Goal: Task Accomplishment & Management: Manage account settings

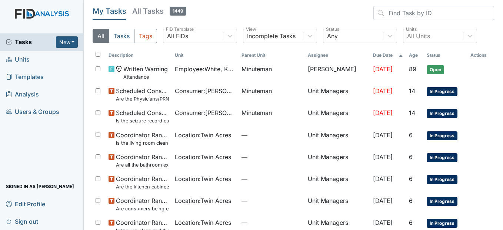
click at [29, 61] on span "Units" at bounding box center [18, 59] width 24 height 11
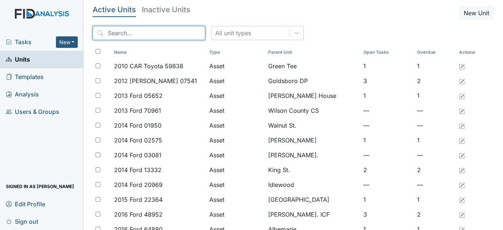
click at [138, 37] on input "search" at bounding box center [149, 33] width 113 height 14
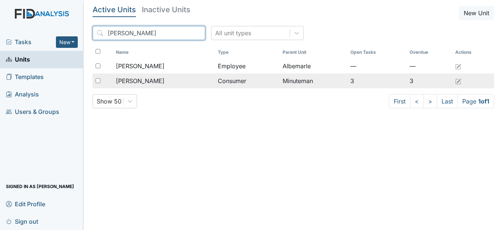
type input "annie"
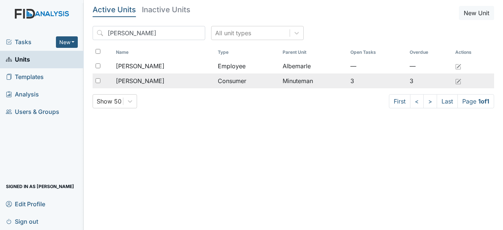
click at [145, 79] on span "[PERSON_NAME]" at bounding box center [140, 80] width 49 height 9
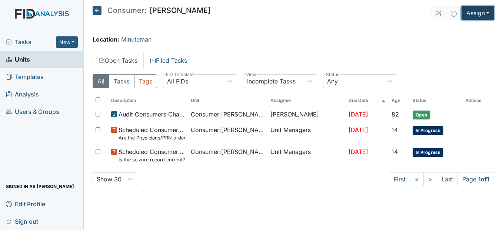
click at [484, 11] on button "Assign" at bounding box center [477, 13] width 33 height 14
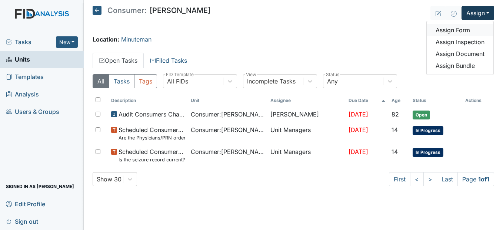
click at [484, 30] on link "Assign Form" at bounding box center [460, 30] width 67 height 12
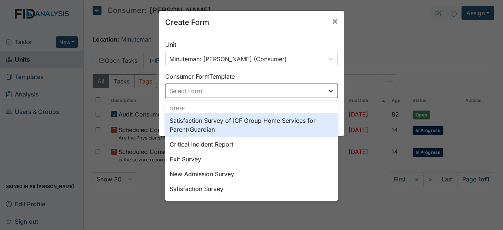
click at [331, 90] on icon at bounding box center [330, 90] width 7 height 7
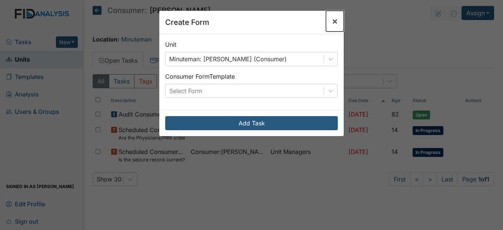
click at [332, 20] on span "×" at bounding box center [335, 21] width 6 height 11
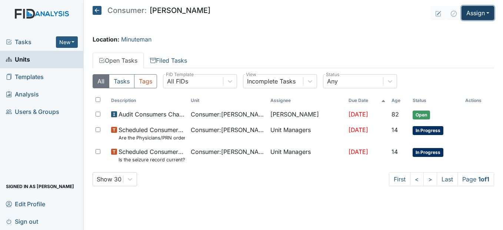
click at [474, 10] on button "Assign" at bounding box center [477, 13] width 33 height 14
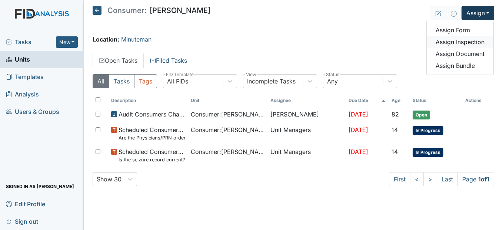
click at [469, 40] on link "Assign Inspection" at bounding box center [460, 42] width 67 height 12
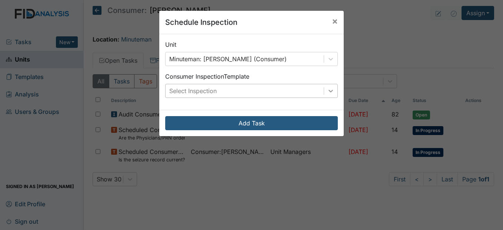
click at [329, 89] on icon at bounding box center [330, 90] width 7 height 7
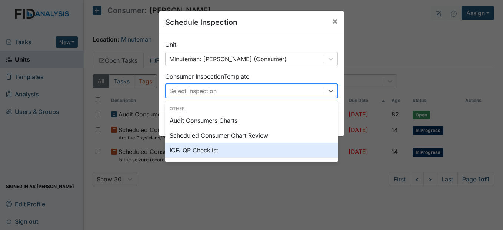
click at [207, 151] on div "ICF: QP Checklist" at bounding box center [251, 150] width 173 height 15
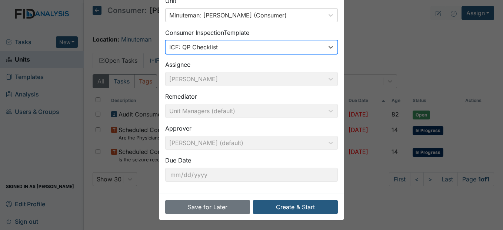
scroll to position [44, 0]
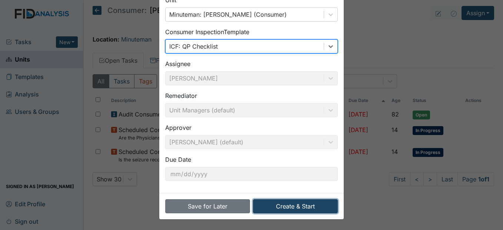
click at [316, 204] on button "Create & Start" at bounding box center [295, 206] width 85 height 14
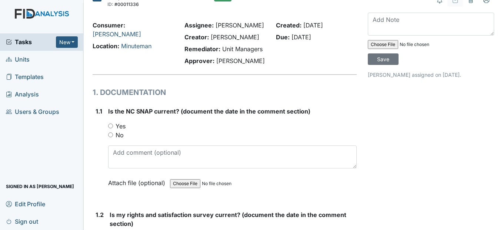
scroll to position [37, 0]
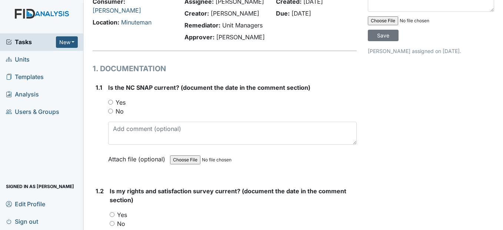
drag, startPoint x: 110, startPoint y: 117, endPoint x: 111, endPoint y: 127, distance: 10.1
click at [110, 104] on input "Yes" at bounding box center [110, 102] width 5 height 5
radio input "true"
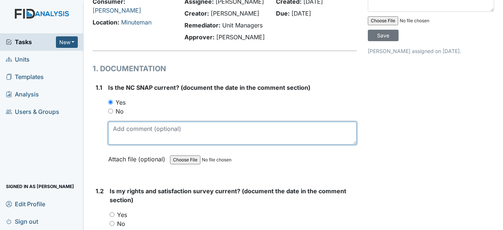
click at [116, 144] on textarea at bounding box center [232, 132] width 248 height 23
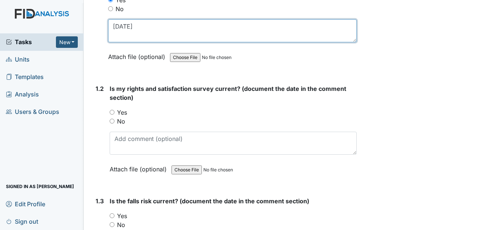
scroll to position [148, 0]
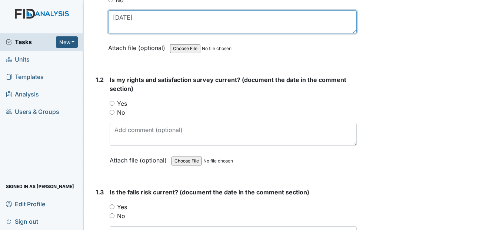
type textarea "5/1/25"
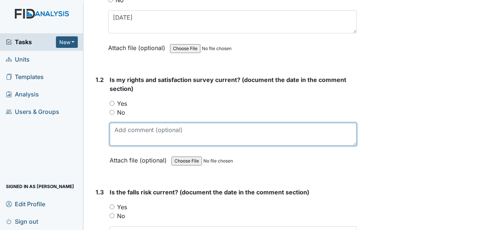
click at [123, 146] on textarea at bounding box center [233, 134] width 247 height 23
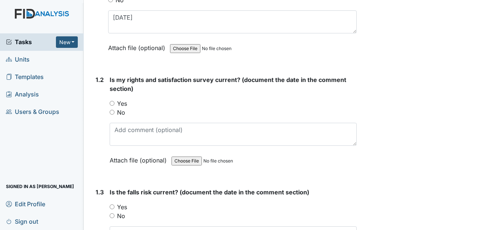
click at [113, 106] on input "Yes" at bounding box center [112, 103] width 5 height 5
radio input "true"
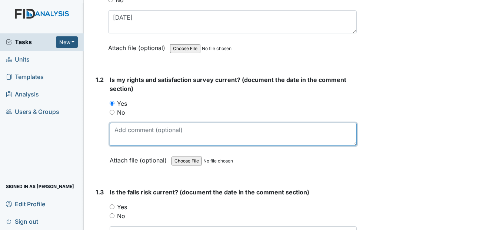
click at [118, 146] on textarea at bounding box center [233, 134] width 247 height 23
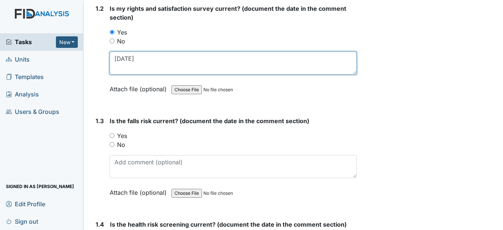
scroll to position [222, 0]
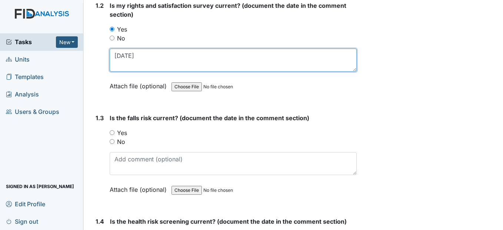
type textarea "3/27/25"
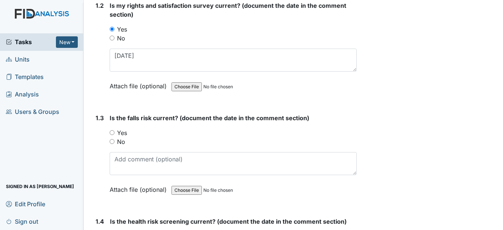
click at [113, 135] on input "Yes" at bounding box center [112, 132] width 5 height 5
radio input "true"
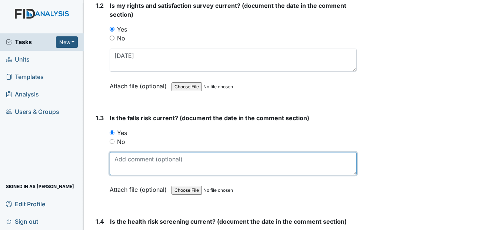
click at [117, 175] on textarea at bounding box center [233, 163] width 247 height 23
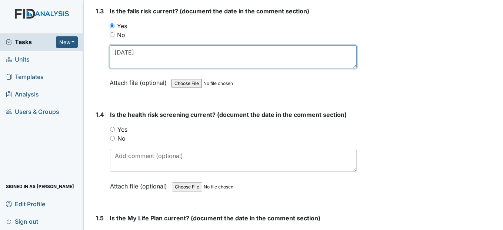
scroll to position [333, 0]
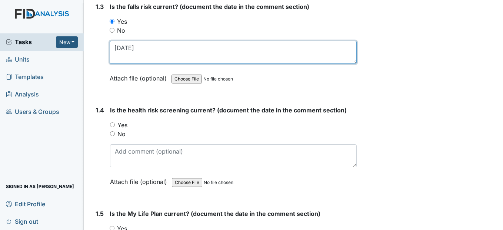
type textarea "[DATE]"
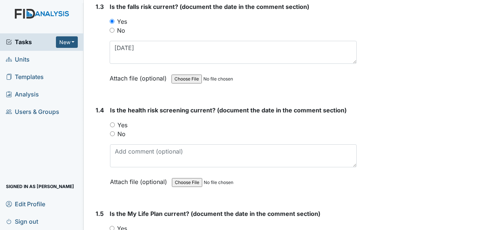
click at [111, 127] on input "Yes" at bounding box center [112, 124] width 5 height 5
radio input "true"
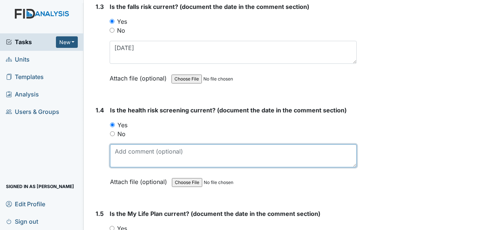
click at [120, 167] on textarea at bounding box center [233, 155] width 246 height 23
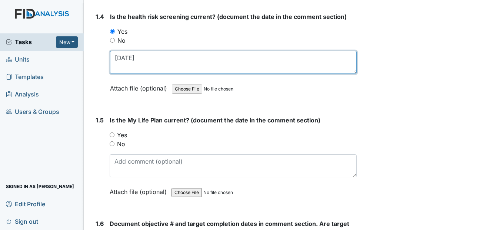
scroll to position [444, 0]
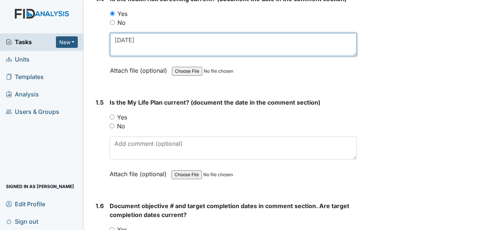
type textarea "3/27/25"
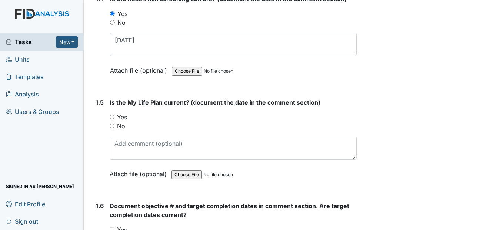
click at [112, 119] on input "Yes" at bounding box center [112, 116] width 5 height 5
radio input "true"
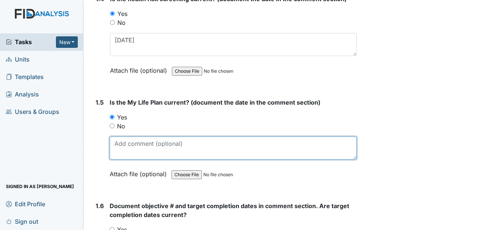
click at [120, 159] on textarea at bounding box center [233, 147] width 247 height 23
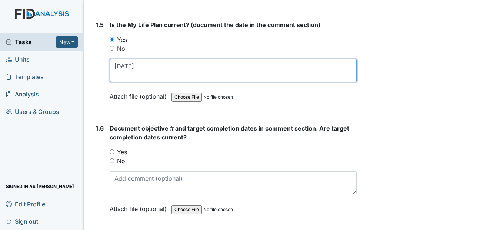
scroll to position [555, 0]
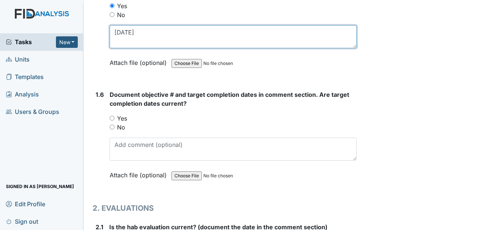
type textarea "3/27/25"
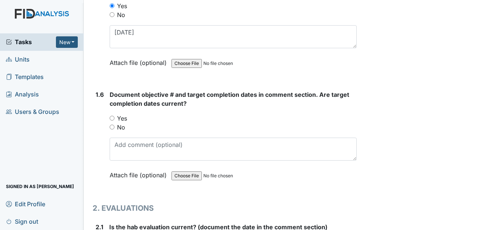
click at [112, 120] on input "Yes" at bounding box center [112, 118] width 5 height 5
radio input "true"
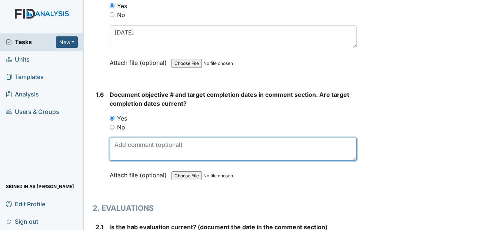
click at [124, 160] on textarea at bounding box center [233, 148] width 247 height 23
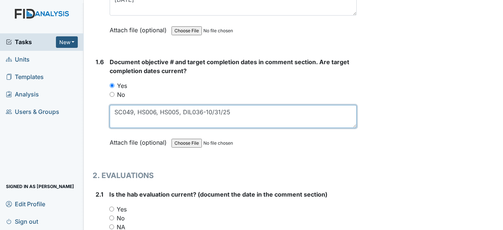
scroll to position [704, 0]
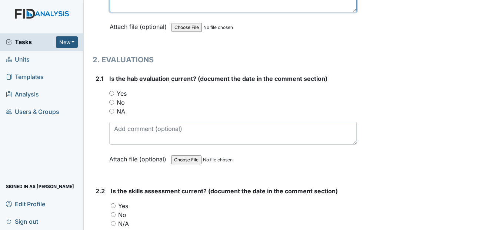
type textarea "SC049, HS006, HS005, DIL036-10/31/25"
click at [111, 96] on input "Yes" at bounding box center [111, 93] width 5 height 5
radio input "true"
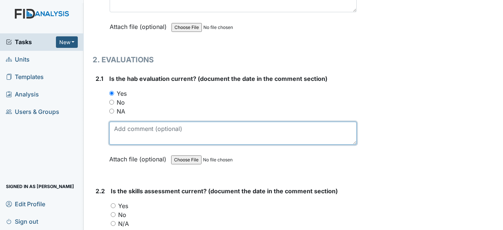
click at [120, 144] on textarea at bounding box center [232, 132] width 247 height 23
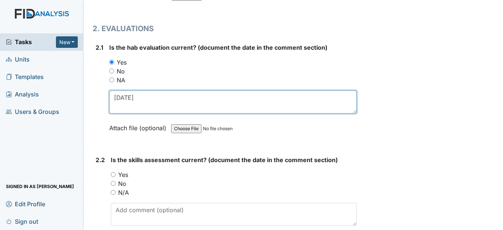
scroll to position [815, 0]
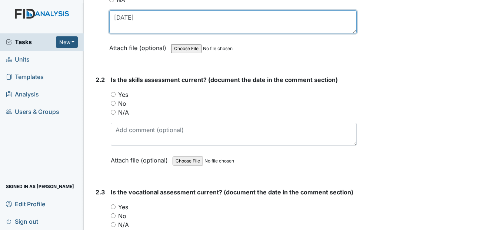
type textarea "3/27/25"
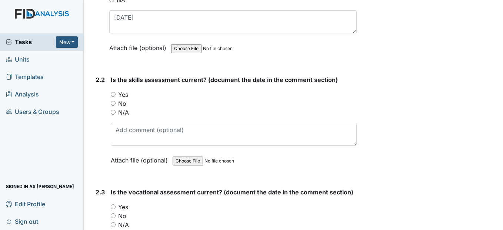
click at [114, 97] on input "Yes" at bounding box center [113, 94] width 5 height 5
radio input "true"
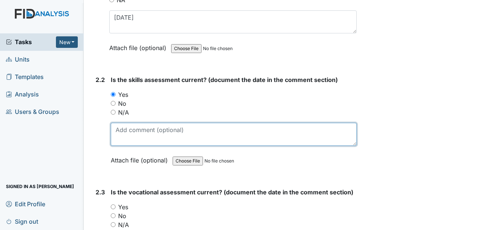
click at [122, 146] on textarea at bounding box center [234, 134] width 246 height 23
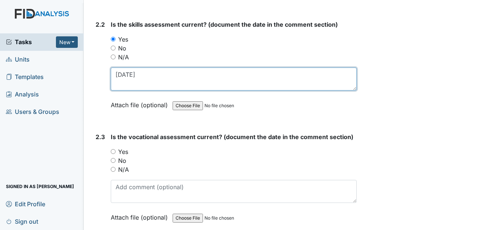
scroll to position [889, 0]
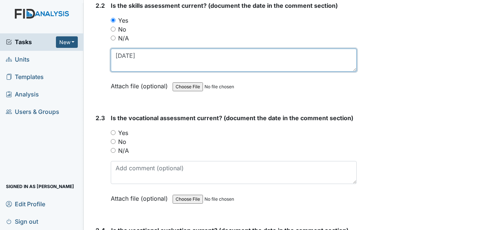
type textarea "3/27/25"
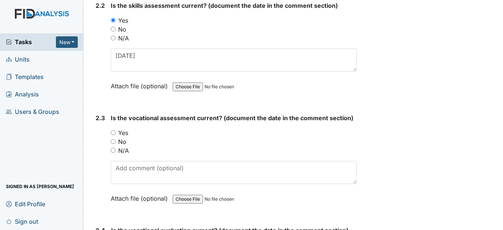
click at [113, 135] on input "Yes" at bounding box center [113, 132] width 5 height 5
radio input "true"
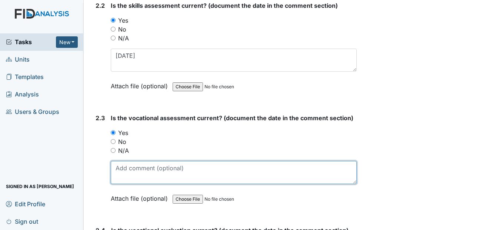
click at [122, 184] on textarea at bounding box center [234, 172] width 246 height 23
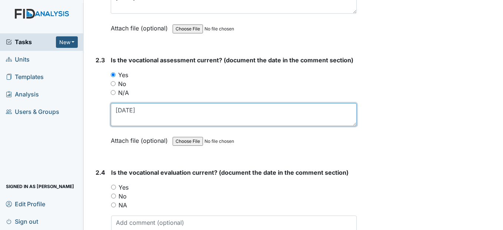
scroll to position [963, 0]
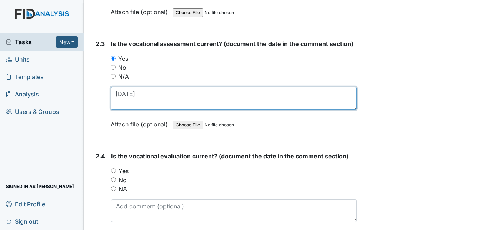
type textarea "4/14/25"
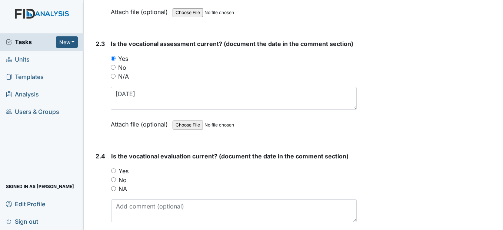
click at [112, 173] on input "Yes" at bounding box center [113, 170] width 5 height 5
radio input "true"
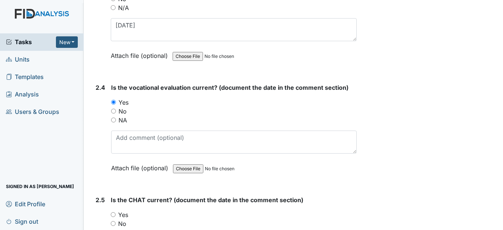
scroll to position [1037, 0]
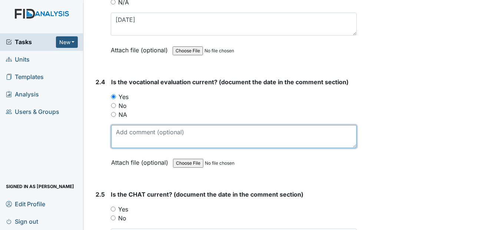
click at [123, 148] on textarea at bounding box center [233, 136] width 245 height 23
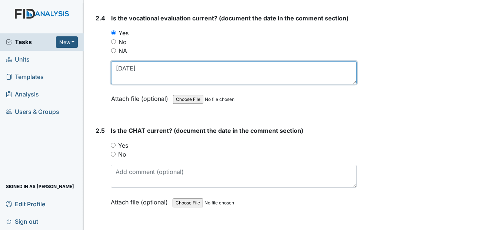
scroll to position [1111, 0]
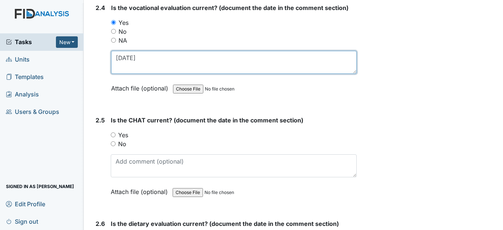
type textarea "4/14/25"
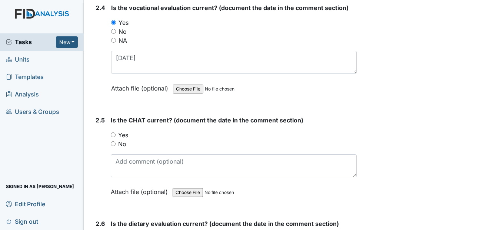
click at [116, 139] on div "Yes" at bounding box center [234, 134] width 246 height 9
click at [110, 154] on div "2.5 Is the CHAT current? (document the date in the comment section) You must se…" at bounding box center [225, 161] width 264 height 91
click at [111, 137] on input "Yes" at bounding box center [113, 134] width 5 height 5
radio input "true"
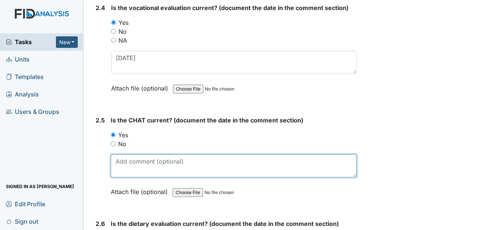
click at [121, 177] on textarea at bounding box center [234, 165] width 246 height 23
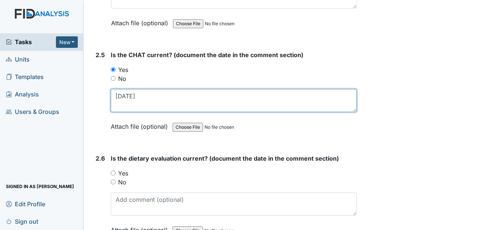
scroll to position [1222, 0]
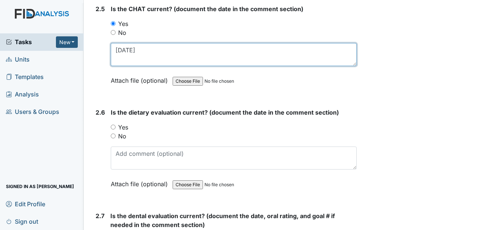
type textarea "3/6/25"
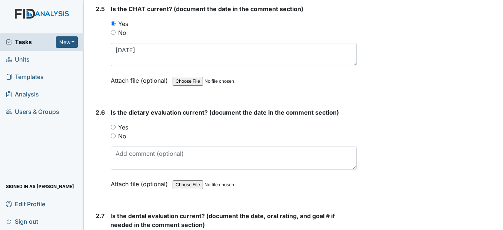
click at [114, 129] on input "Yes" at bounding box center [113, 126] width 5 height 5
radio input "true"
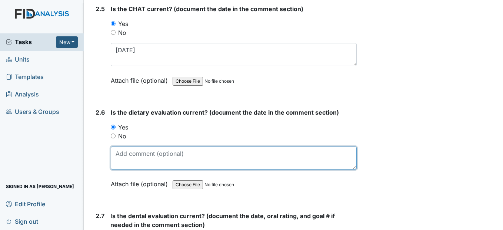
click at [120, 169] on textarea at bounding box center [234, 157] width 246 height 23
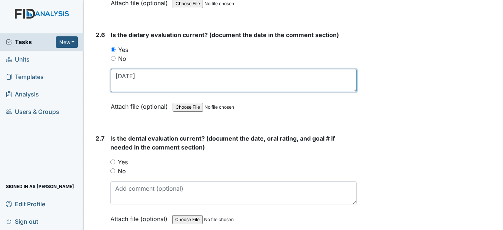
scroll to position [1333, 0]
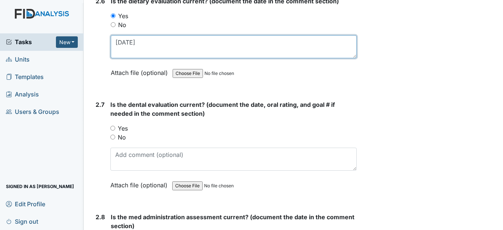
type textarea "4/10/25"
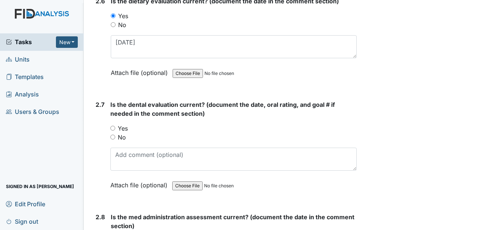
click at [114, 130] on input "Yes" at bounding box center [112, 128] width 5 height 5
radio input "true"
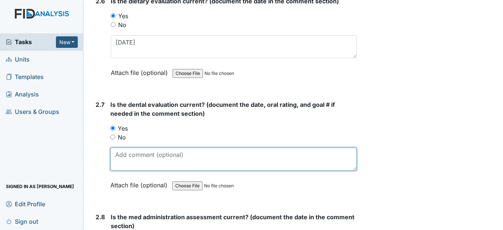
click at [123, 170] on textarea at bounding box center [233, 158] width 246 height 23
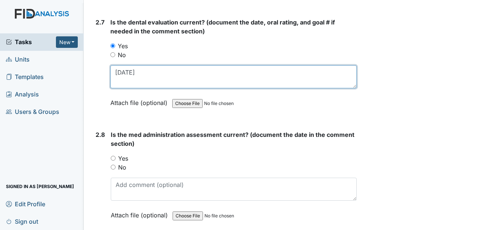
scroll to position [1444, 0]
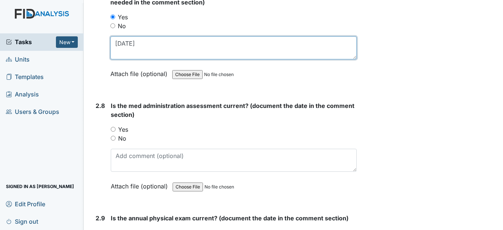
type textarea "6/6/25"
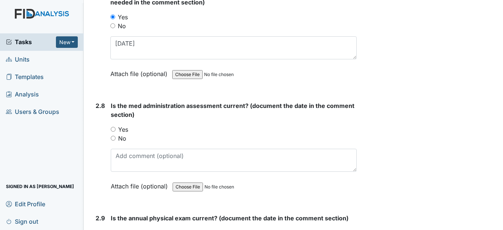
click at [114, 131] on input "Yes" at bounding box center [113, 129] width 5 height 5
radio input "true"
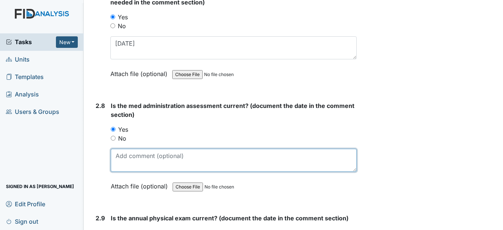
click at [123, 171] on textarea at bounding box center [234, 159] width 246 height 23
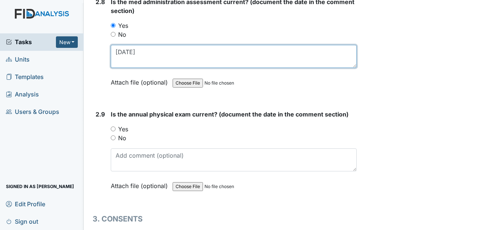
scroll to position [1555, 0]
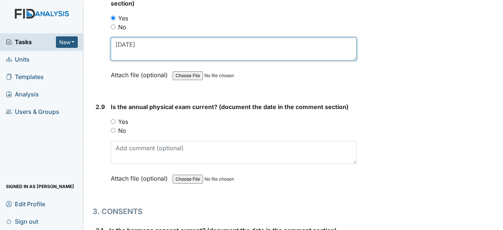
type textarea "3/28/25"
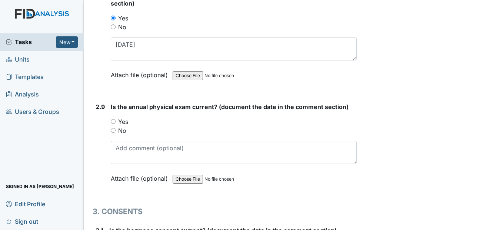
click at [113, 124] on input "Yes" at bounding box center [113, 121] width 5 height 5
radio input "true"
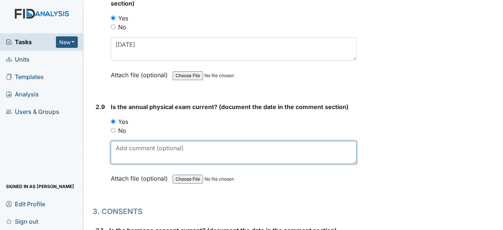
click at [121, 164] on textarea at bounding box center [234, 152] width 246 height 23
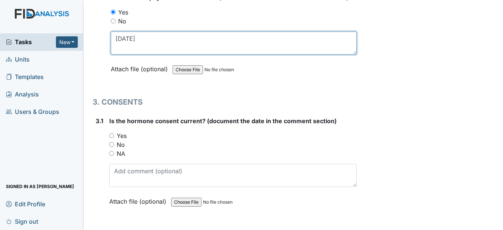
scroll to position [1666, 0]
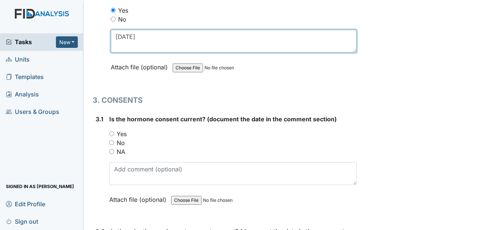
type textarea "5/5/25"
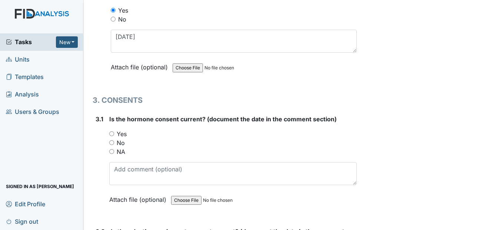
click at [110, 154] on input "NA" at bounding box center [111, 151] width 5 height 5
radio input "true"
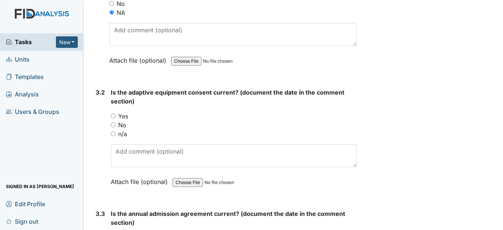
scroll to position [1815, 0]
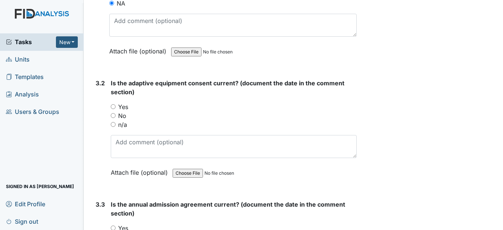
click at [115, 127] on input "n/a" at bounding box center [113, 124] width 5 height 5
radio input "true"
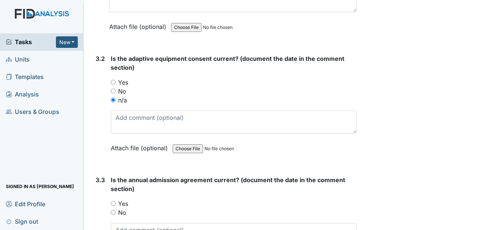
scroll to position [1889, 0]
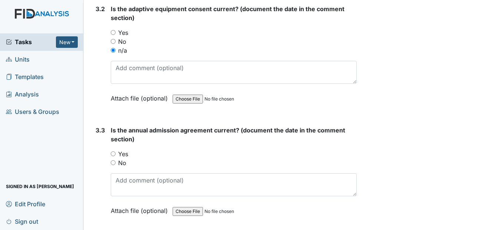
click at [114, 156] on input "Yes" at bounding box center [113, 153] width 5 height 5
radio input "true"
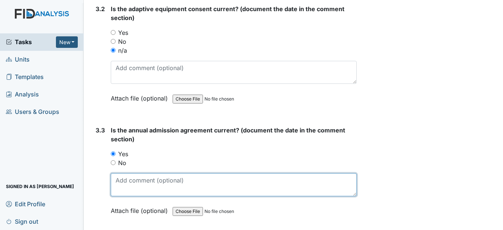
click at [123, 194] on textarea at bounding box center [234, 184] width 246 height 23
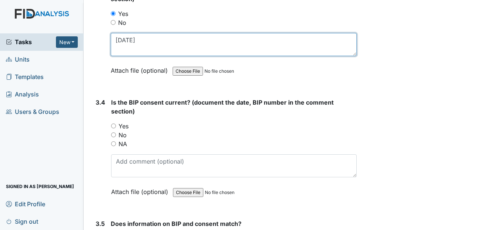
scroll to position [2037, 0]
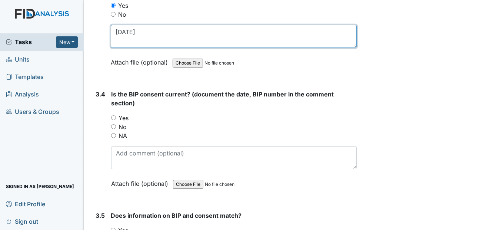
type textarea "9/29/24"
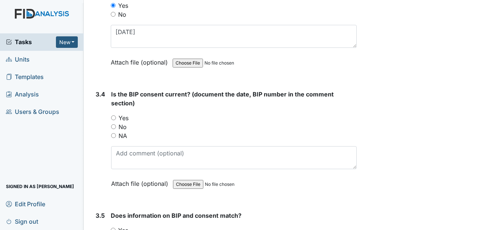
click at [113, 120] on input "Yes" at bounding box center [113, 117] width 5 height 5
radio input "true"
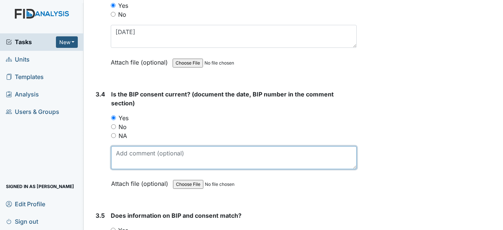
click at [116, 169] on textarea at bounding box center [233, 157] width 245 height 23
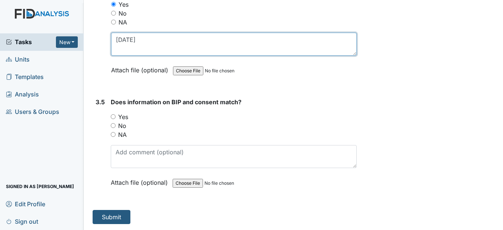
scroll to position [2168, 0]
type textarea "9/30/24"
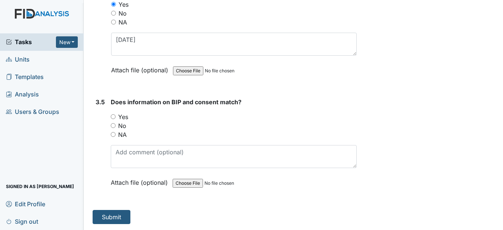
click at [114, 119] on div "Yes" at bounding box center [234, 116] width 246 height 9
click at [113, 116] on input "Yes" at bounding box center [113, 116] width 5 height 5
radio input "true"
click at [111, 212] on button "Submit" at bounding box center [112, 217] width 38 height 14
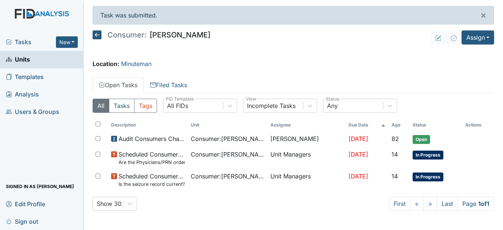
click at [97, 33] on icon at bounding box center [97, 34] width 9 height 9
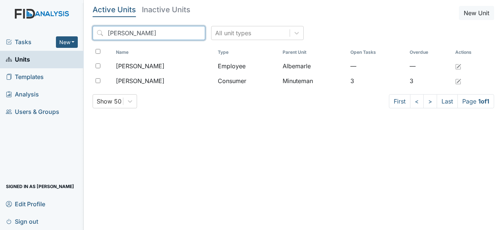
click at [184, 34] on input "annie" at bounding box center [149, 33] width 113 height 14
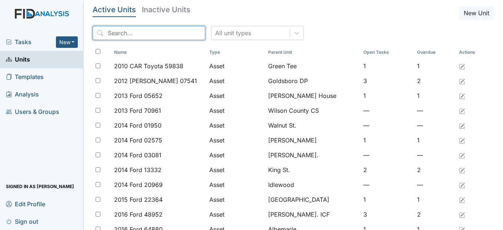
click at [158, 29] on input "search" at bounding box center [149, 33] width 113 height 14
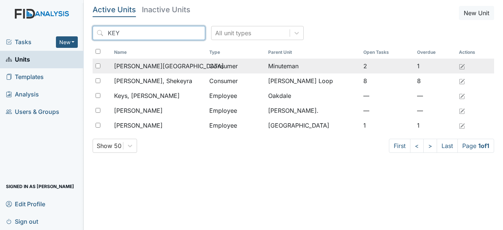
type input "KEY"
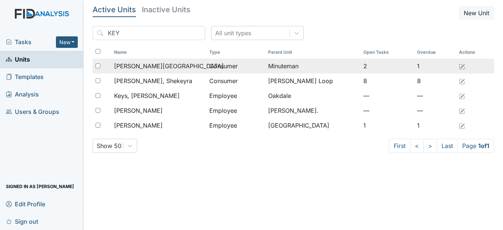
click at [160, 66] on span "[PERSON_NAME][GEOGRAPHIC_DATA]" at bounding box center [169, 65] width 110 height 9
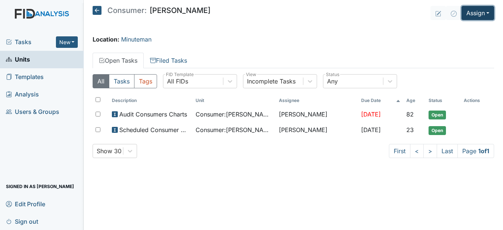
click at [488, 10] on button "Assign" at bounding box center [477, 13] width 33 height 14
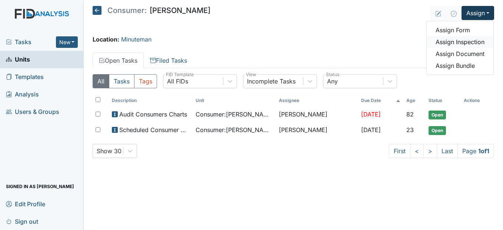
click at [481, 40] on link "Assign Inspection" at bounding box center [460, 42] width 67 height 12
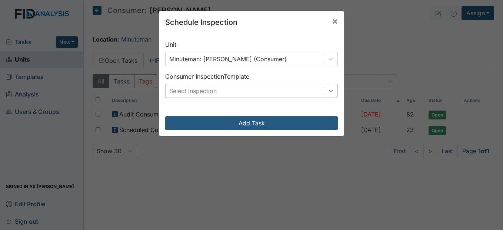
click at [328, 86] on div at bounding box center [330, 90] width 13 height 13
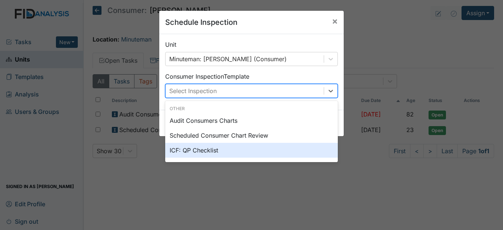
click at [197, 152] on div "ICF: QP Checklist" at bounding box center [251, 150] width 173 height 15
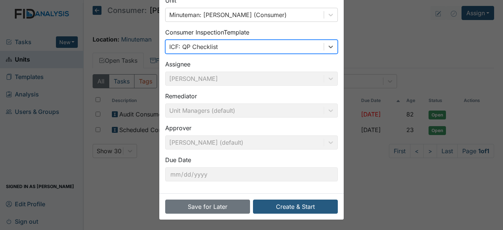
scroll to position [44, 0]
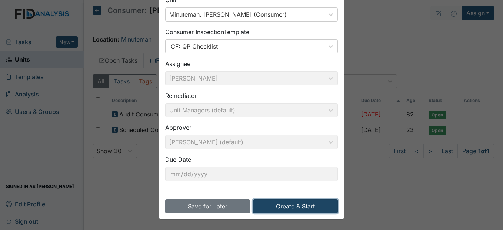
click at [296, 206] on button "Create & Start" at bounding box center [295, 206] width 85 height 14
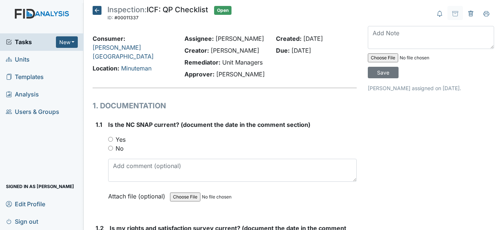
click at [113, 141] on input "Yes" at bounding box center [110, 139] width 5 height 5
radio input "true"
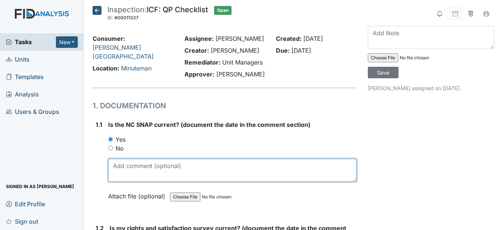
click at [124, 181] on textarea at bounding box center [232, 169] width 248 height 23
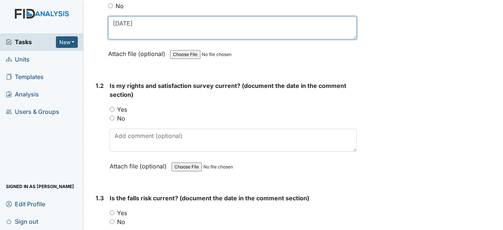
scroll to position [148, 0]
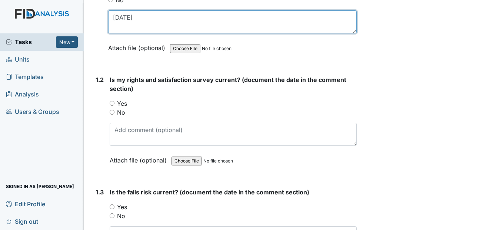
type textarea "4/4/25"
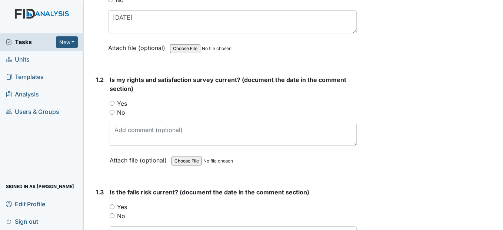
drag, startPoint x: 113, startPoint y: 120, endPoint x: 109, endPoint y: 128, distance: 8.5
click at [112, 106] on input "Yes" at bounding box center [112, 103] width 5 height 5
radio input "true"
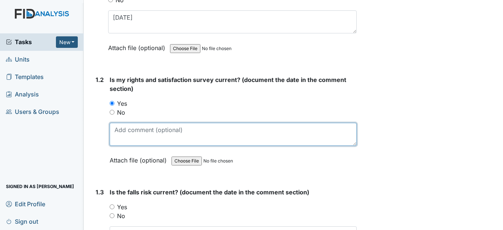
click at [116, 146] on textarea at bounding box center [233, 134] width 247 height 23
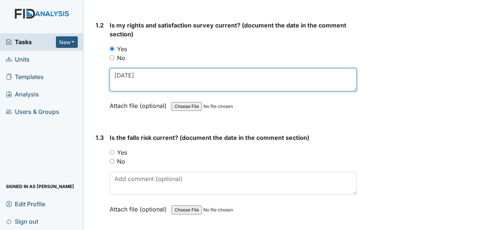
scroll to position [222, 0]
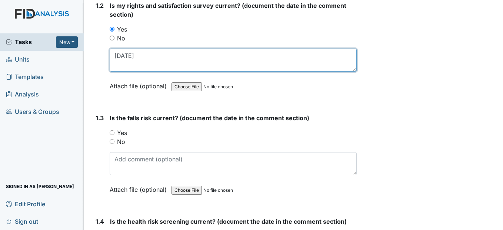
type textarea "3/27/25"
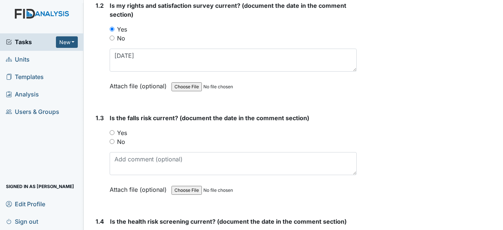
click at [113, 135] on input "Yes" at bounding box center [112, 132] width 5 height 5
radio input "true"
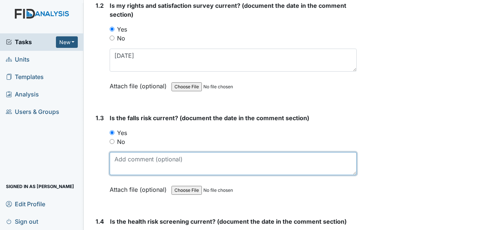
click at [119, 175] on textarea at bounding box center [233, 163] width 247 height 23
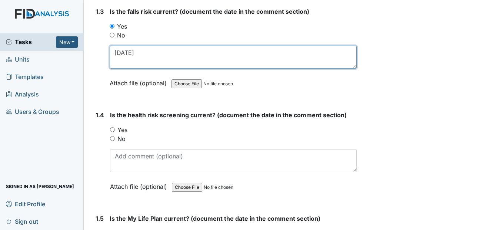
scroll to position [333, 0]
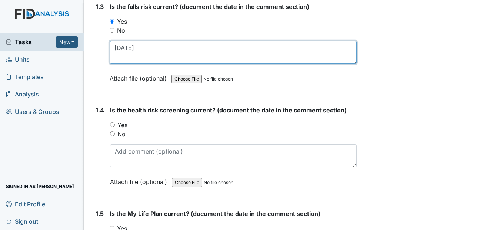
type textarea "5/9/25"
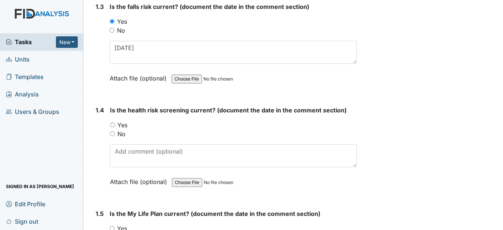
click at [111, 127] on input "Yes" at bounding box center [112, 124] width 5 height 5
radio input "true"
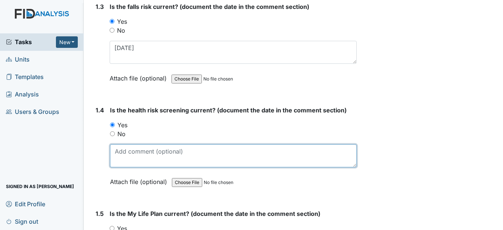
click at [119, 166] on textarea at bounding box center [233, 155] width 246 height 23
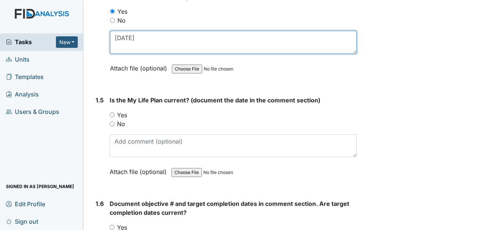
scroll to position [481, 0]
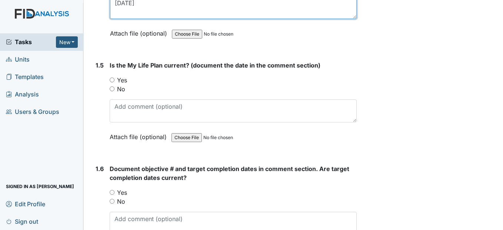
type textarea "3/27/25"
click at [111, 82] on input "Yes" at bounding box center [112, 79] width 5 height 5
radio input "true"
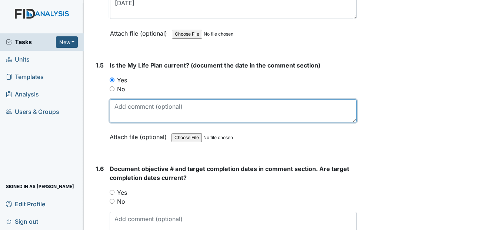
click at [120, 122] on textarea at bounding box center [233, 110] width 247 height 23
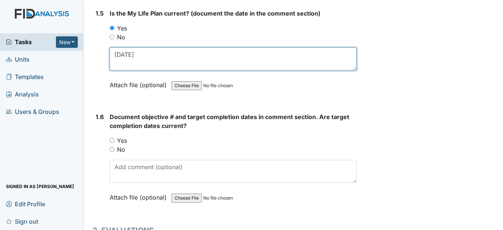
scroll to position [555, 0]
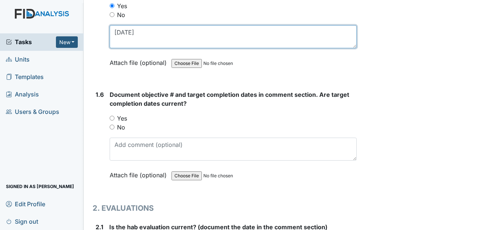
type textarea "3/27/25"
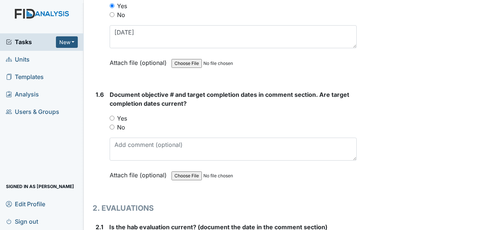
click at [114, 120] on input "Yes" at bounding box center [112, 118] width 5 height 5
radio input "true"
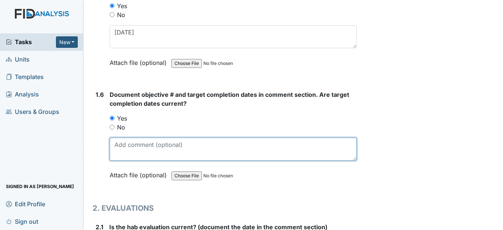
click at [115, 160] on textarea at bounding box center [233, 148] width 247 height 23
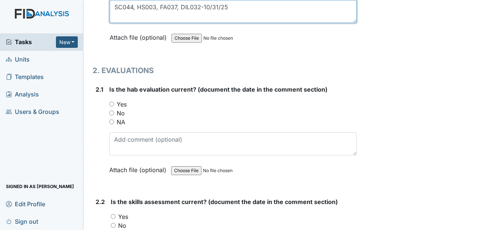
scroll to position [704, 0]
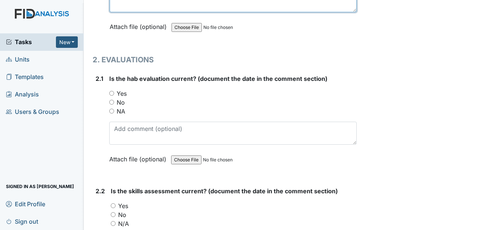
type textarea "SC044, HS003, FA037, DIL032-10/31/25"
click at [112, 96] on input "Yes" at bounding box center [111, 93] width 5 height 5
radio input "true"
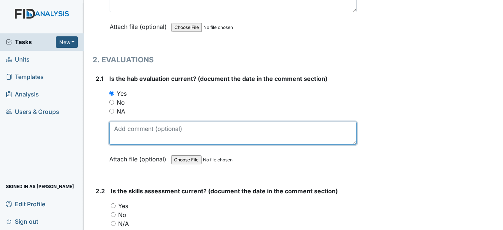
click at [121, 144] on textarea at bounding box center [232, 132] width 247 height 23
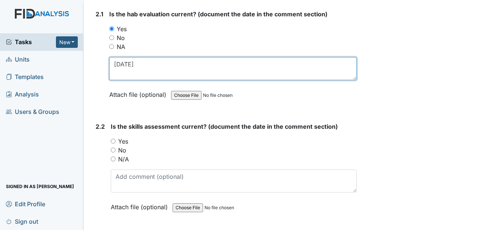
scroll to position [778, 0]
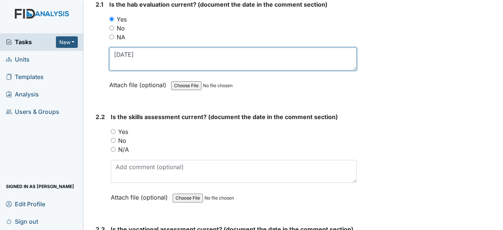
type textarea "3/27/25"
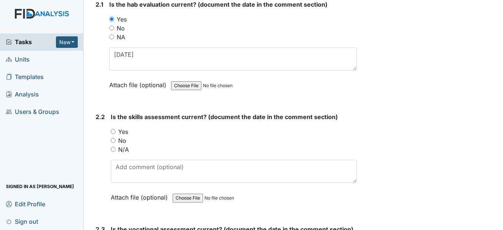
click at [114, 134] on input "Yes" at bounding box center [113, 131] width 5 height 5
radio input "true"
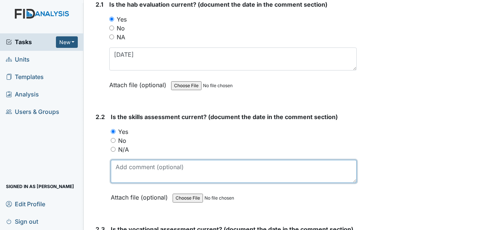
click at [129, 183] on textarea at bounding box center [234, 171] width 246 height 23
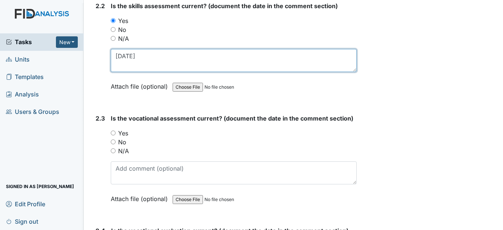
scroll to position [889, 0]
type textarea "3/27/25"
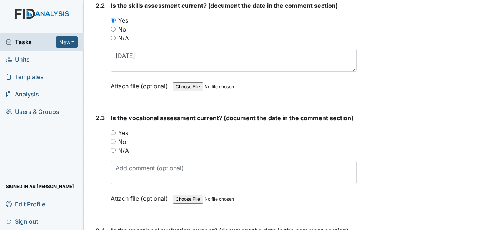
click at [114, 135] on input "Yes" at bounding box center [113, 132] width 5 height 5
radio input "true"
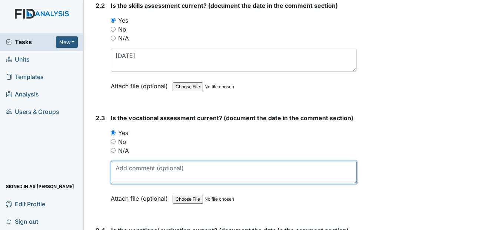
click at [123, 184] on textarea at bounding box center [234, 172] width 246 height 23
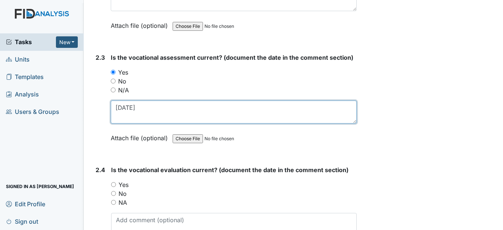
scroll to position [963, 0]
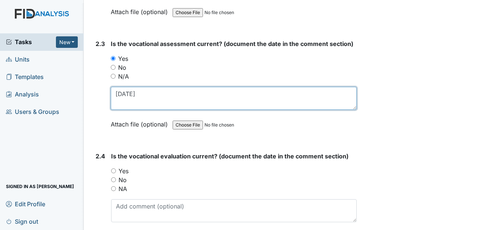
type textarea "4/14/25"
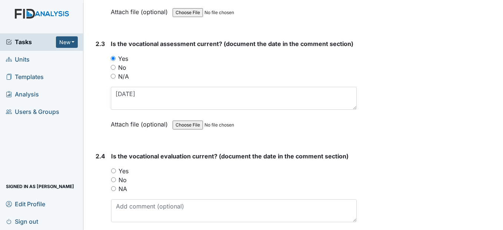
click at [113, 173] on input "Yes" at bounding box center [113, 170] width 5 height 5
radio input "true"
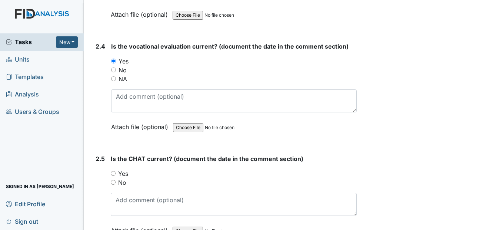
scroll to position [1074, 0]
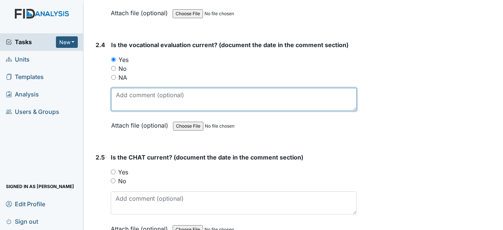
click at [121, 111] on textarea at bounding box center [233, 99] width 245 height 23
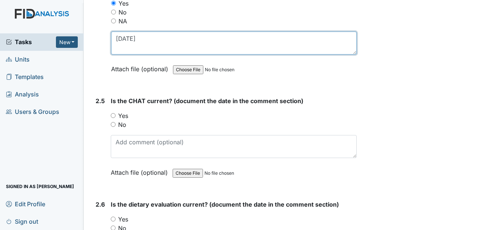
scroll to position [1148, 0]
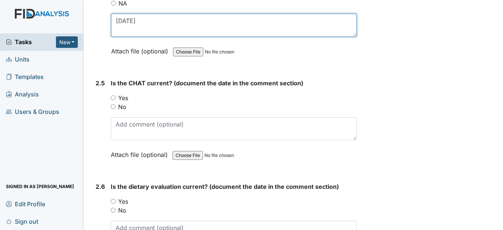
type textarea "4/14/25"
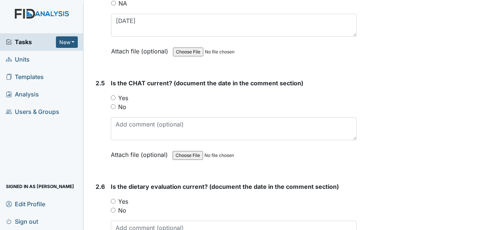
drag, startPoint x: 114, startPoint y: 115, endPoint x: 115, endPoint y: 124, distance: 9.0
click at [114, 100] on input "Yes" at bounding box center [113, 97] width 5 height 5
radio input "true"
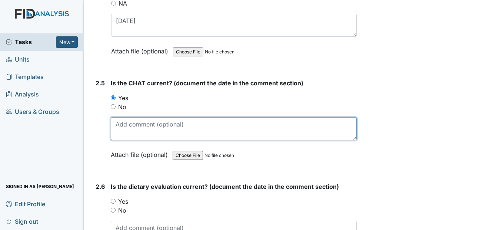
click at [121, 140] on textarea at bounding box center [234, 128] width 246 height 23
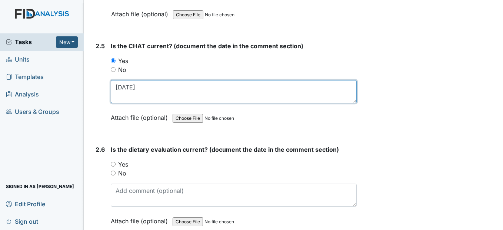
scroll to position [1222, 0]
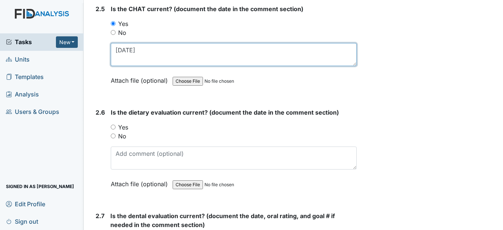
type textarea "2/27/25"
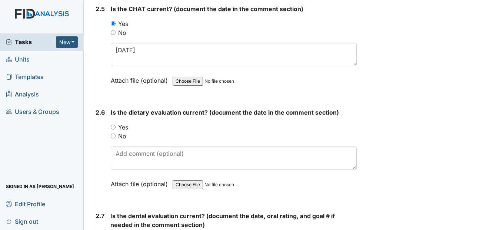
click at [115, 129] on input "Yes" at bounding box center [113, 126] width 5 height 5
radio input "true"
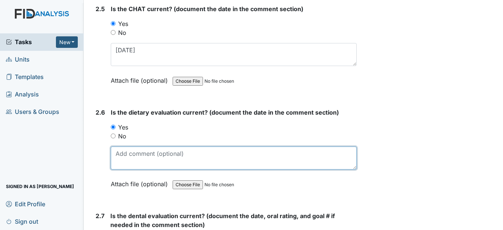
click at [127, 169] on textarea at bounding box center [234, 157] width 246 height 23
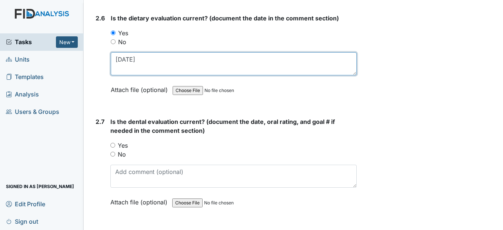
scroll to position [1333, 0]
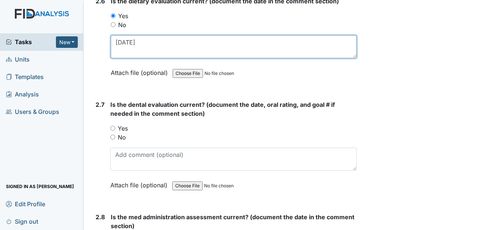
type textarea "5/10/25"
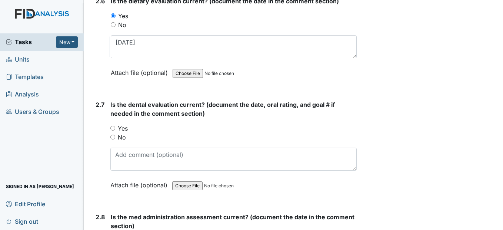
drag, startPoint x: 113, startPoint y: 143, endPoint x: 113, endPoint y: 151, distance: 8.1
click at [113, 130] on input "Yes" at bounding box center [112, 128] width 5 height 5
radio input "true"
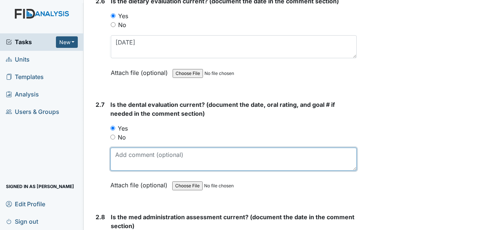
click at [117, 170] on textarea at bounding box center [233, 158] width 246 height 23
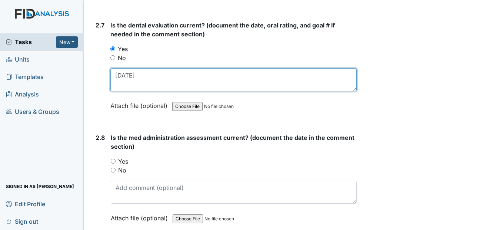
scroll to position [1444, 0]
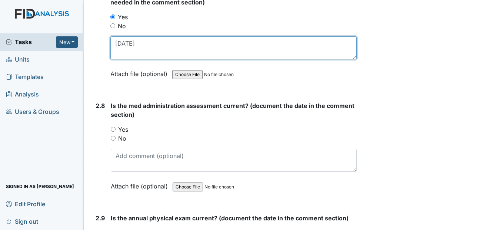
type textarea "6/6/25"
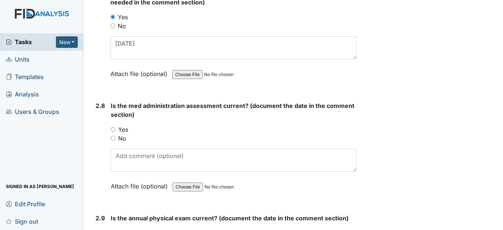
click at [114, 131] on input "Yes" at bounding box center [113, 129] width 5 height 5
radio input "true"
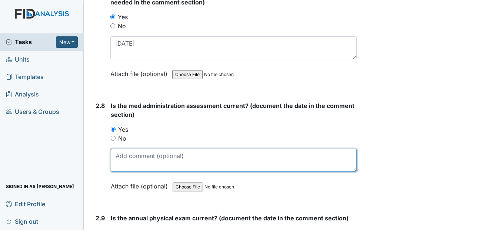
click at [121, 171] on textarea at bounding box center [234, 159] width 246 height 23
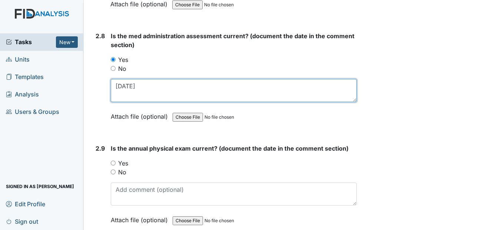
scroll to position [1555, 0]
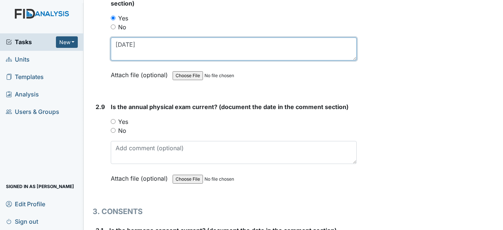
type textarea "3/28/25"
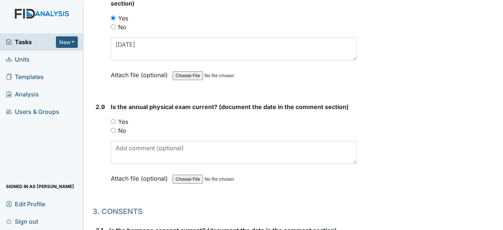
click at [115, 124] on input "Yes" at bounding box center [113, 121] width 5 height 5
radio input "true"
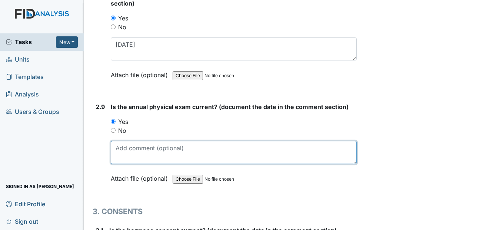
click at [125, 164] on textarea at bounding box center [234, 152] width 246 height 23
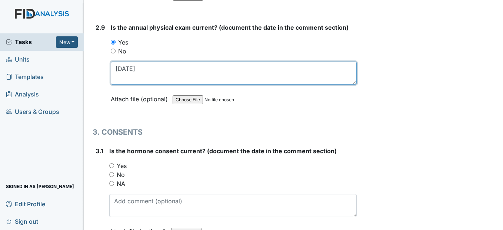
scroll to position [1666, 0]
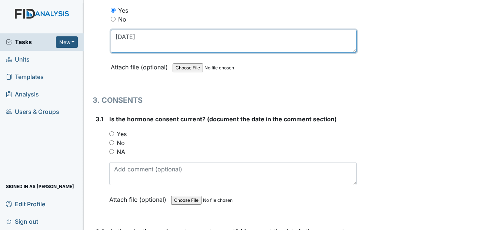
type textarea "5/5/25"
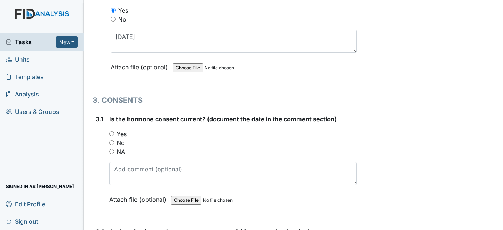
click at [113, 138] on div "Yes" at bounding box center [232, 133] width 247 height 9
click at [113, 136] on input "Yes" at bounding box center [111, 133] width 5 height 5
radio input "true"
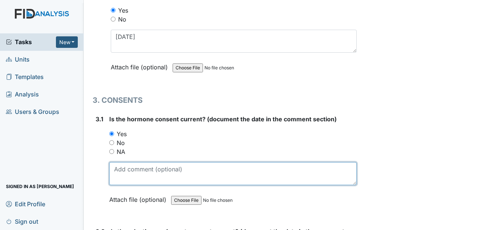
click at [123, 185] on textarea at bounding box center [232, 173] width 247 height 23
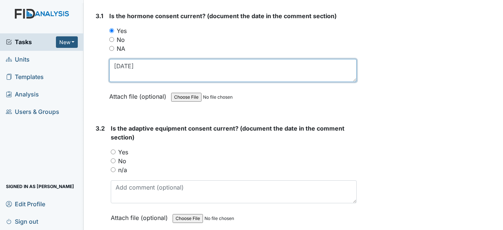
scroll to position [1778, 0]
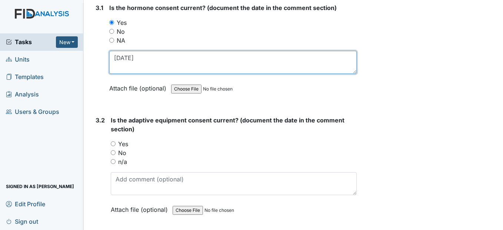
type textarea "9/30/25"
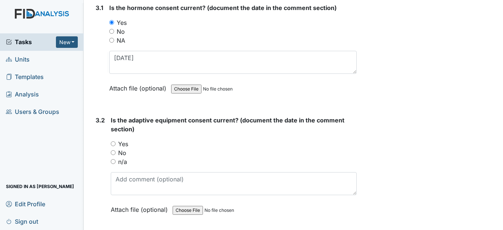
click at [113, 157] on div "No" at bounding box center [234, 152] width 246 height 9
click at [114, 155] on input "No" at bounding box center [113, 152] width 5 height 5
radio input "true"
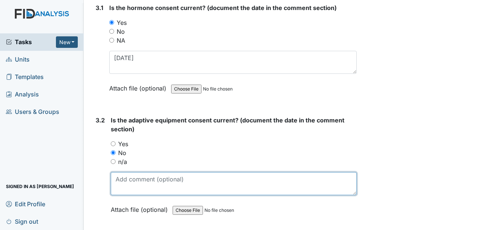
click at [120, 195] on textarea at bounding box center [234, 183] width 246 height 23
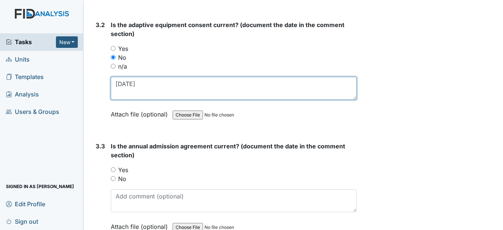
scroll to position [1889, 0]
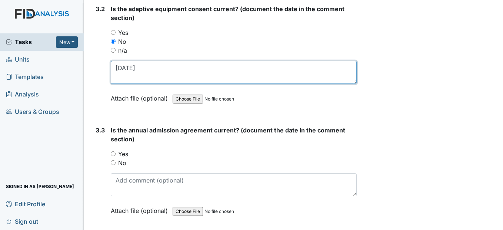
type textarea "8/25/24"
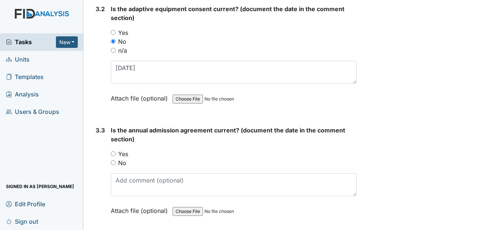
click at [112, 165] on input "No" at bounding box center [113, 162] width 5 height 5
radio input "true"
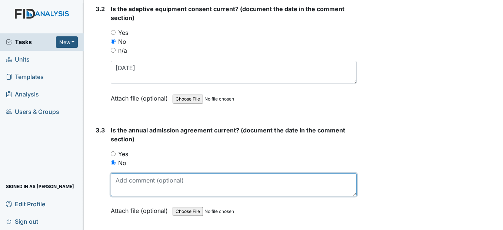
click at [126, 196] on textarea at bounding box center [234, 184] width 246 height 23
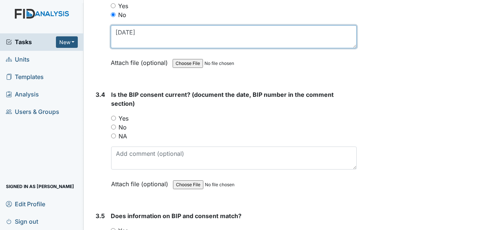
scroll to position [2037, 0]
type textarea "6/7/24"
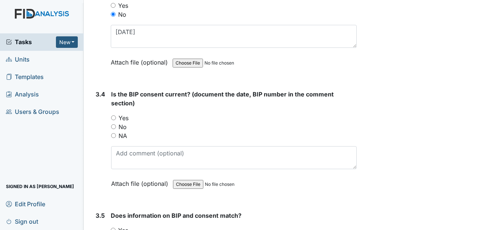
click at [113, 120] on input "Yes" at bounding box center [113, 117] width 5 height 5
radio input "true"
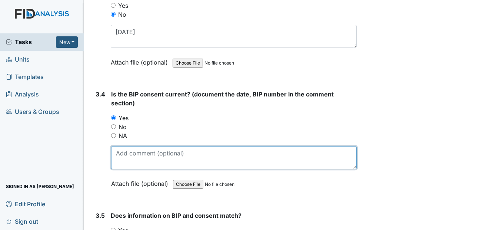
click at [124, 169] on textarea at bounding box center [233, 157] width 245 height 23
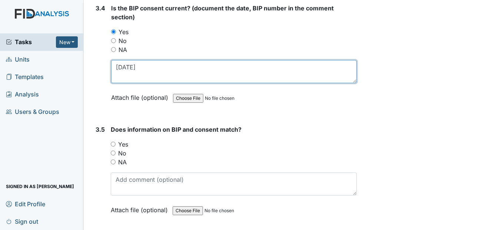
scroll to position [2148, 0]
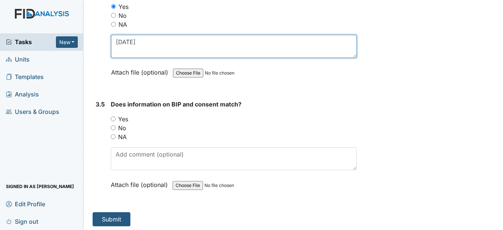
type textarea "9/30/24"
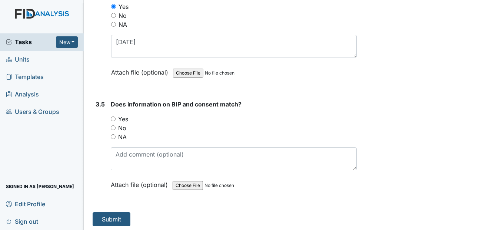
click at [116, 123] on div "Yes" at bounding box center [234, 118] width 246 height 9
click at [115, 121] on input "Yes" at bounding box center [113, 118] width 5 height 5
radio input "true"
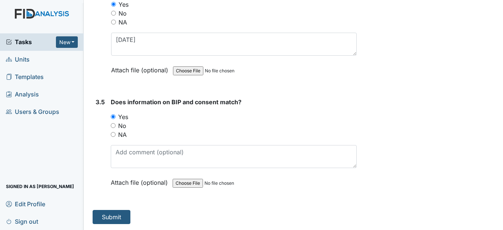
scroll to position [2168, 0]
click at [107, 219] on button "Submit" at bounding box center [112, 217] width 38 height 14
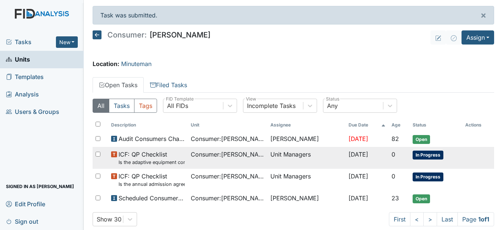
click at [227, 157] on span "Consumer : Branch, Keyosha" at bounding box center [228, 154] width 74 height 9
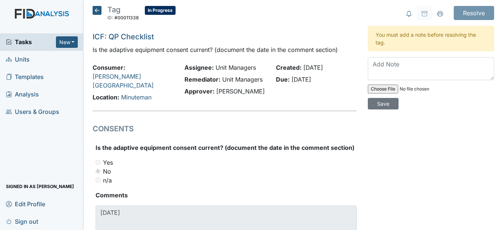
scroll to position [34, 0]
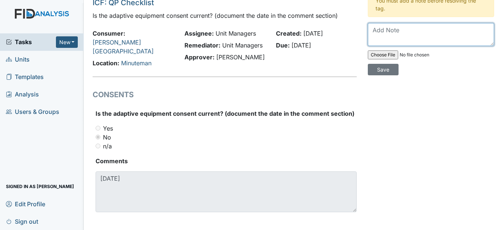
click at [400, 33] on textarea at bounding box center [431, 34] width 126 height 23
drag, startPoint x: 388, startPoint y: 39, endPoint x: 366, endPoint y: 28, distance: 25.0
click at [368, 28] on textarea "Sent out consents waiting to get them back" at bounding box center [431, 34] width 126 height 23
type textarea "Sent out consents waiting to get them back"
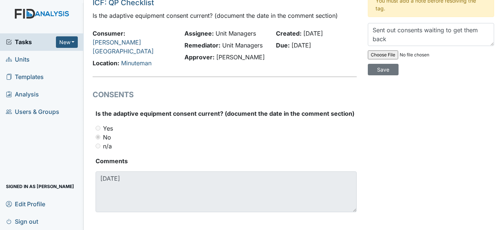
click at [378, 85] on div "Resolve Archive Task × Are you sure you want to archive this task? It will appe…" at bounding box center [430, 101] width 137 height 258
click at [380, 71] on input "Save" at bounding box center [383, 69] width 31 height 11
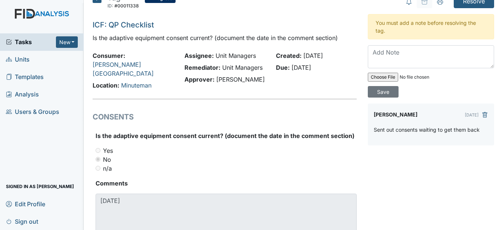
scroll to position [0, 0]
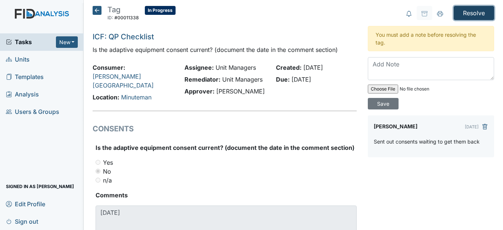
click at [466, 10] on input "Resolve" at bounding box center [474, 13] width 40 height 14
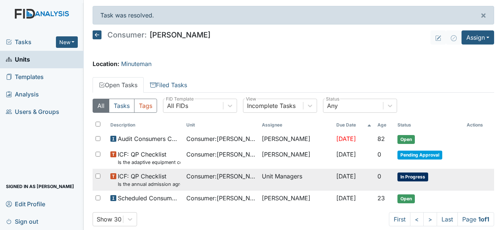
click at [200, 175] on span "Consumer : Branch, Keyosha" at bounding box center [221, 175] width 70 height 9
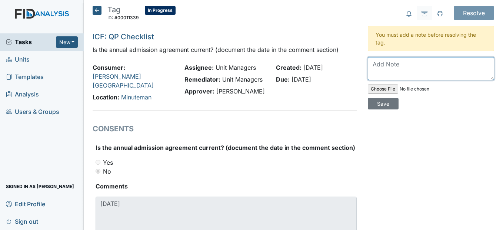
click at [373, 66] on textarea at bounding box center [431, 68] width 126 height 23
paste textarea "Sent out consents waiting to get them back"
type textarea "Sent out consents waiting to get them back"
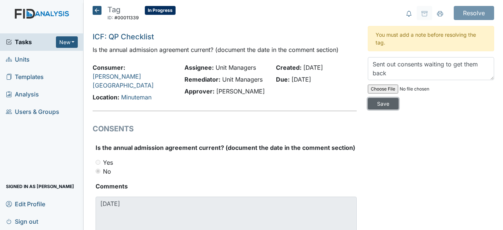
click at [378, 102] on input "Save" at bounding box center [383, 103] width 31 height 11
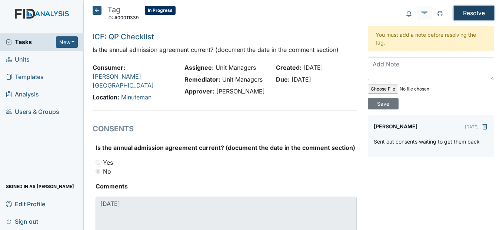
click at [466, 10] on input "Resolve" at bounding box center [474, 13] width 40 height 14
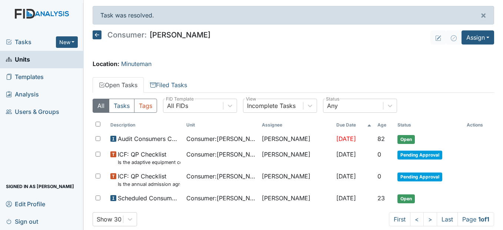
click at [98, 33] on icon at bounding box center [97, 34] width 9 height 9
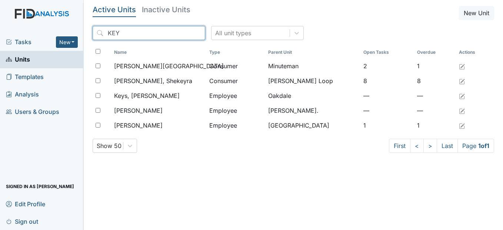
click at [184, 33] on input "KEY" at bounding box center [149, 33] width 113 height 14
click at [173, 32] on input "search" at bounding box center [149, 33] width 113 height 14
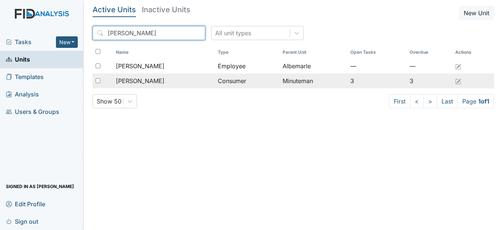
type input "[PERSON_NAME]"
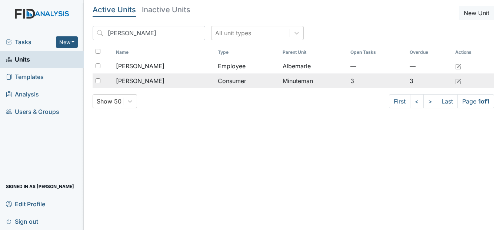
click at [164, 78] on div "[PERSON_NAME]" at bounding box center [164, 80] width 96 height 9
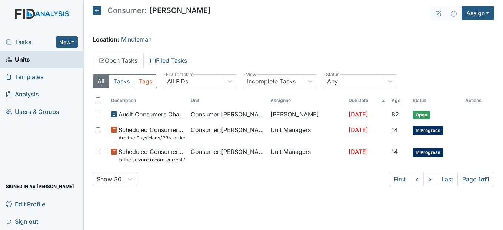
click at [100, 9] on icon at bounding box center [97, 10] width 9 height 9
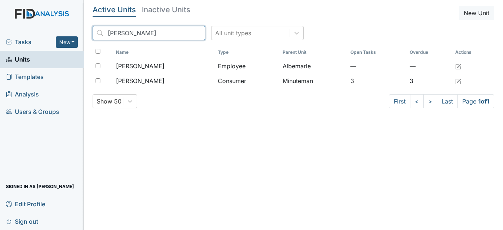
click at [184, 33] on input "annie" at bounding box center [149, 33] width 113 height 14
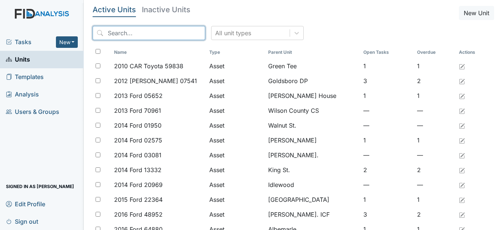
click at [166, 36] on input "search" at bounding box center [149, 33] width 113 height 14
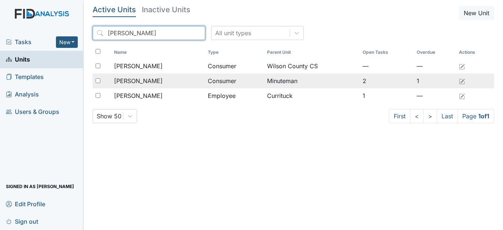
type input "morgan"
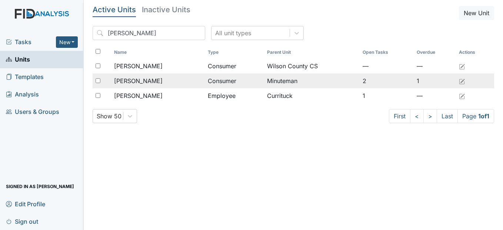
click at [162, 81] on div "Lemons, Morgan" at bounding box center [158, 80] width 88 height 9
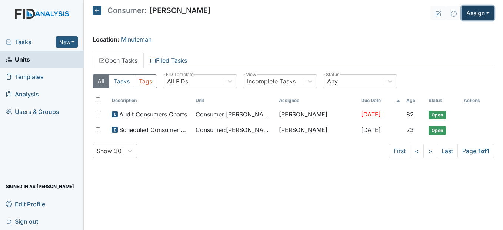
click at [486, 12] on button "Assign" at bounding box center [477, 13] width 33 height 14
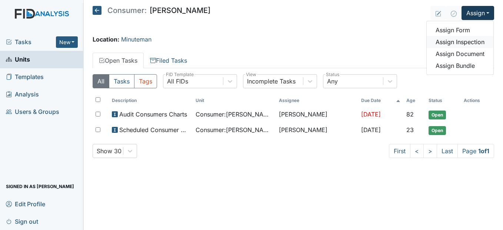
click at [479, 43] on link "Assign Inspection" at bounding box center [460, 42] width 67 height 12
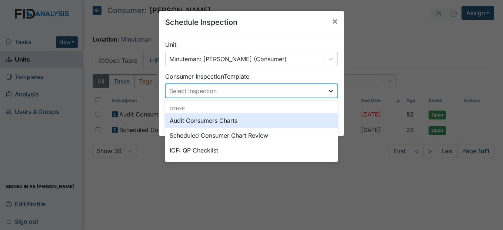
click at [327, 92] on icon at bounding box center [330, 90] width 7 height 7
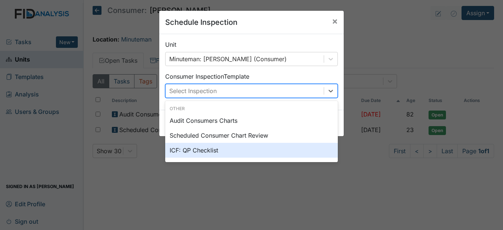
click at [246, 151] on div "ICF: QP Checklist" at bounding box center [251, 150] width 173 height 15
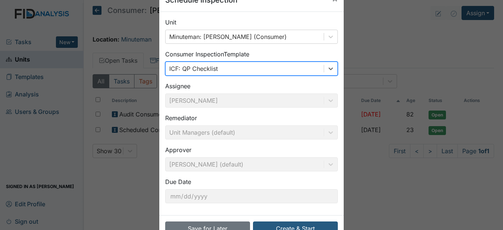
scroll to position [44, 0]
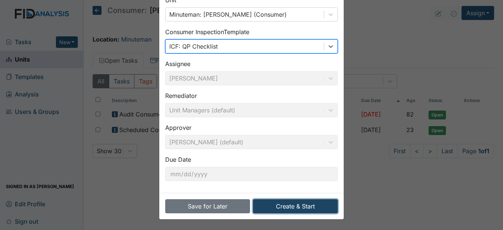
click at [293, 205] on button "Create & Start" at bounding box center [295, 206] width 85 height 14
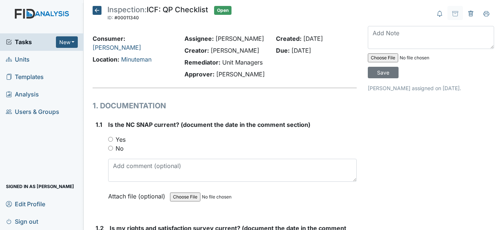
click at [111, 141] on input "Yes" at bounding box center [110, 139] width 5 height 5
radio input "true"
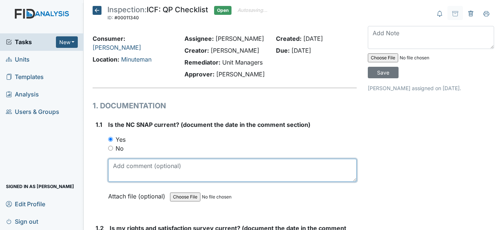
click at [129, 181] on textarea at bounding box center [232, 169] width 248 height 23
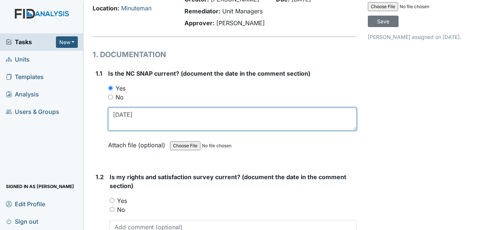
scroll to position [74, 0]
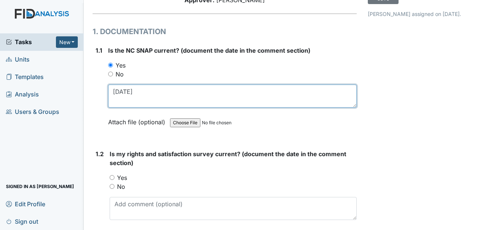
type textarea "4/24/25"
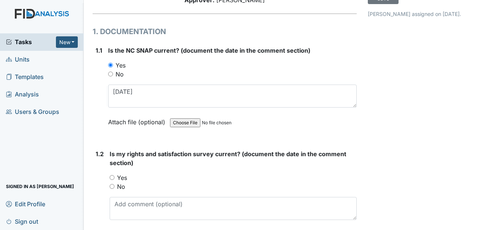
click at [113, 180] on input "Yes" at bounding box center [112, 177] width 5 height 5
radio input "true"
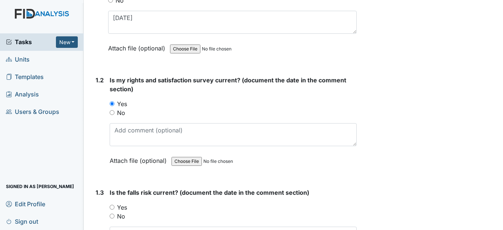
scroll to position [148, 0]
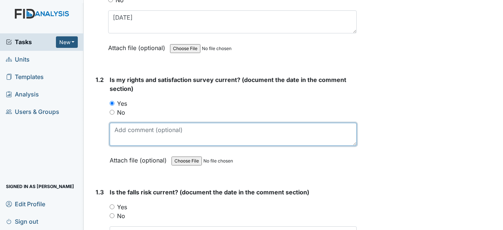
click at [123, 146] on textarea at bounding box center [233, 134] width 247 height 23
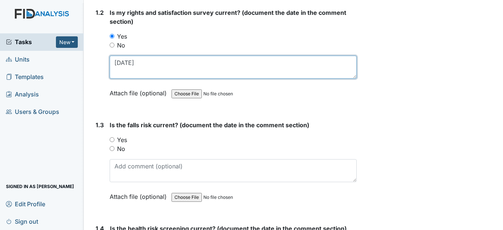
scroll to position [222, 0]
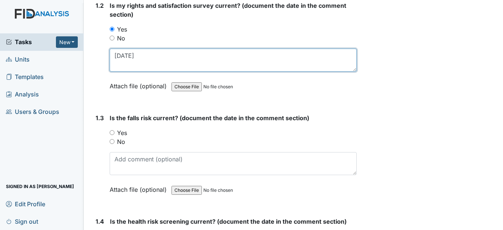
type textarea "2/20/25"
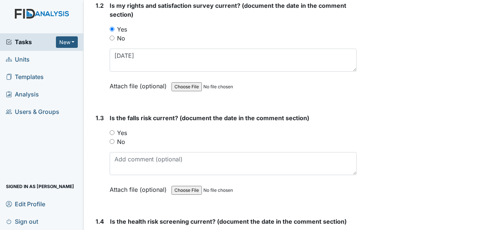
click at [113, 135] on input "Yes" at bounding box center [112, 132] width 5 height 5
radio input "true"
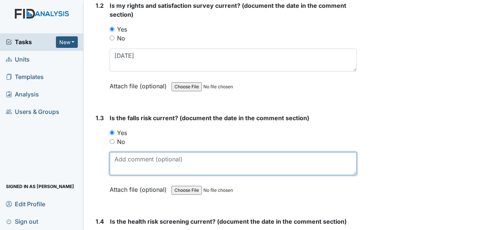
click at [118, 173] on textarea at bounding box center [233, 163] width 247 height 23
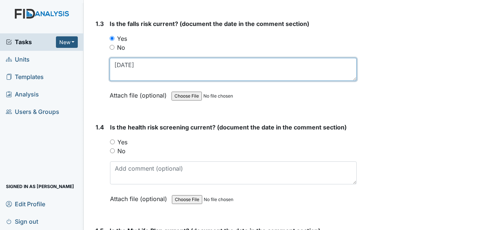
scroll to position [333, 0]
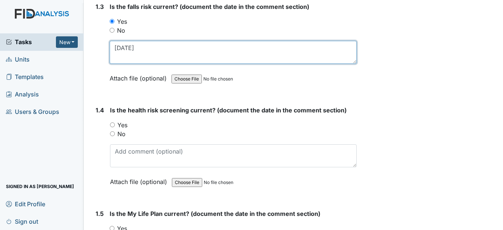
type textarea "5/9/25"
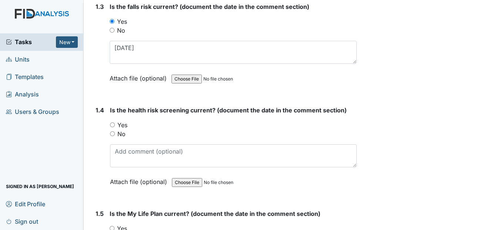
click at [114, 127] on input "Yes" at bounding box center [112, 124] width 5 height 5
radio input "true"
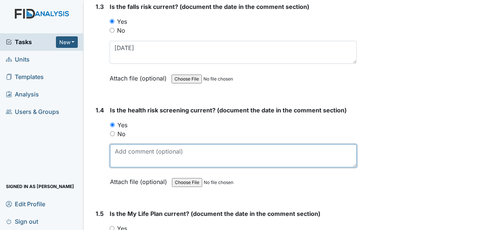
click at [123, 167] on textarea at bounding box center [233, 155] width 246 height 23
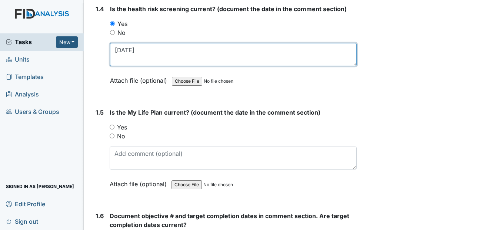
scroll to position [444, 0]
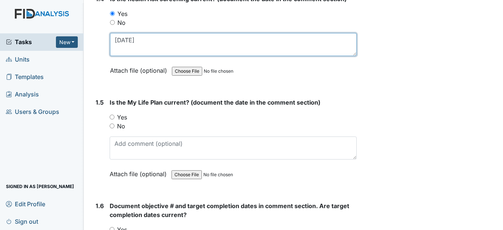
type textarea "2/20/25"
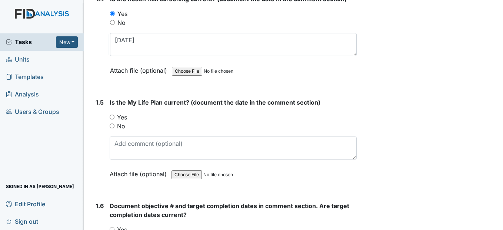
click at [112, 119] on input "Yes" at bounding box center [112, 116] width 5 height 5
radio input "true"
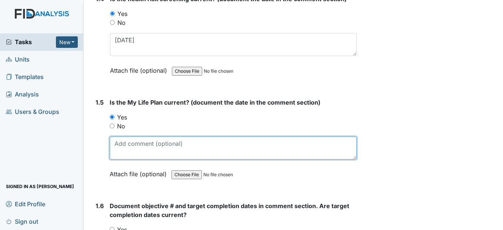
click at [122, 159] on textarea at bounding box center [233, 147] width 247 height 23
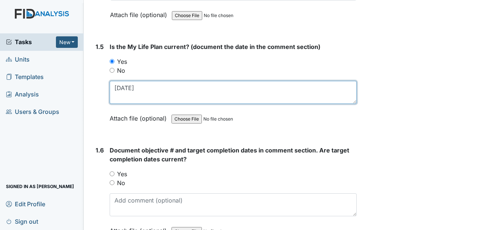
scroll to position [518, 0]
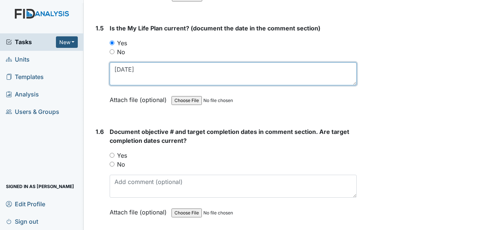
type textarea "2/20/25"
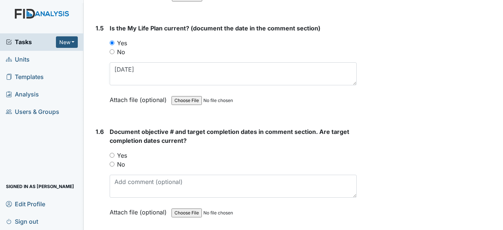
click at [114, 157] on input "Yes" at bounding box center [112, 155] width 5 height 5
radio input "true"
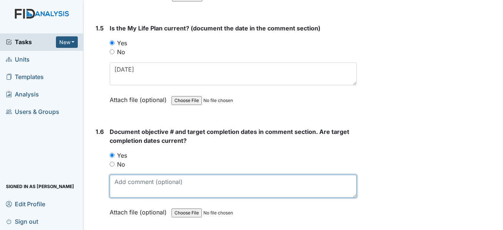
click at [122, 197] on textarea at bounding box center [233, 185] width 247 height 23
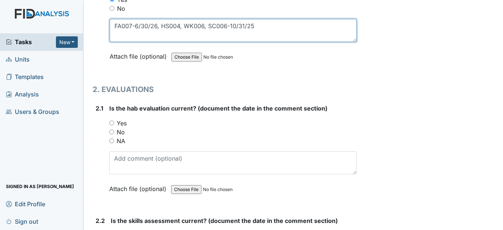
scroll to position [704, 0]
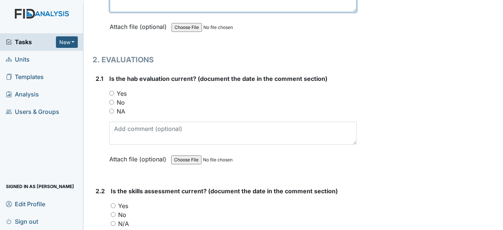
type textarea "FA007-6/30/26, HS004, WK006, SC006-10/31/25"
click at [112, 96] on input "Yes" at bounding box center [111, 93] width 5 height 5
radio input "true"
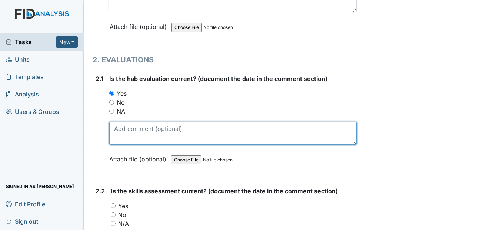
click at [123, 144] on textarea at bounding box center [232, 132] width 247 height 23
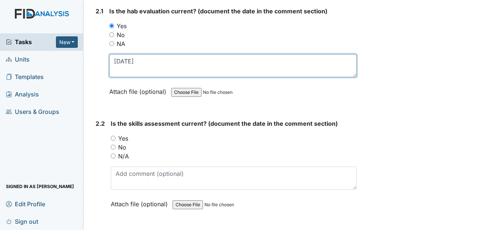
scroll to position [778, 0]
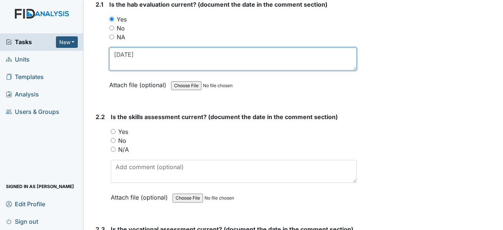
type textarea "2/20/25"
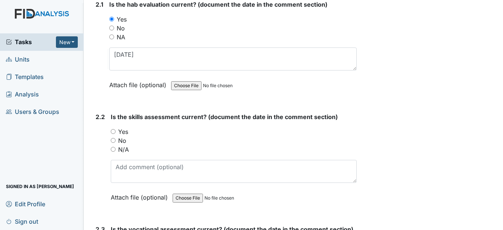
click at [114, 134] on input "Yes" at bounding box center [113, 131] width 5 height 5
radio input "true"
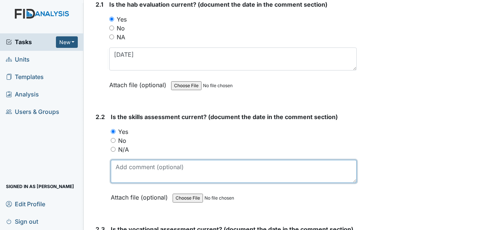
click at [125, 181] on textarea at bounding box center [234, 171] width 246 height 23
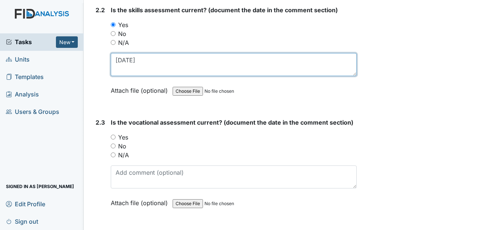
scroll to position [889, 0]
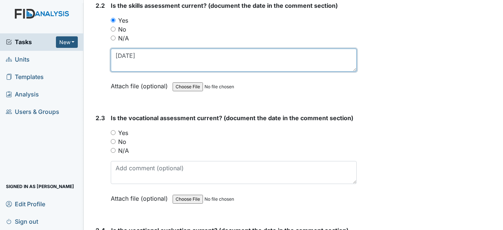
type textarea "2/20/25"
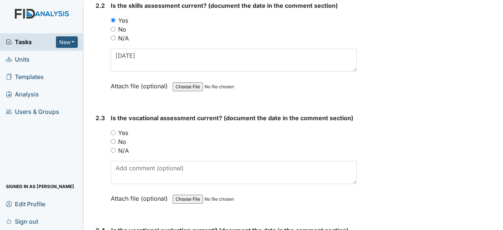
click at [114, 135] on input "Yes" at bounding box center [113, 132] width 5 height 5
radio input "true"
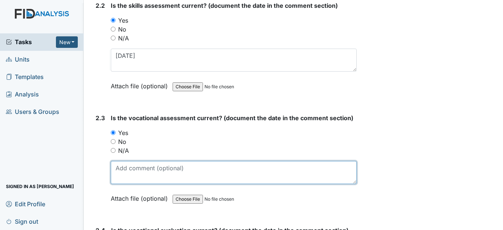
click at [128, 181] on textarea at bounding box center [234, 172] width 246 height 23
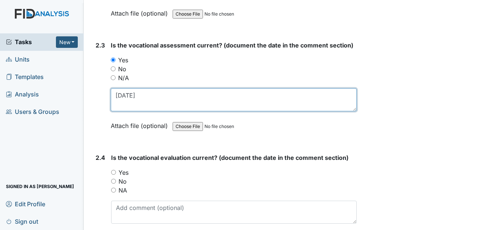
scroll to position [963, 0]
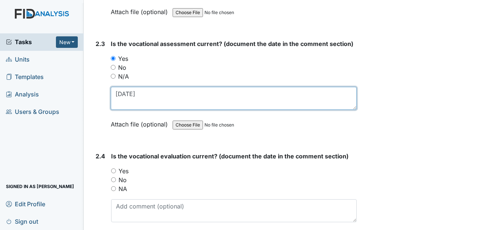
type textarea "5/9/25"
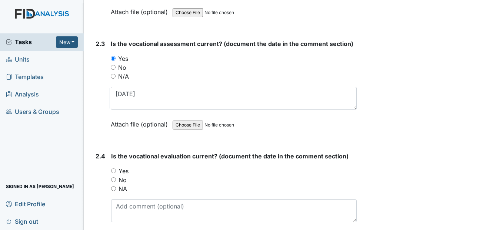
click at [114, 173] on input "Yes" at bounding box center [113, 170] width 5 height 5
radio input "true"
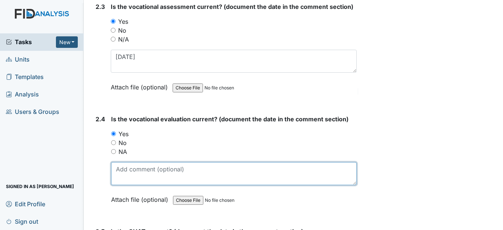
click at [124, 185] on textarea at bounding box center [233, 173] width 245 height 23
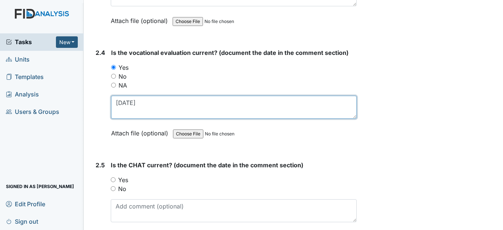
scroll to position [1111, 0]
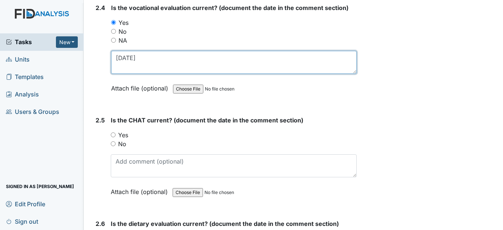
type textarea "5/9/25"
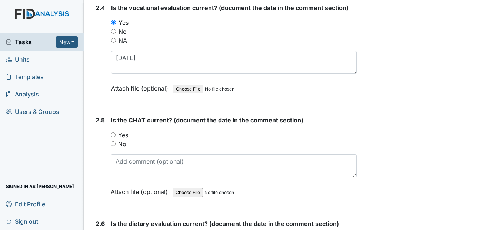
click at [113, 137] on input "Yes" at bounding box center [113, 134] width 5 height 5
radio input "true"
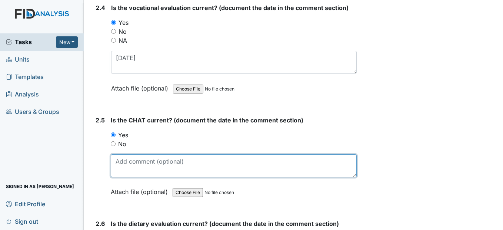
click at [126, 177] on textarea at bounding box center [234, 165] width 246 height 23
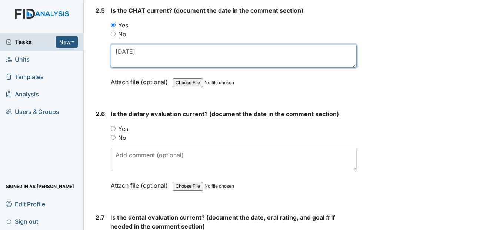
scroll to position [1222, 0]
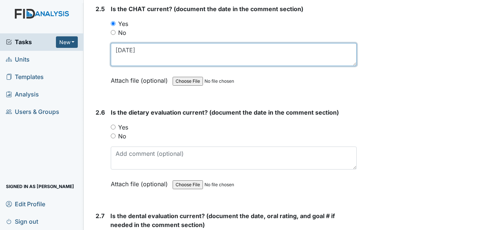
type textarea "2/11/25"
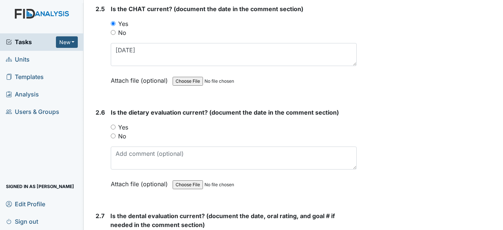
click at [114, 129] on input "Yes" at bounding box center [113, 126] width 5 height 5
radio input "true"
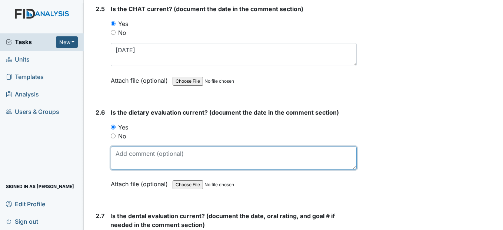
click at [126, 169] on textarea at bounding box center [234, 157] width 246 height 23
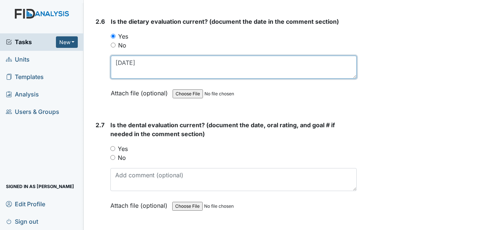
scroll to position [1333, 0]
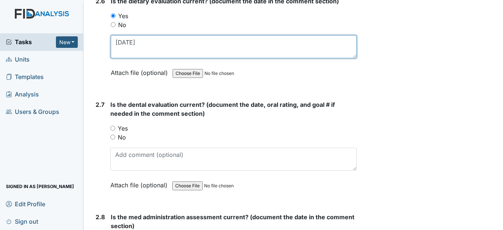
type textarea "5/24/25"
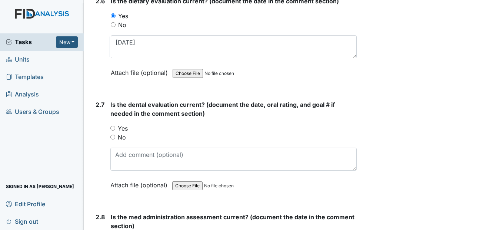
click at [112, 130] on input "Yes" at bounding box center [112, 128] width 5 height 5
radio input "true"
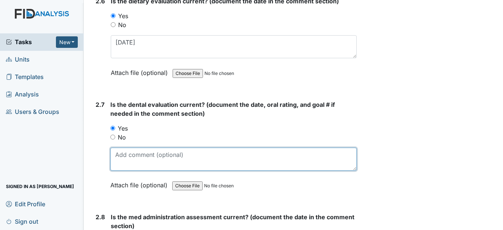
click at [125, 170] on textarea at bounding box center [233, 158] width 246 height 23
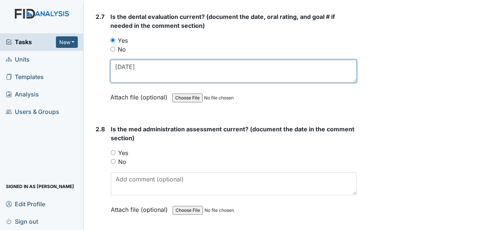
scroll to position [1444, 0]
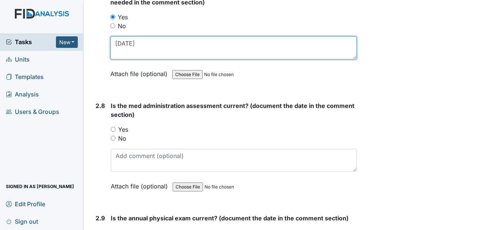
type textarea "6/6/25"
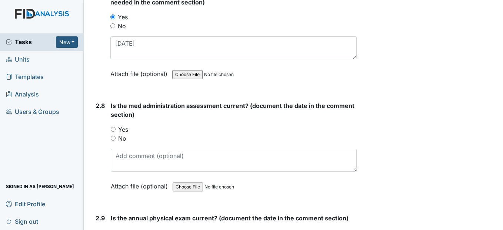
click at [114, 131] on input "Yes" at bounding box center [113, 129] width 5 height 5
radio input "true"
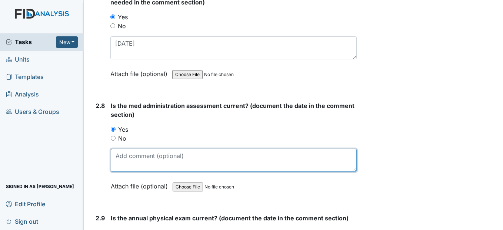
click at [121, 171] on textarea at bounding box center [234, 159] width 246 height 23
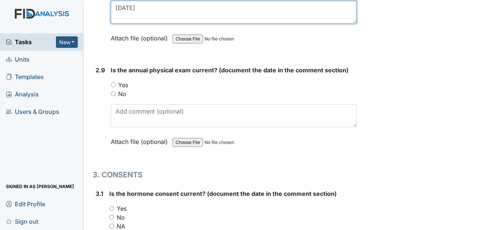
scroll to position [1592, 0]
type textarea "3/28/25"
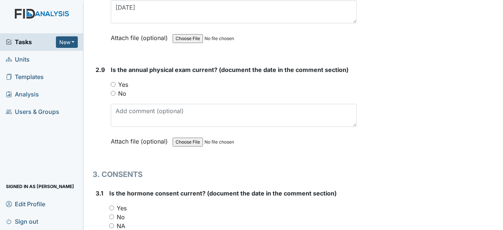
click at [115, 87] on input "Yes" at bounding box center [113, 84] width 5 height 5
radio input "true"
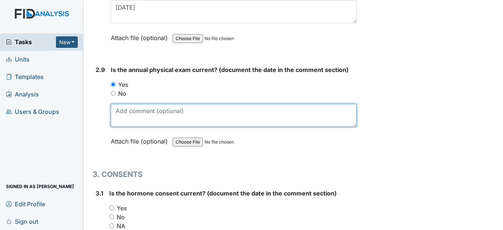
click at [121, 127] on textarea at bounding box center [234, 115] width 246 height 23
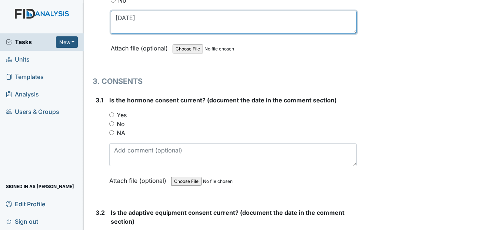
scroll to position [1703, 0]
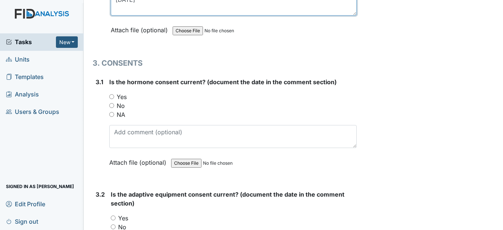
type textarea "5/5/25"
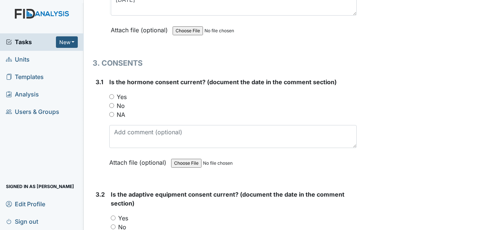
click at [113, 99] on input "Yes" at bounding box center [111, 96] width 5 height 5
radio input "true"
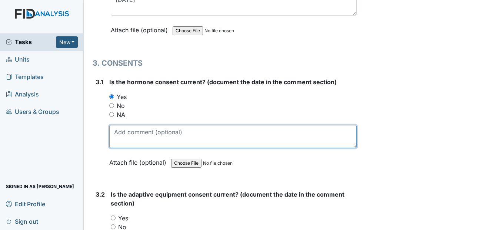
click at [120, 148] on textarea at bounding box center [232, 136] width 247 height 23
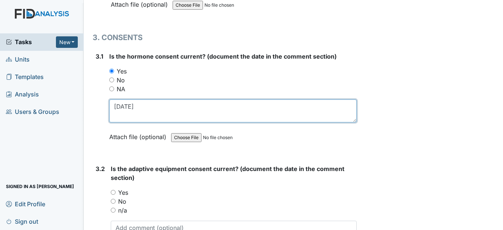
scroll to position [1778, 0]
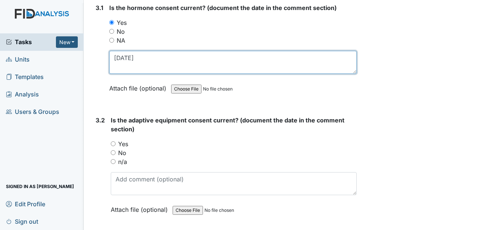
type textarea "9/26/24"
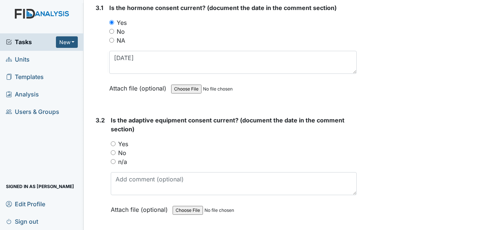
click at [114, 164] on input "n/a" at bounding box center [113, 161] width 5 height 5
radio input "true"
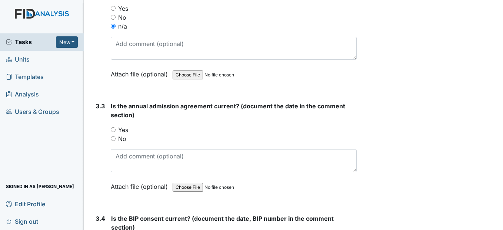
scroll to position [1926, 0]
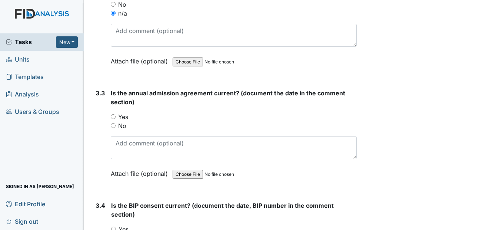
click at [113, 119] on input "Yes" at bounding box center [113, 116] width 5 height 5
radio input "true"
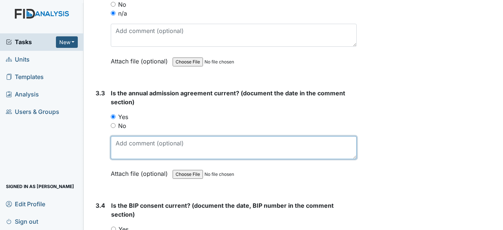
click at [120, 158] on textarea at bounding box center [234, 147] width 246 height 23
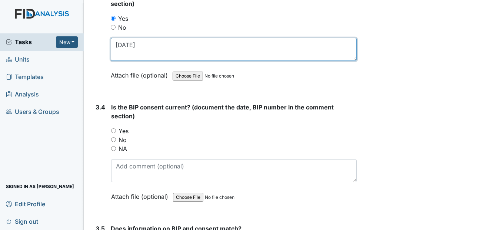
scroll to position [2037, 0]
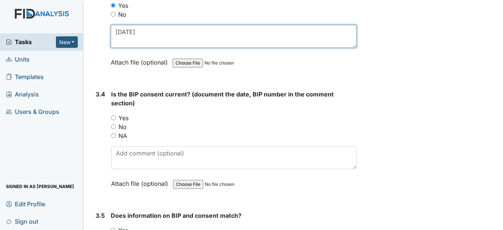
type textarea "9/26/24"
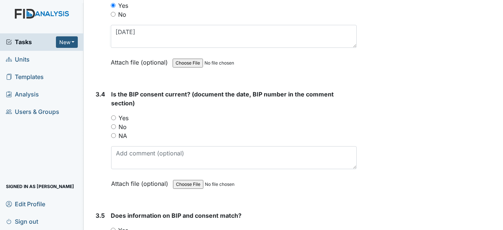
click at [113, 120] on input "Yes" at bounding box center [113, 117] width 5 height 5
radio input "true"
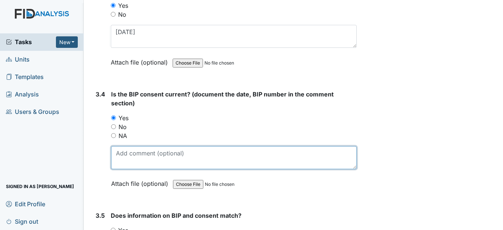
click at [119, 169] on textarea at bounding box center [233, 157] width 245 height 23
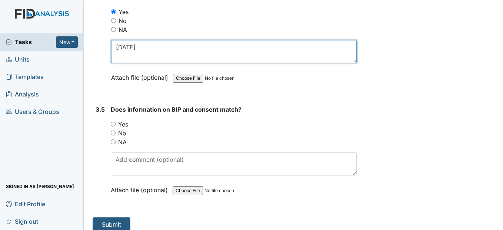
scroll to position [2148, 0]
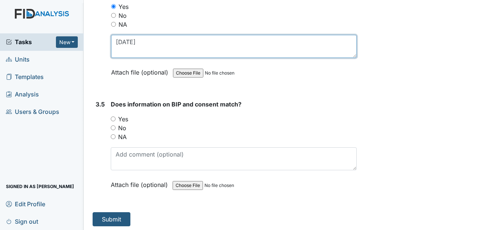
type textarea "9/29/24"
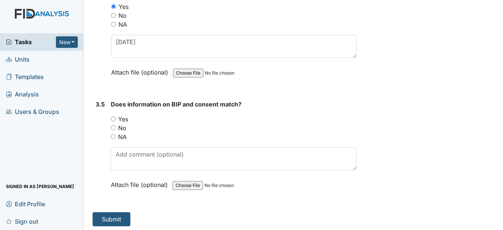
click at [114, 121] on input "Yes" at bounding box center [113, 118] width 5 height 5
radio input "true"
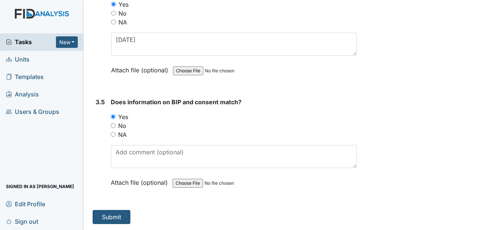
scroll to position [2168, 0]
click at [108, 216] on button "Submit" at bounding box center [112, 217] width 38 height 14
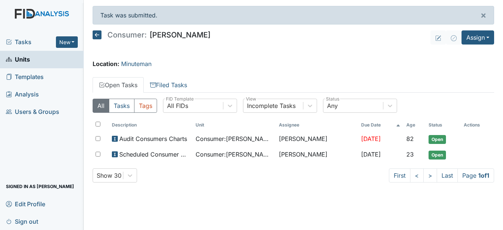
click at [99, 34] on icon at bounding box center [97, 34] width 9 height 9
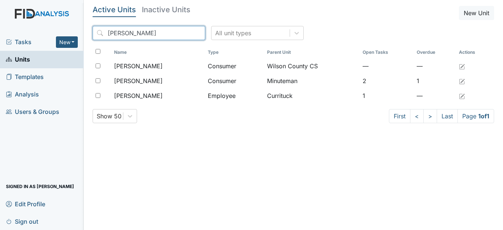
click at [184, 33] on input "[PERSON_NAME]" at bounding box center [149, 33] width 113 height 14
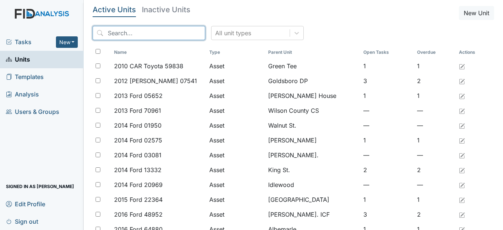
click at [177, 33] on input "search" at bounding box center [149, 33] width 113 height 14
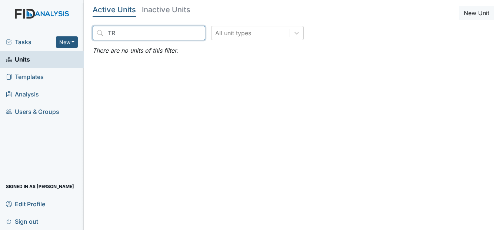
type input "T"
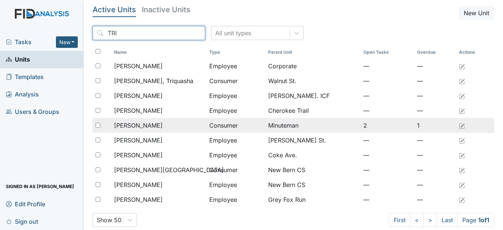
type input "TRI"
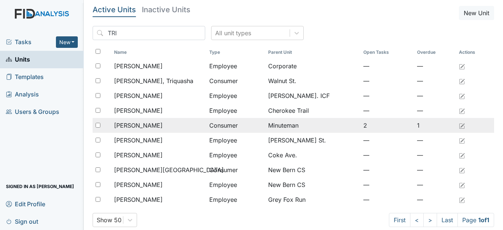
click at [145, 125] on span "[PERSON_NAME]" at bounding box center [138, 125] width 49 height 9
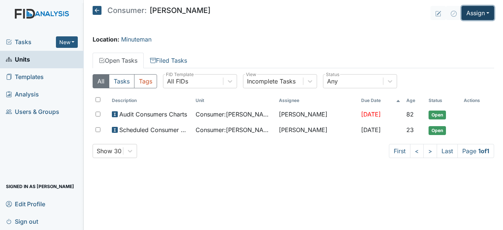
click at [487, 12] on button "Assign" at bounding box center [477, 13] width 33 height 14
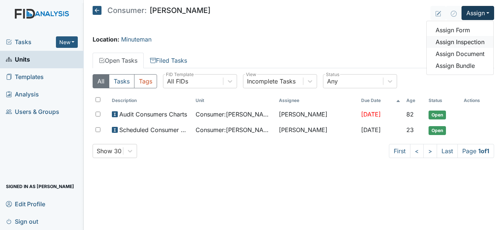
click at [479, 45] on link "Assign Inspection" at bounding box center [460, 42] width 67 height 12
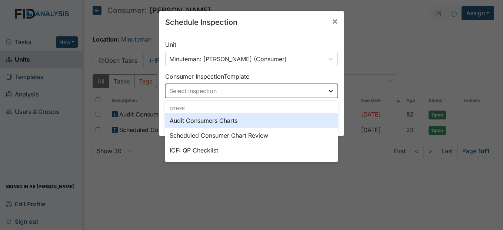
click at [328, 92] on icon at bounding box center [330, 90] width 7 height 7
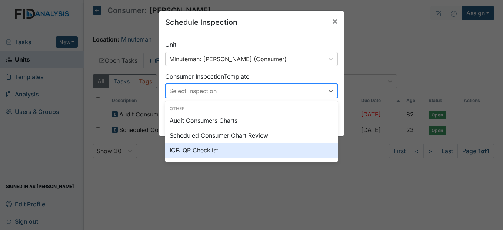
click at [218, 148] on div "ICF: QP Checklist" at bounding box center [251, 150] width 173 height 15
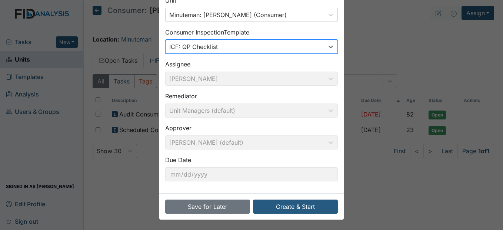
scroll to position [44, 0]
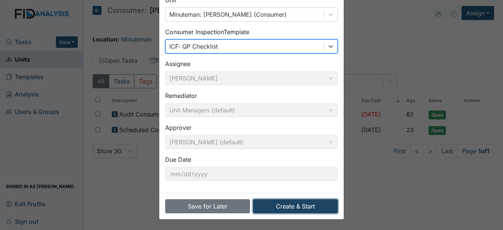
click at [294, 206] on button "Create & Start" at bounding box center [295, 206] width 85 height 14
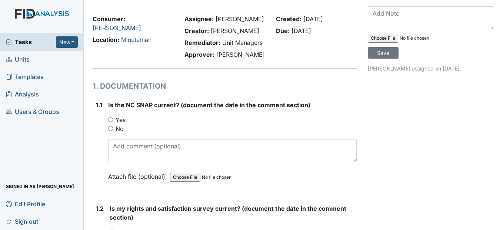
scroll to position [74, 0]
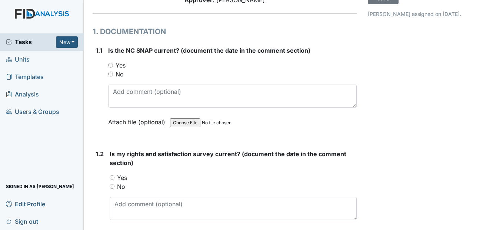
click at [110, 67] on input "Yes" at bounding box center [110, 65] width 5 height 5
radio input "true"
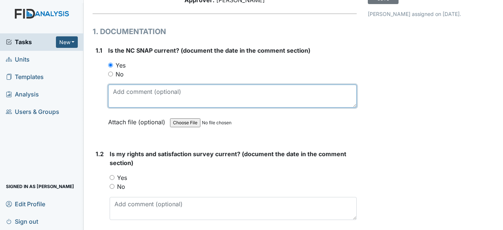
click at [117, 107] on textarea at bounding box center [232, 95] width 248 height 23
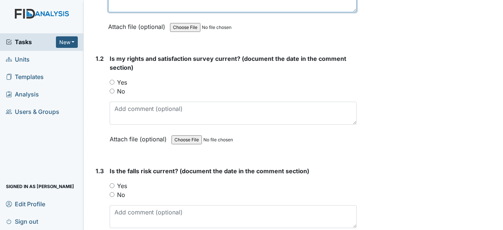
scroll to position [185, 0]
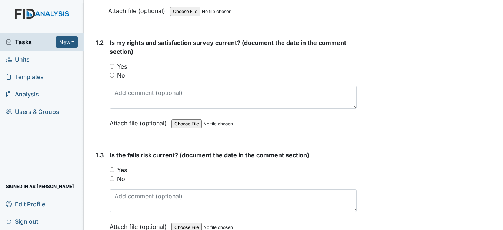
type textarea "[DATE]"
click at [113, 69] on input "Yes" at bounding box center [112, 66] width 5 height 5
radio input "true"
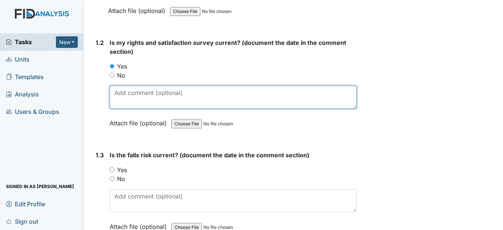
click at [115, 109] on textarea at bounding box center [233, 97] width 247 height 23
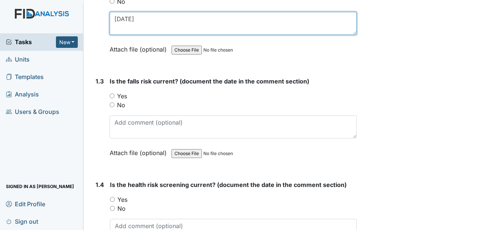
scroll to position [259, 0]
type textarea "6/19/25"
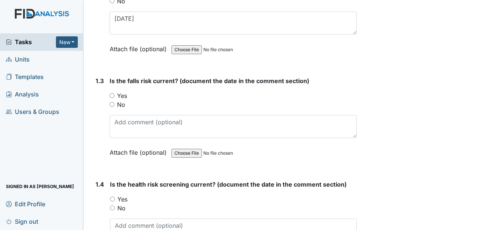
click at [115, 100] on div "Yes" at bounding box center [233, 95] width 247 height 9
click at [113, 100] on div "Yes" at bounding box center [233, 95] width 247 height 9
click at [113, 98] on input "Yes" at bounding box center [112, 95] width 5 height 5
radio input "true"
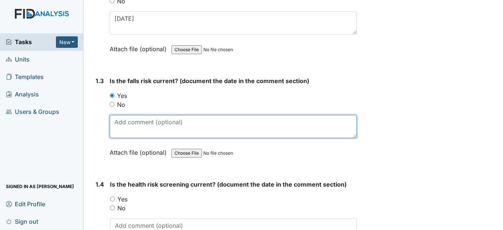
click at [121, 138] on textarea at bounding box center [233, 126] width 247 height 23
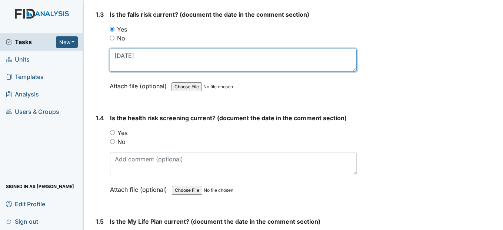
scroll to position [370, 0]
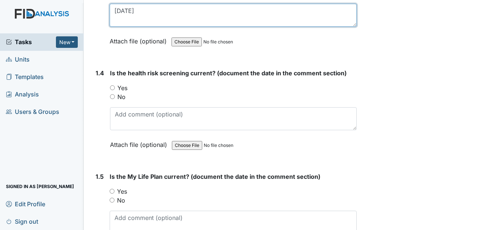
type textarea "5/9/25"
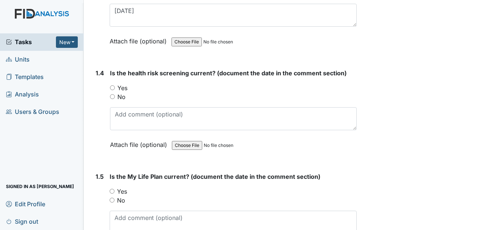
click at [113, 90] on input "Yes" at bounding box center [112, 87] width 5 height 5
radio input "true"
click at [110, 135] on div "1.4 Is the health risk screening current? (document the date in the comment sec…" at bounding box center [225, 114] width 264 height 91
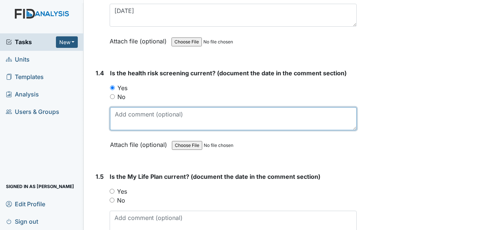
click at [119, 130] on textarea at bounding box center [233, 118] width 246 height 23
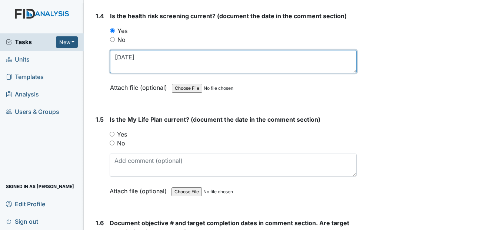
scroll to position [444, 0]
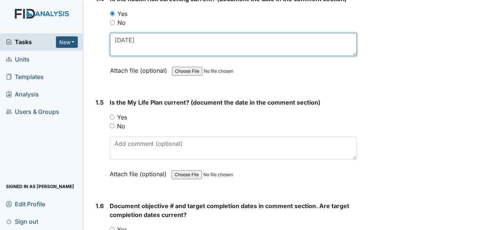
type textarea "6/19/25"
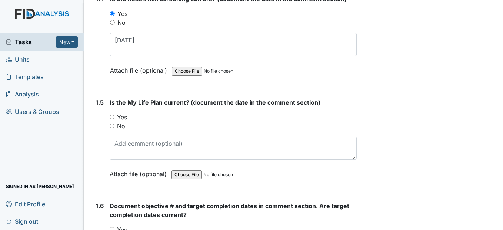
click at [111, 119] on input "Yes" at bounding box center [112, 116] width 5 height 5
radio input "true"
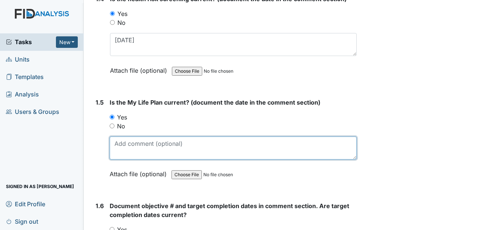
click at [119, 159] on textarea at bounding box center [233, 147] width 247 height 23
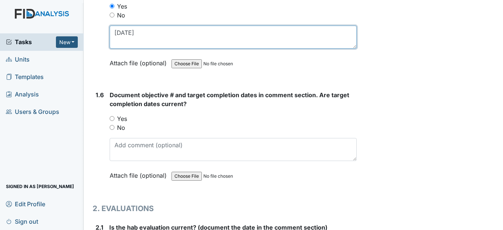
scroll to position [555, 0]
type textarea "6/19/25"
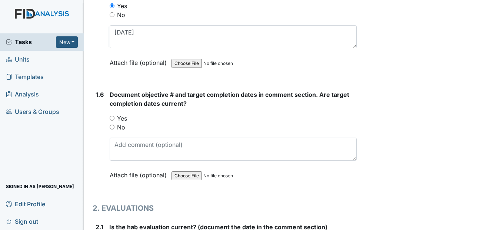
click at [113, 120] on input "Yes" at bounding box center [112, 118] width 5 height 5
radio input "true"
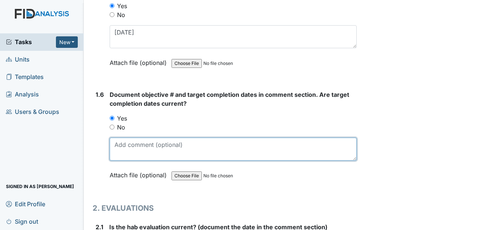
click at [120, 160] on textarea at bounding box center [233, 148] width 247 height 23
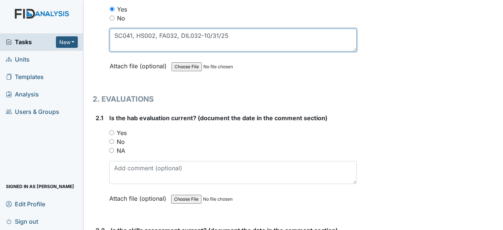
scroll to position [667, 0]
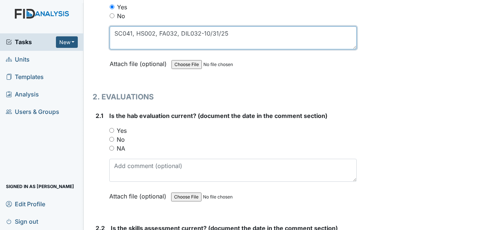
type textarea "SC041, HS002, FA032, DIL032-10/31/25"
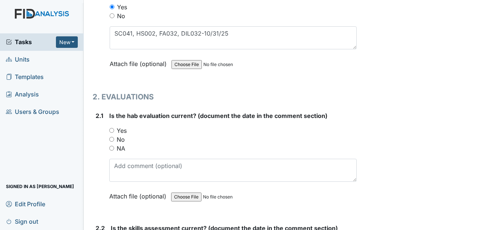
click at [114, 133] on input "Yes" at bounding box center [111, 130] width 5 height 5
radio input "true"
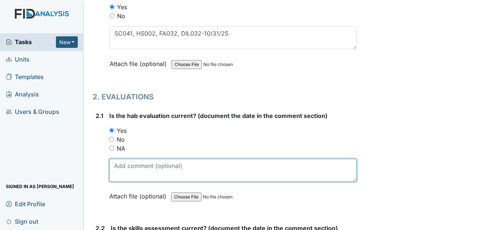
click at [120, 179] on textarea at bounding box center [232, 169] width 247 height 23
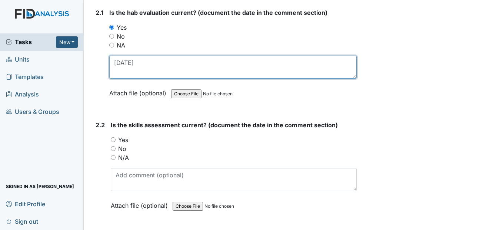
scroll to position [778, 0]
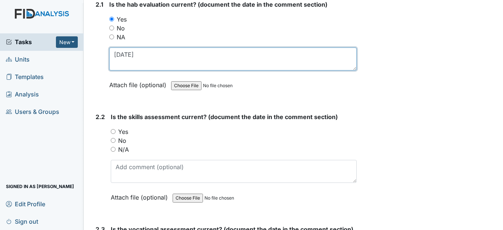
type textarea "6/19/25"
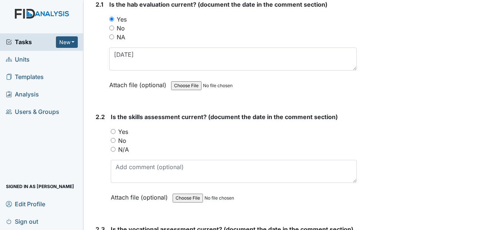
click at [113, 134] on input "Yes" at bounding box center [113, 131] width 5 height 5
radio input "true"
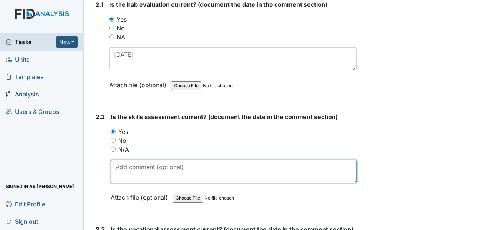
click at [117, 183] on textarea at bounding box center [234, 171] width 246 height 23
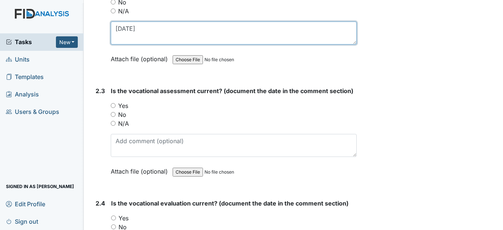
scroll to position [926, 0]
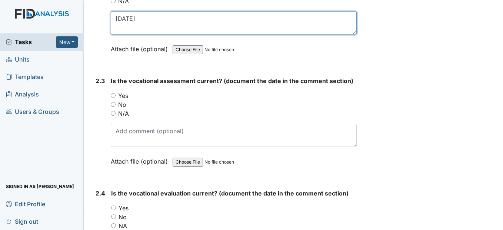
type textarea "6/19/25"
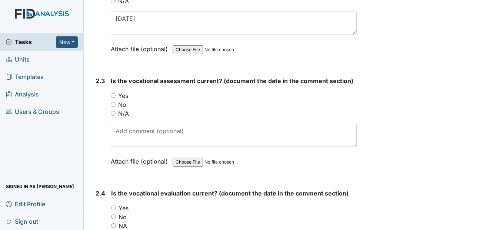
drag, startPoint x: 112, startPoint y: 112, endPoint x: 113, endPoint y: 117, distance: 5.2
click at [113, 98] on input "Yes" at bounding box center [113, 95] width 5 height 5
radio input "true"
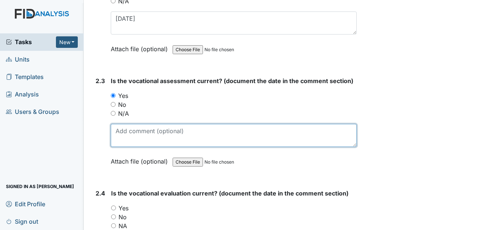
click at [119, 147] on textarea at bounding box center [234, 135] width 246 height 23
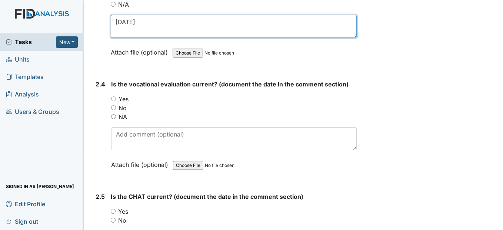
scroll to position [1037, 0]
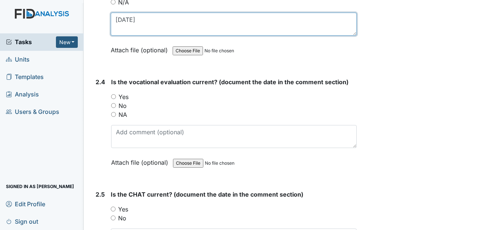
type textarea "6/20/25"
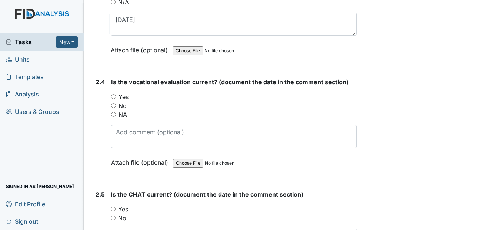
click at [113, 99] on input "Yes" at bounding box center [113, 96] width 5 height 5
radio input "true"
click at [117, 142] on div "Is the vocational evaluation current? (document the date in the comment section…" at bounding box center [233, 124] width 245 height 94
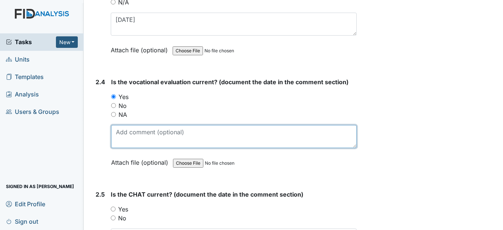
click at [124, 148] on textarea at bounding box center [233, 136] width 245 height 23
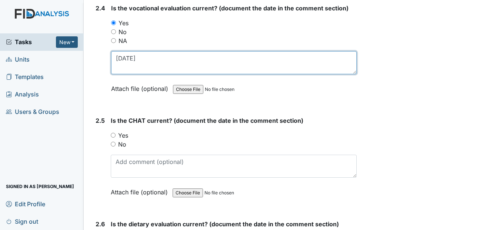
scroll to position [1111, 0]
type textarea "6/20/25"
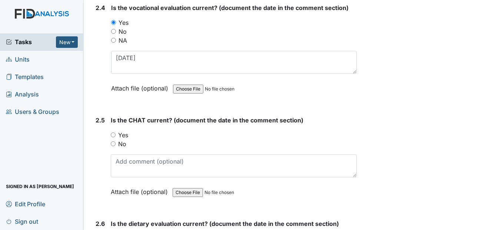
click at [116, 137] on input "Yes" at bounding box center [113, 134] width 5 height 5
radio input "true"
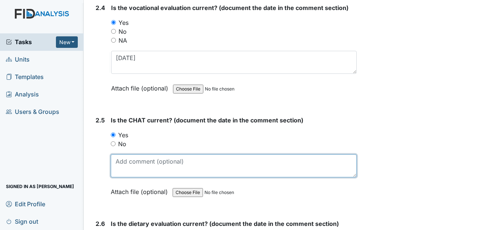
click at [117, 173] on textarea at bounding box center [234, 165] width 246 height 23
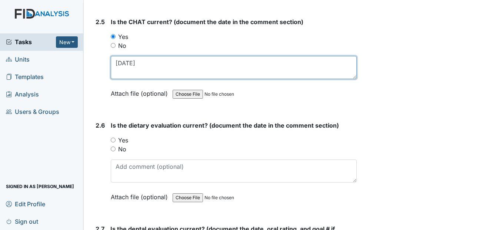
scroll to position [1222, 0]
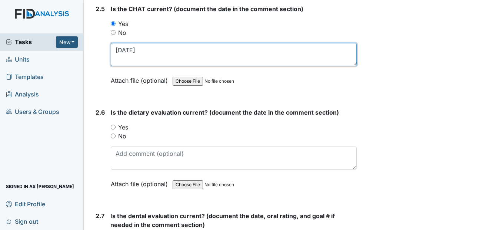
type textarea "6/19/2025"
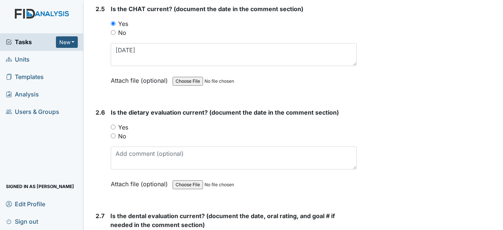
click at [113, 129] on input "Yes" at bounding box center [113, 126] width 5 height 5
radio input "true"
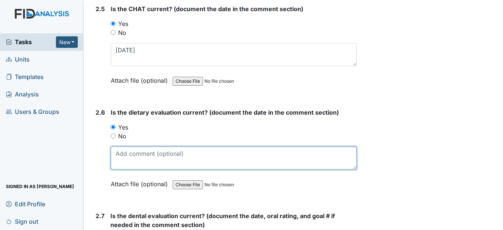
click at [120, 167] on textarea at bounding box center [234, 157] width 246 height 23
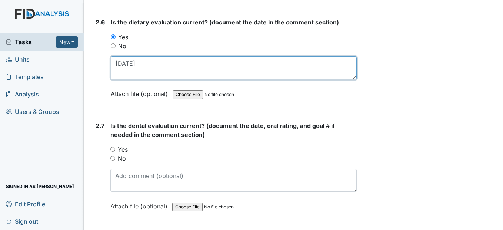
scroll to position [1333, 0]
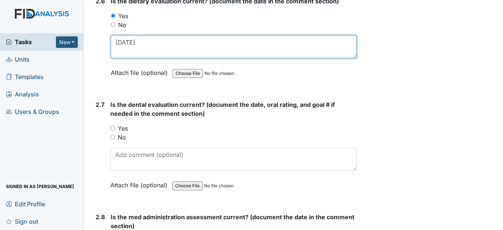
type textarea "[DATE]"
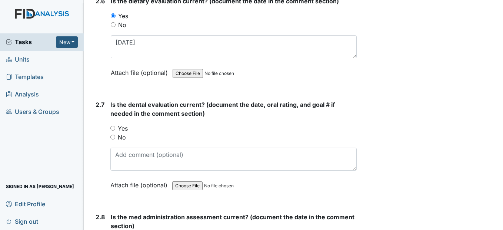
click at [114, 130] on input "Yes" at bounding box center [112, 128] width 5 height 5
radio input "true"
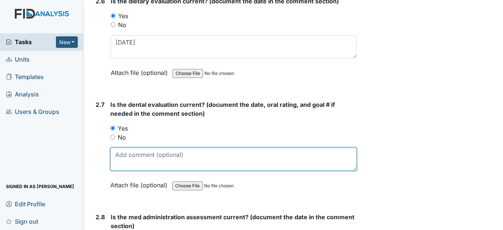
click at [123, 170] on textarea at bounding box center [233, 158] width 246 height 23
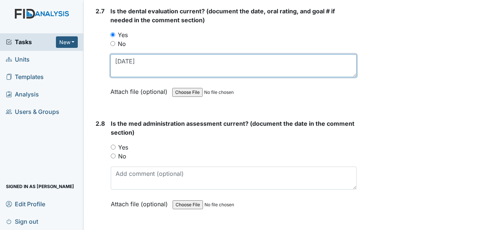
scroll to position [1481, 0]
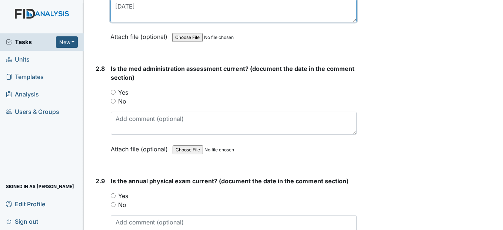
type textarea "[DATE]"
click at [114, 94] on input "Yes" at bounding box center [113, 92] width 5 height 5
radio input "true"
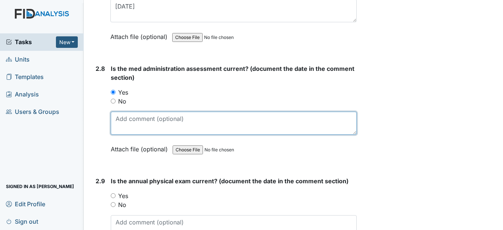
click at [117, 134] on textarea at bounding box center [234, 122] width 246 height 23
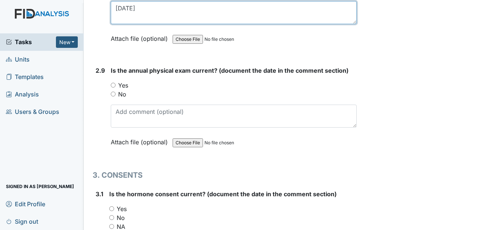
scroll to position [1592, 0]
type textarea "3/28/25"
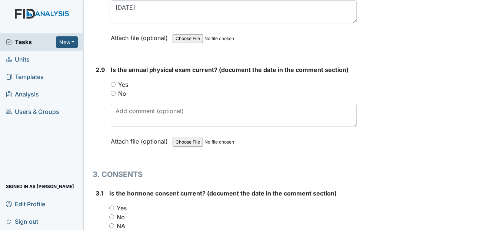
click at [113, 89] on div "Yes" at bounding box center [234, 84] width 246 height 9
click at [113, 87] on input "Yes" at bounding box center [113, 84] width 5 height 5
radio input "true"
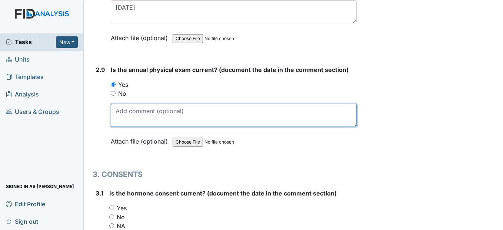
click at [123, 127] on textarea at bounding box center [234, 115] width 246 height 23
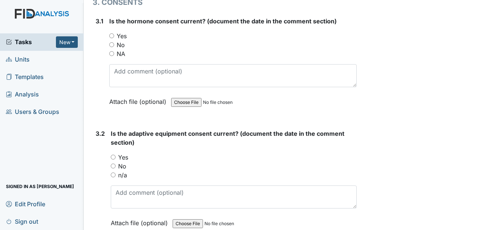
scroll to position [1778, 0]
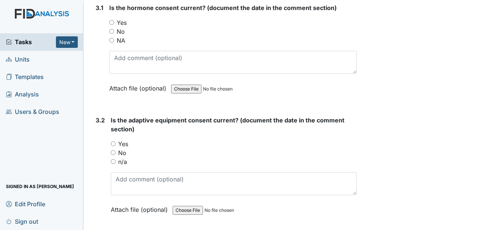
type textarea "5/5/25"
click at [113, 146] on input "Yes" at bounding box center [113, 143] width 5 height 5
radio input "true"
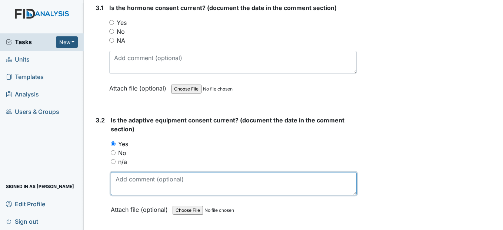
click at [122, 195] on textarea at bounding box center [234, 183] width 246 height 23
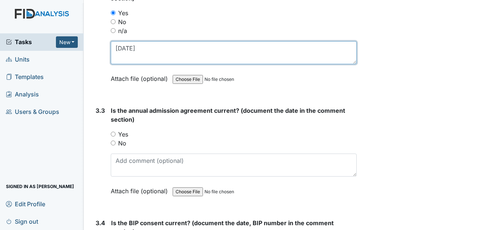
scroll to position [1926, 0]
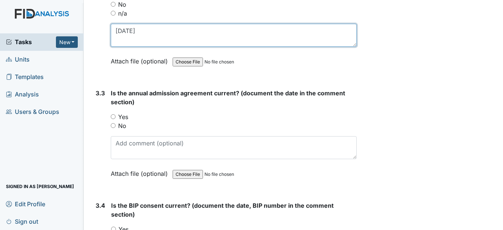
drag, startPoint x: 140, startPoint y: 47, endPoint x: 113, endPoint y: 50, distance: 26.9
click at [113, 47] on textarea "7/28/25" at bounding box center [234, 35] width 246 height 23
type textarea "7/28/25"
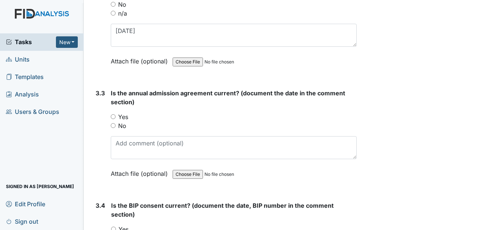
click at [115, 119] on input "Yes" at bounding box center [113, 116] width 5 height 5
radio input "true"
click at [115, 119] on input "Yes" at bounding box center [113, 116] width 5 height 5
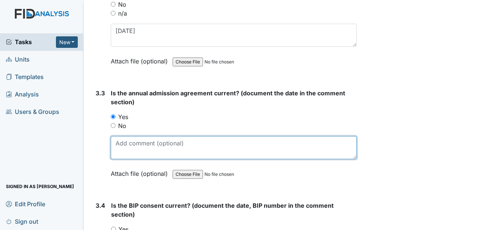
paste textarea "7/28/25"
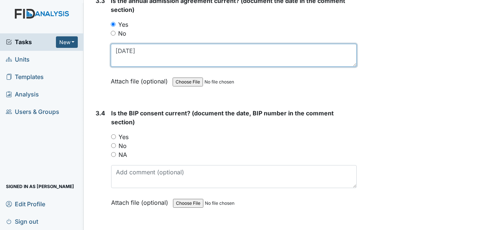
scroll to position [2037, 0]
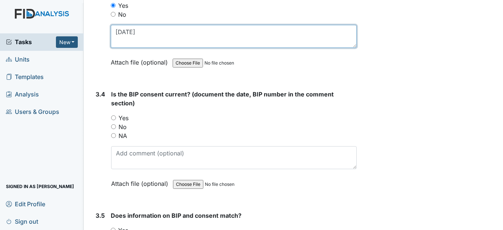
type textarea "7/28/25"
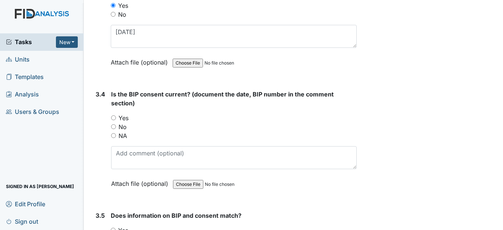
click at [111, 120] on input "Yes" at bounding box center [113, 117] width 5 height 5
radio input "true"
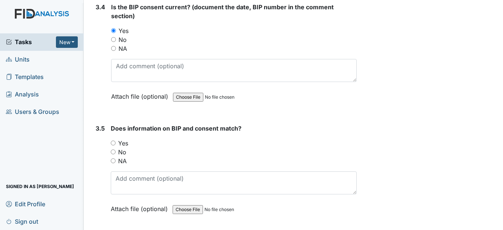
scroll to position [2111, 0]
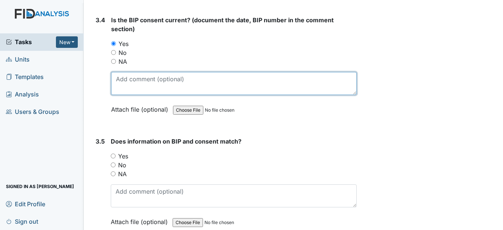
click at [128, 95] on textarea at bounding box center [233, 83] width 245 height 23
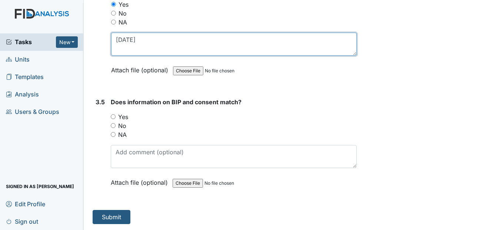
scroll to position [2168, 0]
type textarea "7/28/25"
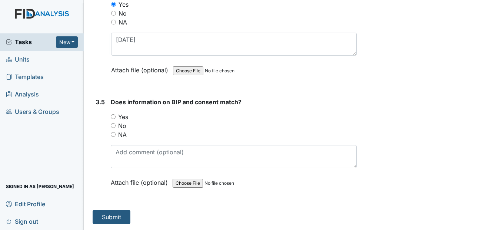
click at [117, 116] on div "Yes" at bounding box center [234, 116] width 246 height 9
click at [114, 117] on input "Yes" at bounding box center [113, 116] width 5 height 5
radio input "true"
click at [101, 214] on button "Submit" at bounding box center [112, 217] width 38 height 14
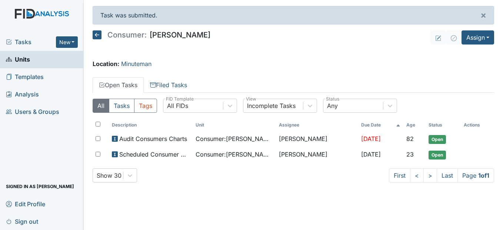
click at [95, 32] on icon at bounding box center [97, 34] width 9 height 9
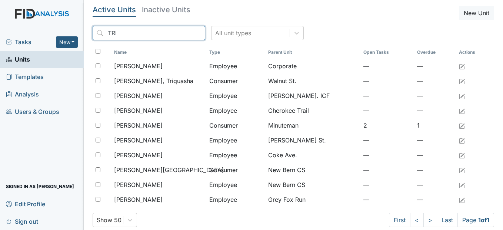
click at [183, 33] on input "TRI" at bounding box center [149, 33] width 113 height 14
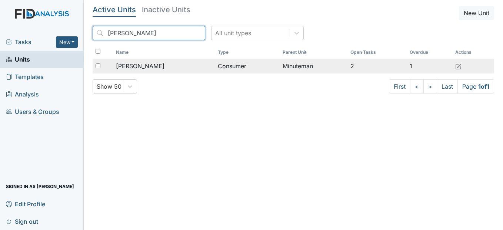
type input "[PERSON_NAME]"
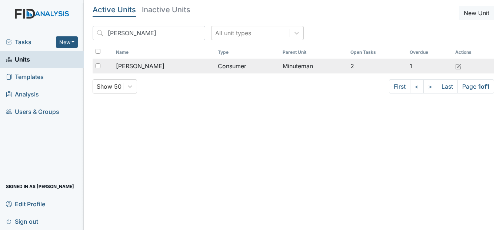
click at [156, 66] on span "[PERSON_NAME]" at bounding box center [140, 65] width 49 height 9
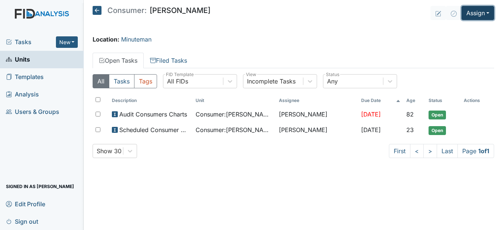
click at [489, 16] on button "Assign" at bounding box center [477, 13] width 33 height 14
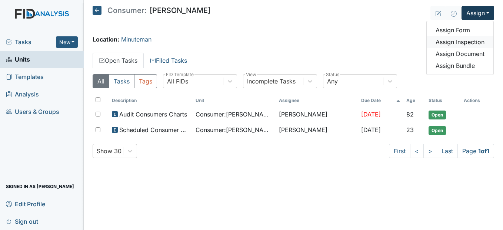
click at [471, 42] on link "Assign Inspection" at bounding box center [460, 42] width 67 height 12
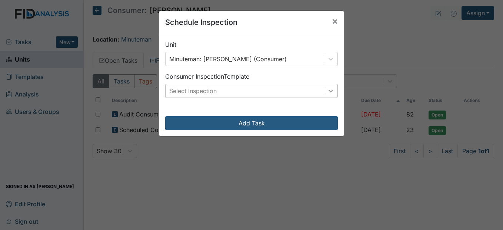
click at [324, 85] on div at bounding box center [330, 90] width 13 height 13
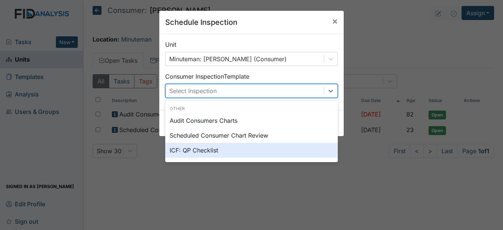
click at [239, 148] on div "ICF: QP Checklist" at bounding box center [251, 150] width 173 height 15
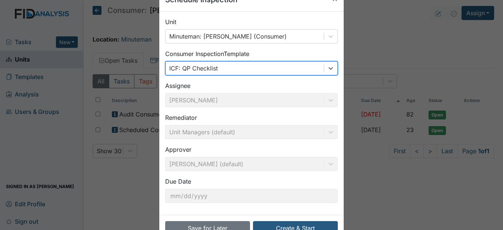
scroll to position [44, 0]
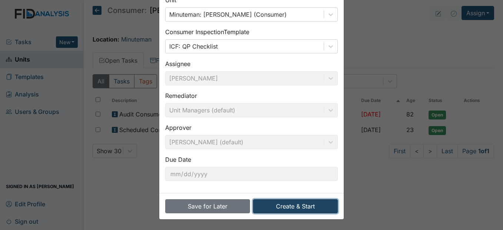
click at [297, 204] on button "Create & Start" at bounding box center [295, 206] width 85 height 14
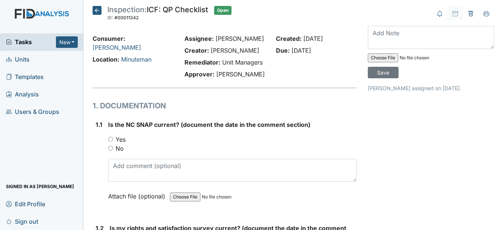
click at [110, 141] on input "Yes" at bounding box center [110, 139] width 5 height 5
radio input "true"
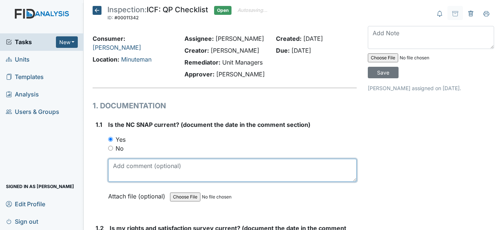
click at [126, 181] on textarea at bounding box center [232, 169] width 248 height 23
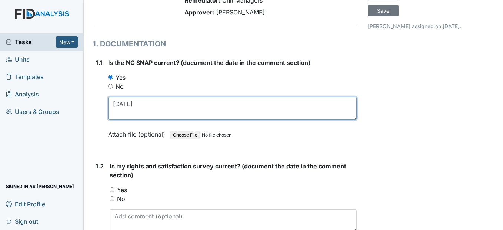
scroll to position [74, 0]
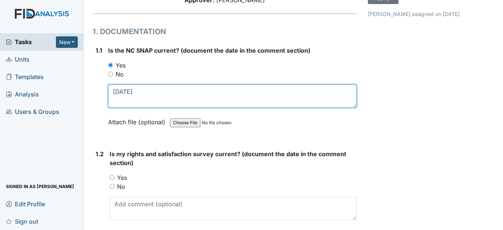
type textarea "[DATE]"
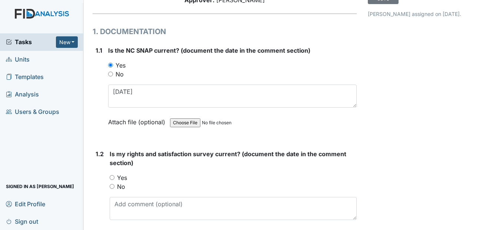
click at [111, 180] on input "Yes" at bounding box center [112, 177] width 5 height 5
radio input "true"
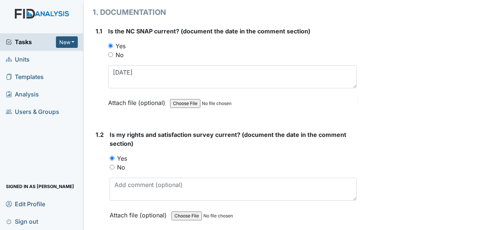
scroll to position [111, 0]
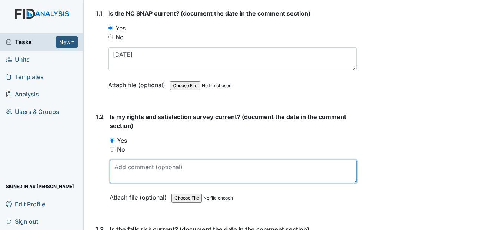
click at [130, 183] on textarea at bounding box center [233, 171] width 247 height 23
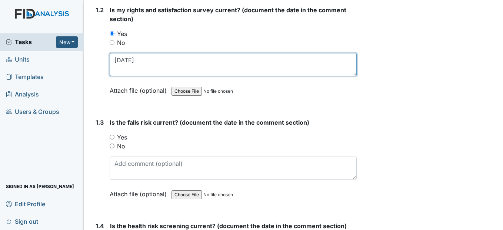
scroll to position [222, 0]
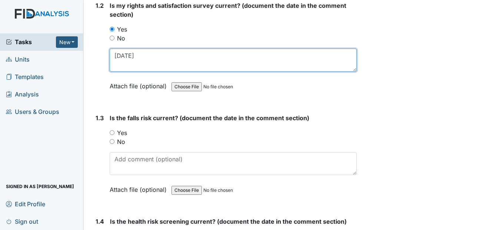
type textarea "6/19/25"
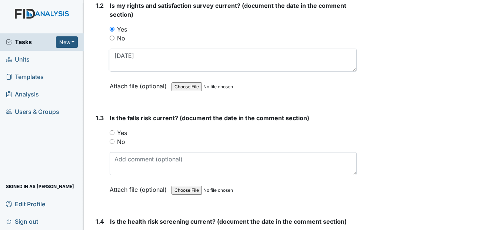
click at [113, 135] on input "Yes" at bounding box center [112, 132] width 5 height 5
radio input "true"
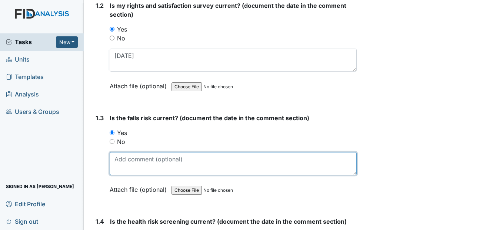
click at [119, 175] on textarea at bounding box center [233, 163] width 247 height 23
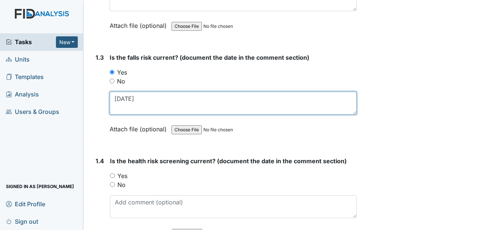
scroll to position [296, 0]
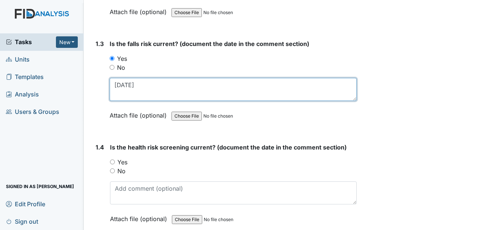
type textarea "6/19/25"
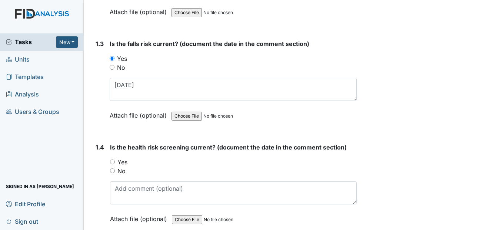
click at [113, 164] on input "Yes" at bounding box center [112, 161] width 5 height 5
radio input "true"
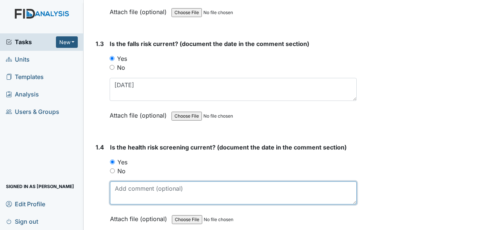
click at [123, 204] on textarea at bounding box center [233, 192] width 246 height 23
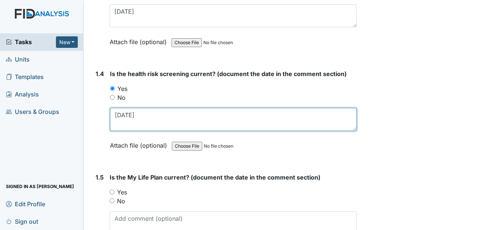
scroll to position [370, 0]
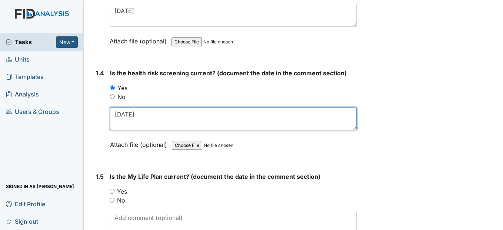
type textarea "6/19/25"
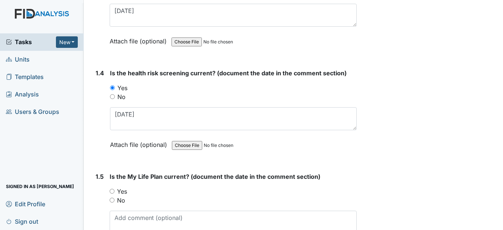
click at [112, 193] on input "Yes" at bounding box center [112, 190] width 5 height 5
radio input "true"
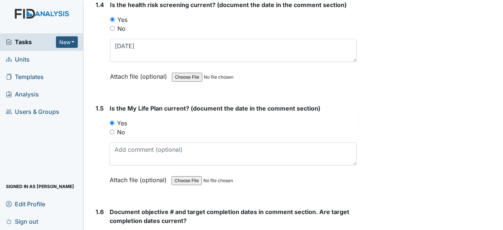
scroll to position [481, 0]
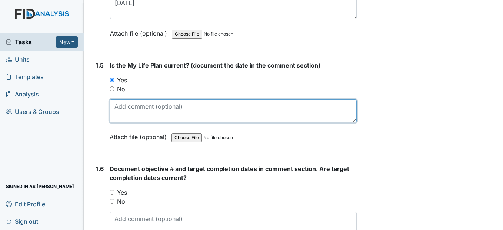
click at [125, 122] on textarea at bounding box center [233, 110] width 247 height 23
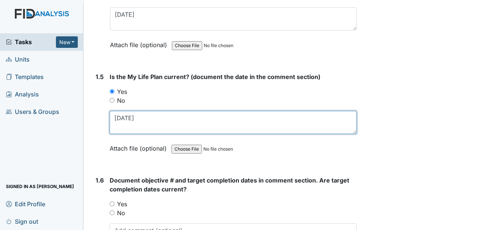
scroll to position [555, 0]
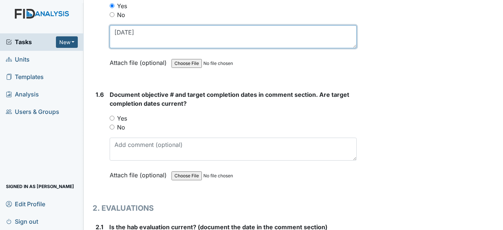
type textarea "6/19/25"
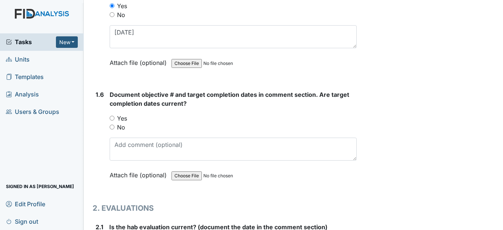
click at [111, 120] on input "Yes" at bounding box center [112, 118] width 5 height 5
radio input "true"
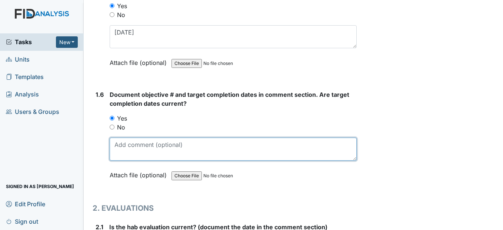
click at [119, 160] on textarea at bounding box center [233, 148] width 247 height 23
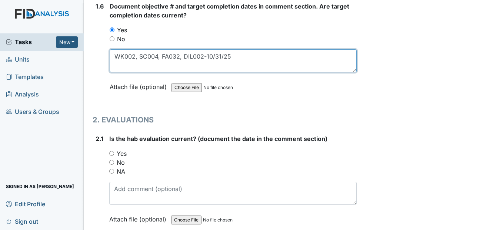
scroll to position [667, 0]
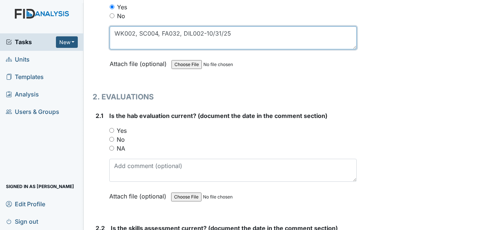
type textarea "WK002, SC004, FA032, DIL002-10/31/25"
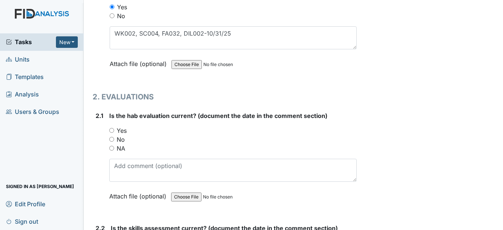
click at [114, 133] on input "Yes" at bounding box center [111, 130] width 5 height 5
radio input "true"
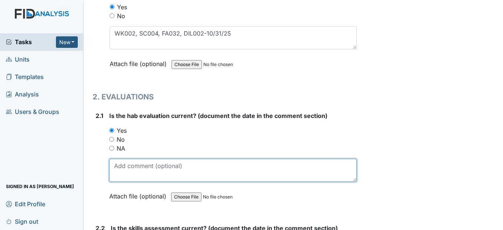
click at [120, 181] on textarea at bounding box center [232, 169] width 247 height 23
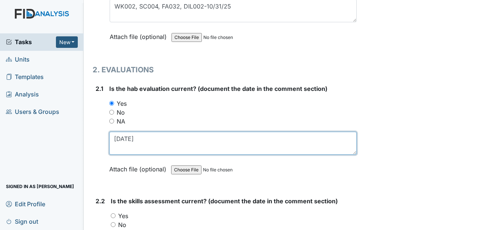
scroll to position [741, 0]
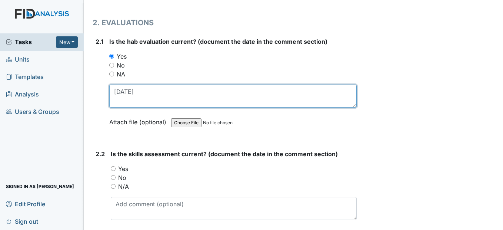
type textarea "6/19/25"
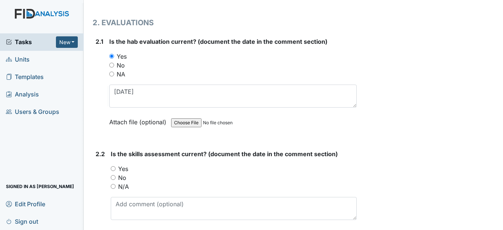
click at [114, 171] on input "Yes" at bounding box center [113, 168] width 5 height 5
radio input "true"
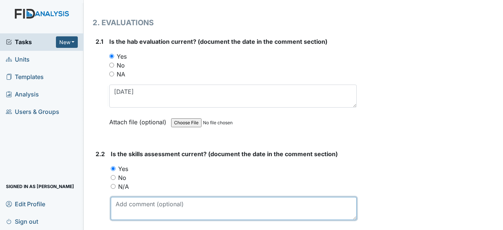
click at [119, 220] on textarea at bounding box center [234, 208] width 246 height 23
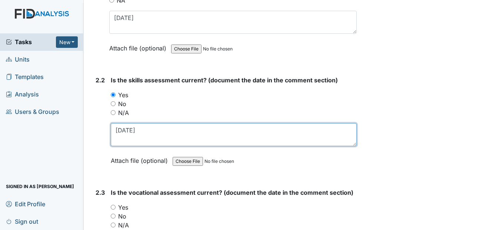
scroll to position [852, 0]
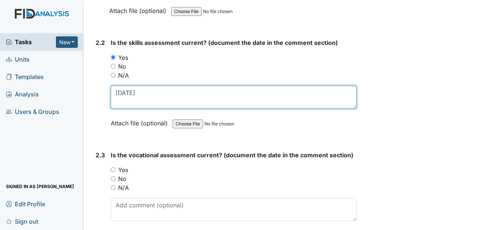
type textarea "6/19/25"
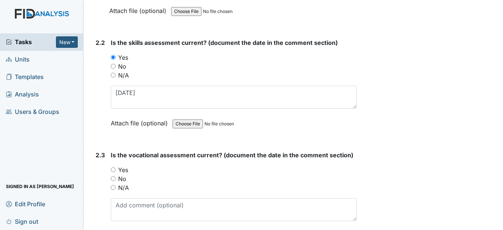
click at [115, 172] on input "Yes" at bounding box center [113, 169] width 5 height 5
radio input "true"
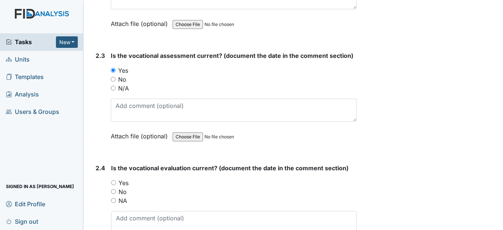
scroll to position [963, 0]
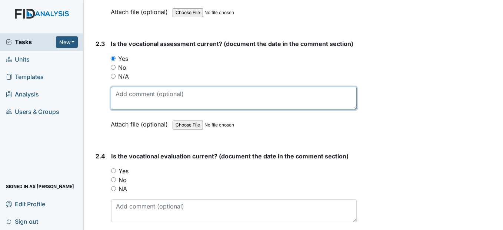
click at [125, 110] on textarea at bounding box center [234, 98] width 246 height 23
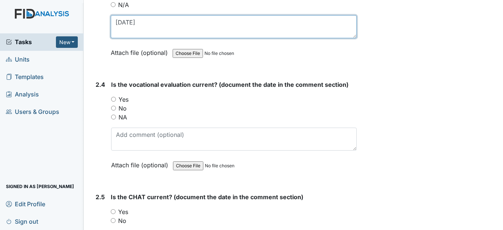
scroll to position [1037, 0]
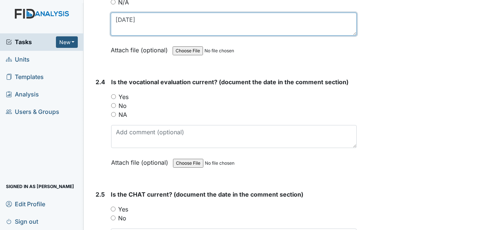
type textarea "6/20/25"
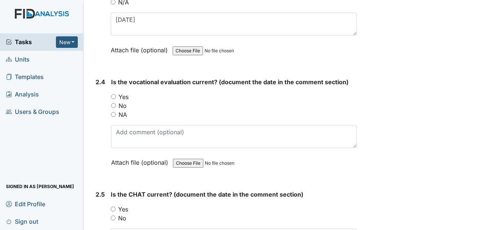
click at [114, 99] on input "Yes" at bounding box center [113, 96] width 5 height 5
radio input "true"
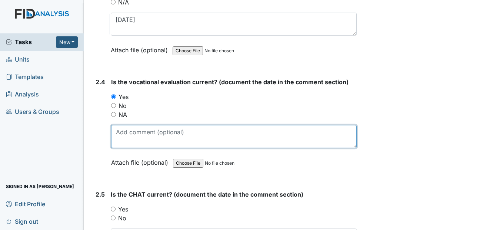
click at [123, 148] on textarea at bounding box center [233, 136] width 245 height 23
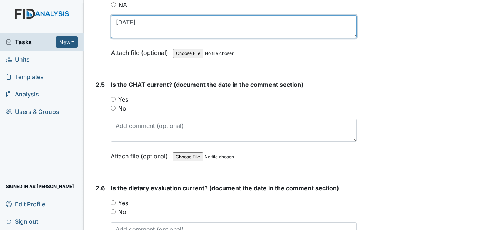
scroll to position [1148, 0]
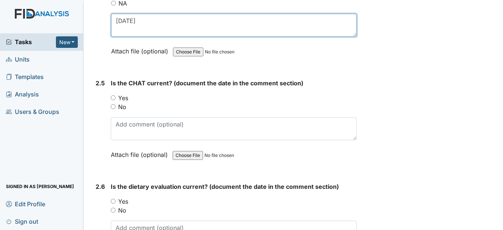
type textarea "6/20/25"
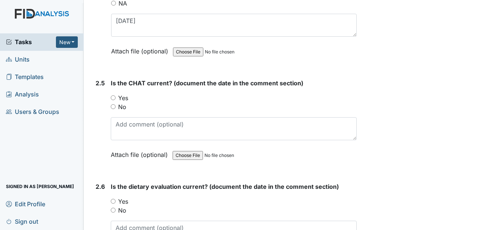
click at [113, 100] on input "Yes" at bounding box center [113, 97] width 5 height 5
radio input "true"
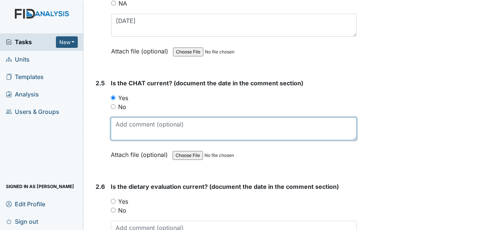
click at [121, 140] on textarea at bounding box center [234, 128] width 246 height 23
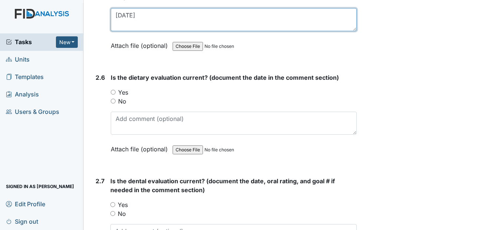
scroll to position [1259, 0]
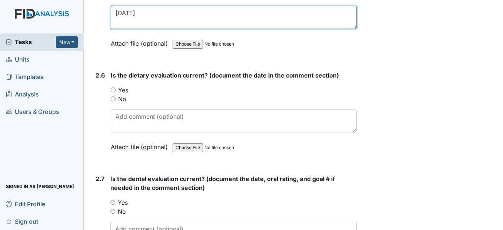
type textarea "6/19/25"
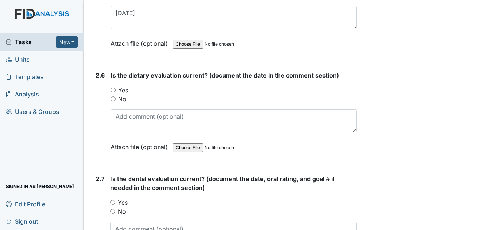
click at [115, 92] on input "Yes" at bounding box center [113, 89] width 5 height 5
radio input "true"
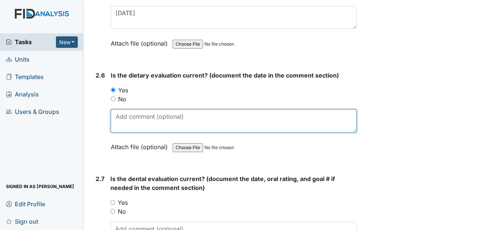
click at [120, 132] on textarea at bounding box center [234, 120] width 246 height 23
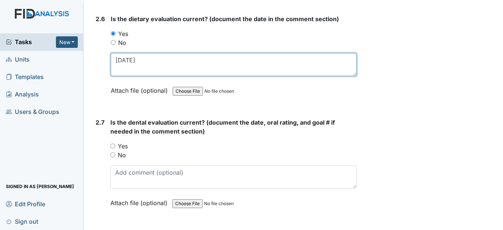
scroll to position [1333, 0]
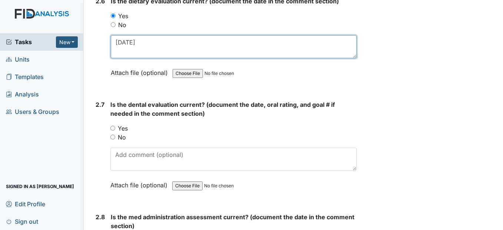
type textarea "8/18/25"
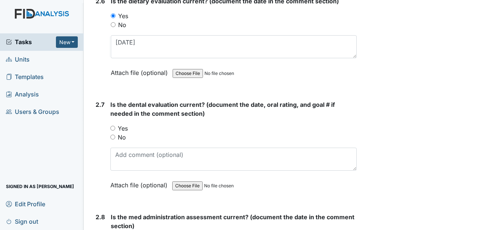
click at [113, 130] on input "Yes" at bounding box center [112, 128] width 5 height 5
radio input "true"
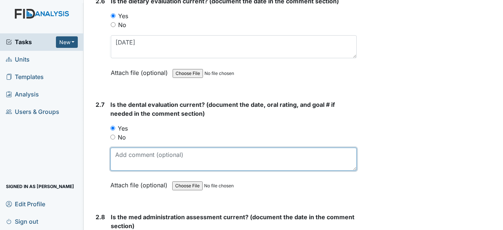
click at [123, 170] on textarea at bounding box center [233, 158] width 246 height 23
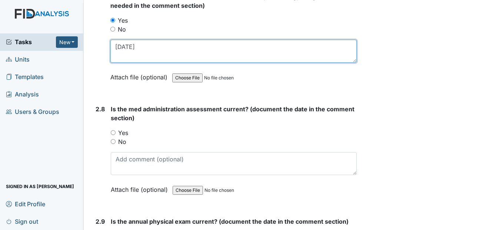
scroll to position [1444, 0]
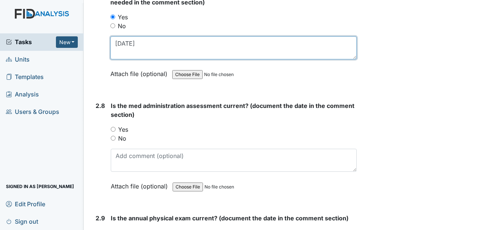
type textarea "6/6/25"
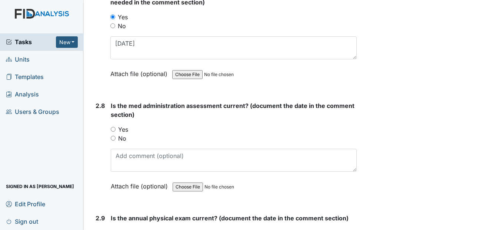
click at [113, 131] on input "Yes" at bounding box center [113, 129] width 5 height 5
radio input "true"
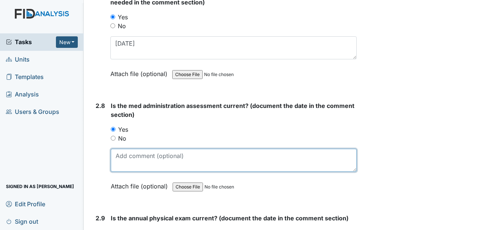
click at [124, 171] on textarea at bounding box center [234, 159] width 246 height 23
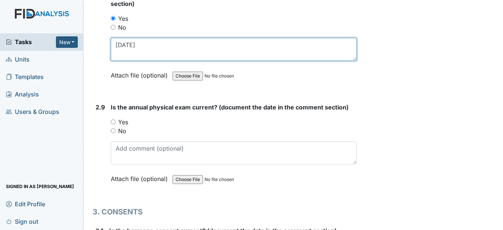
scroll to position [1555, 0]
type textarea "3/28/25"
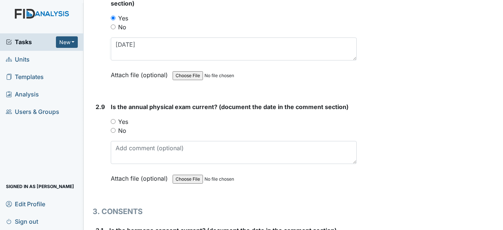
click at [115, 124] on input "Yes" at bounding box center [113, 121] width 5 height 5
radio input "true"
click at [115, 124] on input "Yes" at bounding box center [113, 121] width 5 height 5
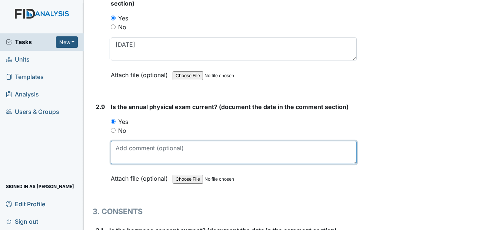
click at [118, 164] on textarea at bounding box center [234, 152] width 246 height 23
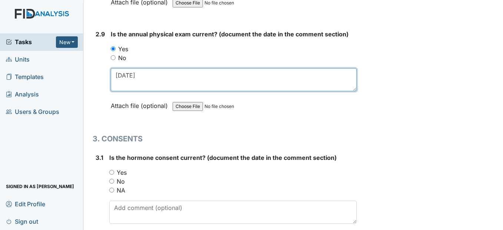
scroll to position [1666, 0]
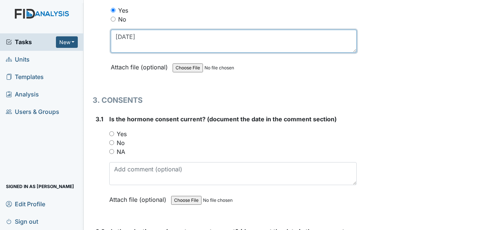
type textarea "5/19/25"
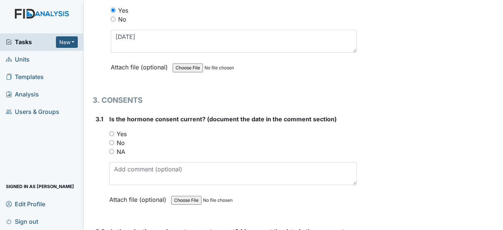
click at [113, 136] on input "Yes" at bounding box center [111, 133] width 5 height 5
radio input "true"
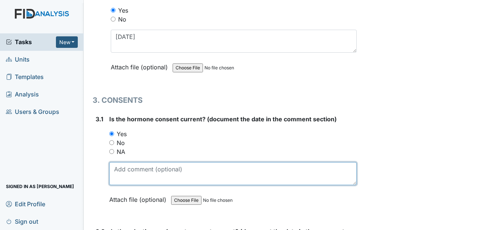
click at [124, 185] on textarea at bounding box center [232, 173] width 247 height 23
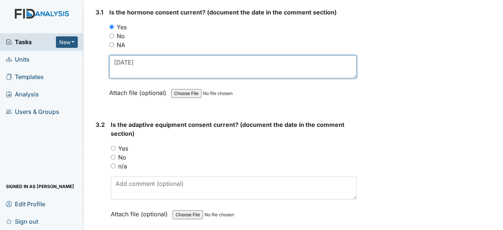
scroll to position [1778, 0]
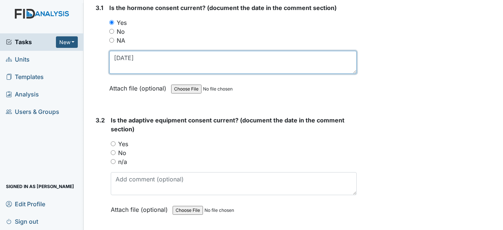
type textarea "9/18/24"
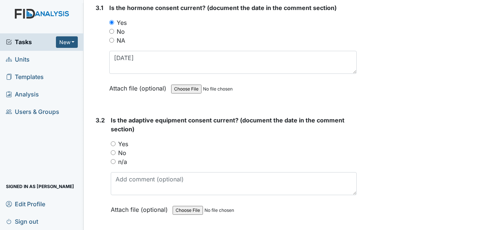
click at [115, 164] on input "n/a" at bounding box center [113, 161] width 5 height 5
radio input "true"
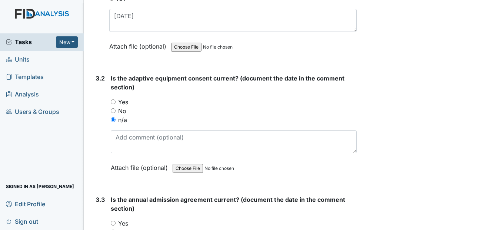
scroll to position [1889, 0]
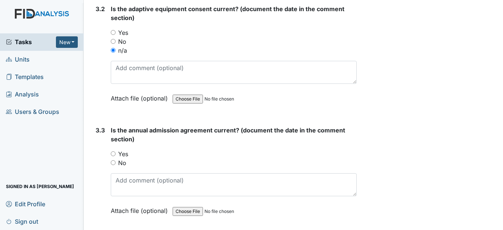
click at [113, 156] on input "Yes" at bounding box center [113, 153] width 5 height 5
radio input "true"
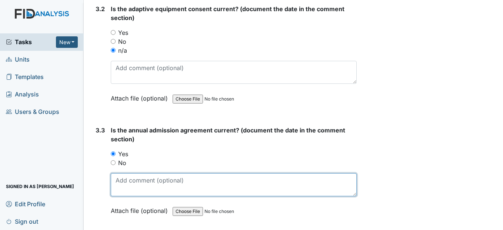
click at [123, 196] on textarea at bounding box center [234, 184] width 246 height 23
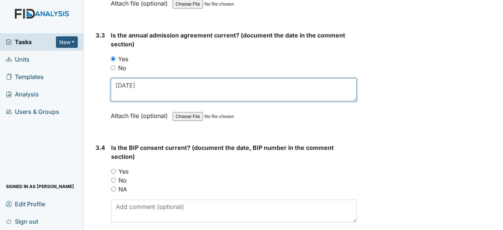
scroll to position [2000, 0]
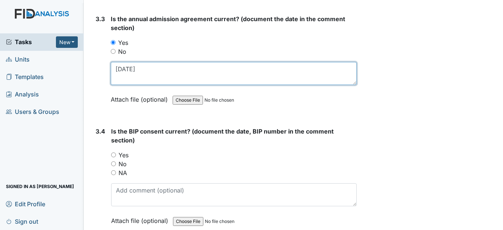
type textarea "9/8/24"
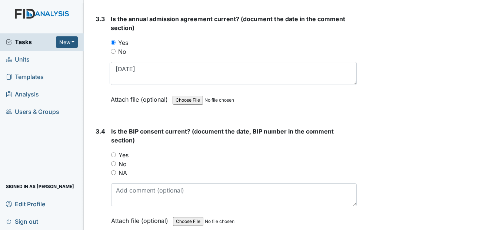
click at [113, 159] on div "Yes" at bounding box center [233, 154] width 245 height 9
click at [113, 157] on input "Yes" at bounding box center [113, 154] width 5 height 5
radio input "true"
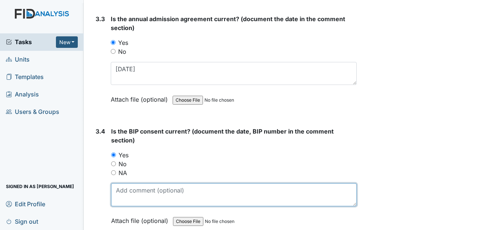
click at [119, 206] on textarea at bounding box center [233, 194] width 245 height 23
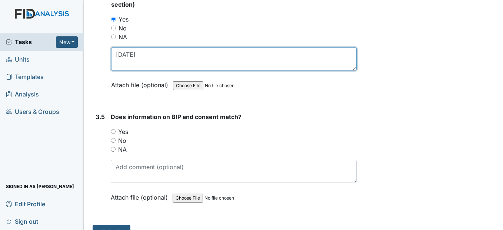
scroll to position [2148, 0]
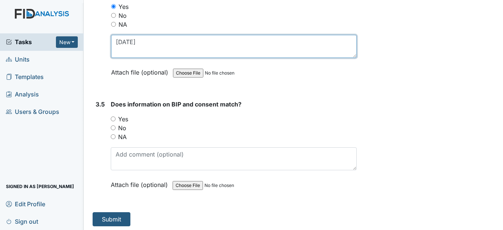
type textarea "9/8/24"
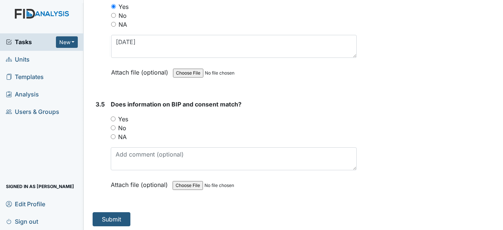
click at [113, 121] on input "Yes" at bounding box center [113, 118] width 5 height 5
radio input "true"
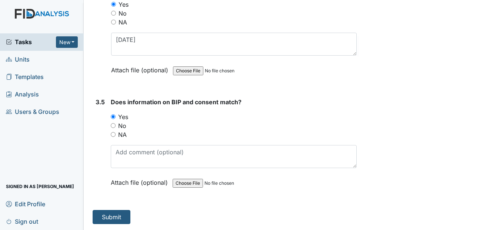
scroll to position [2168, 0]
click at [109, 217] on button "Submit" at bounding box center [112, 217] width 38 height 14
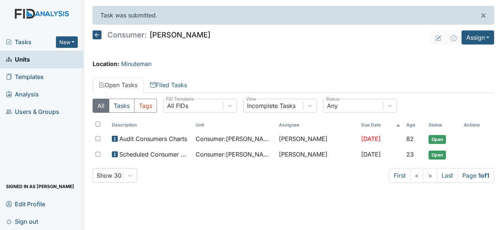
click at [97, 34] on icon at bounding box center [97, 34] width 9 height 9
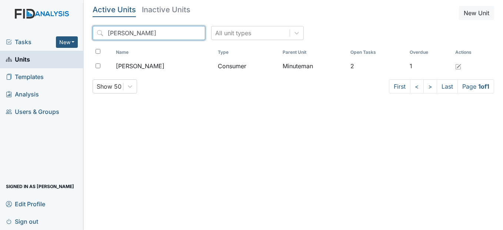
click at [184, 32] on input "[PERSON_NAME]" at bounding box center [149, 33] width 113 height 14
click at [156, 33] on input "search" at bounding box center [149, 33] width 113 height 14
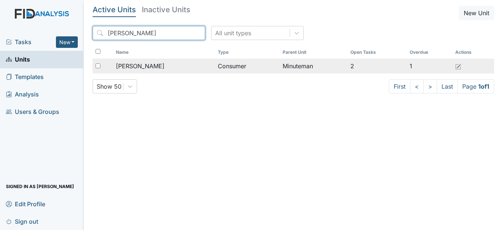
type input "[PERSON_NAME]"
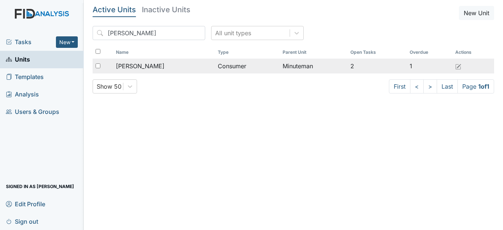
click at [146, 66] on span "[PERSON_NAME]" at bounding box center [140, 65] width 49 height 9
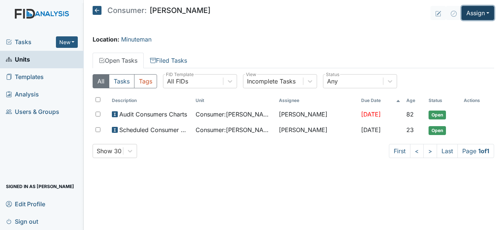
click at [485, 9] on button "Assign" at bounding box center [477, 13] width 33 height 14
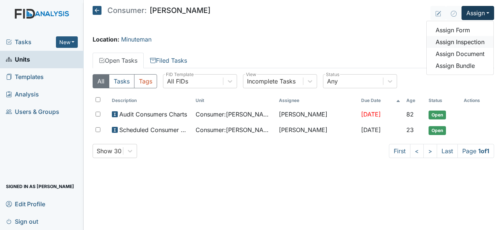
click at [477, 42] on link "Assign Inspection" at bounding box center [460, 42] width 67 height 12
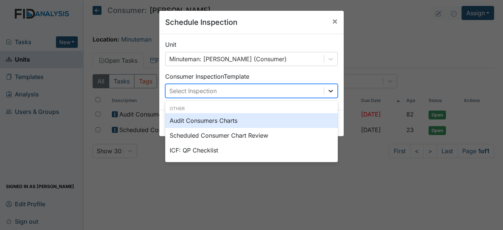
click at [329, 94] on icon at bounding box center [330, 90] width 7 height 7
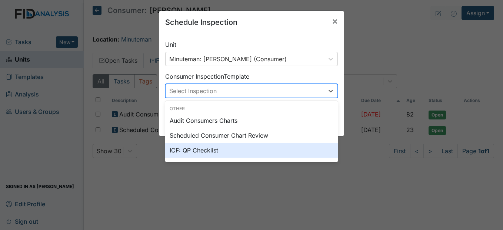
click at [228, 155] on div "ICF: QP Checklist" at bounding box center [251, 150] width 173 height 15
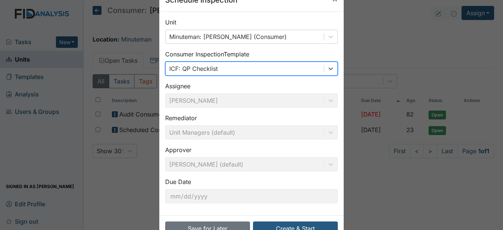
scroll to position [44, 0]
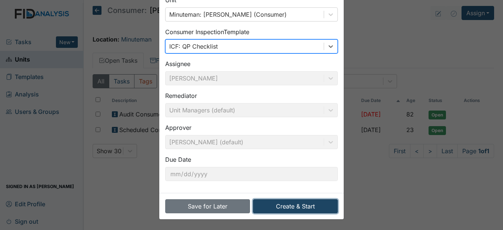
click at [306, 204] on button "Create & Start" at bounding box center [295, 206] width 85 height 14
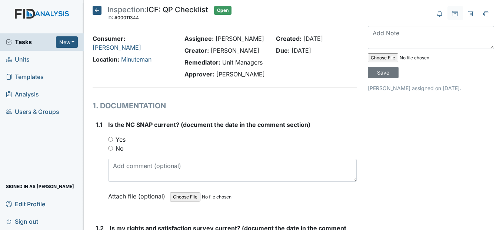
click at [107, 159] on div "1.1 Is the NC SNAP current? (document the date in the comment section) You must…" at bounding box center [225, 165] width 264 height 91
click at [110, 141] on input "Yes" at bounding box center [110, 139] width 5 height 5
radio input "true"
click at [113, 175] on div "Is the NC SNAP current? (document the date in the comment section) You must sel…" at bounding box center [232, 163] width 248 height 86
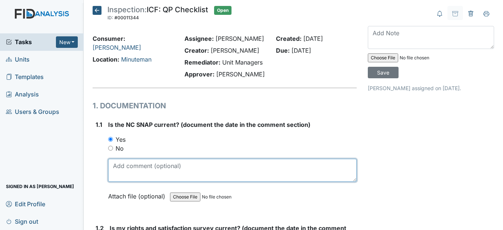
drag, startPoint x: 111, startPoint y: 198, endPoint x: 117, endPoint y: 192, distance: 8.9
click at [113, 181] on textarea at bounding box center [232, 169] width 248 height 23
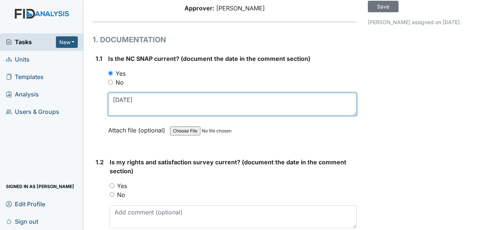
scroll to position [111, 0]
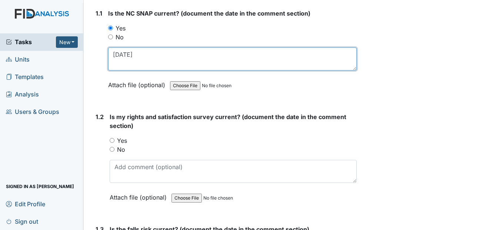
type textarea "1/16/25"
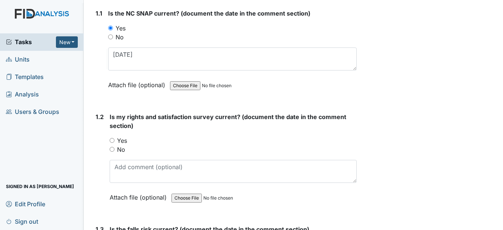
click at [111, 143] on input "Yes" at bounding box center [112, 140] width 5 height 5
radio input "true"
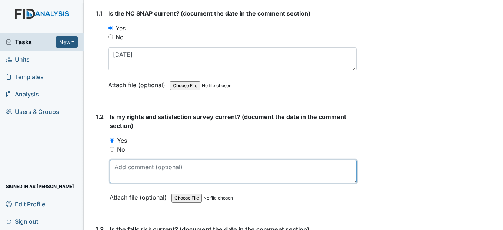
click at [121, 183] on textarea at bounding box center [233, 171] width 247 height 23
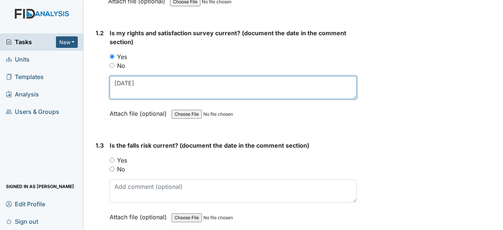
scroll to position [222, 0]
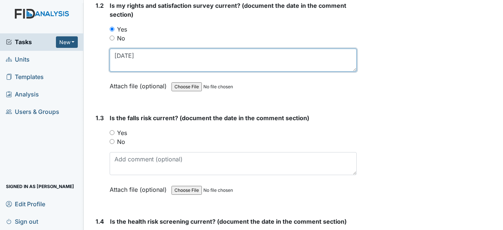
type textarea "12/17/25"
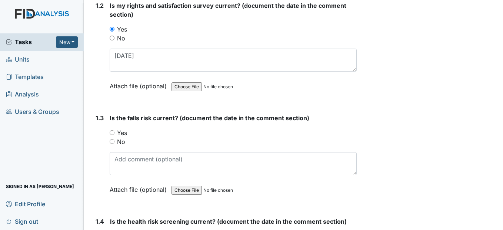
click at [113, 135] on input "Yes" at bounding box center [112, 132] width 5 height 5
radio input "true"
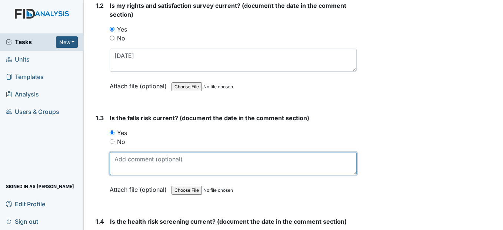
click at [122, 173] on textarea at bounding box center [233, 163] width 247 height 23
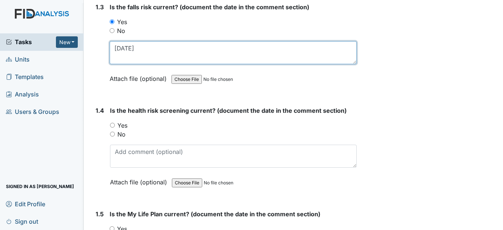
scroll to position [333, 0]
type textarea "12/17/25"
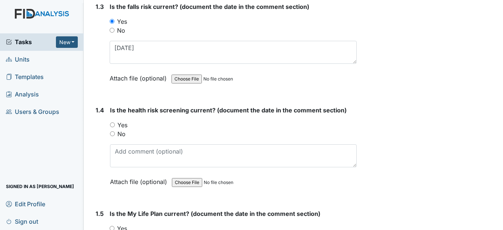
click at [112, 127] on input "Yes" at bounding box center [112, 124] width 5 height 5
radio input "true"
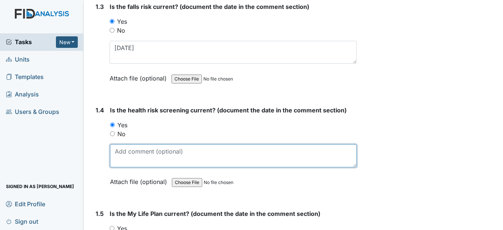
click at [117, 167] on textarea at bounding box center [233, 155] width 246 height 23
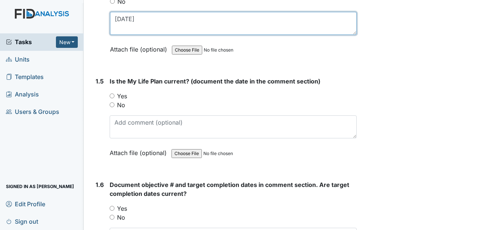
scroll to position [481, 0]
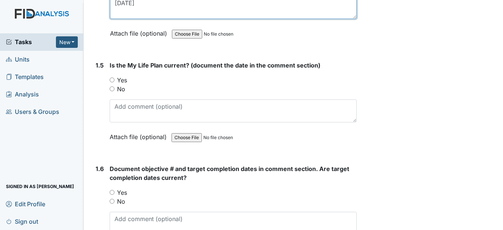
type textarea "12/17/25"
click at [113, 82] on input "Yes" at bounding box center [112, 79] width 5 height 5
radio input "true"
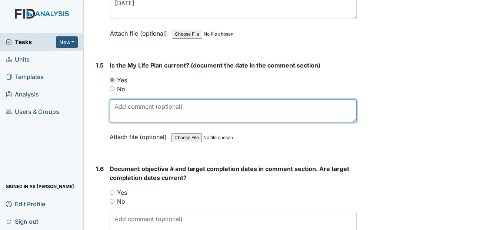
click at [122, 122] on textarea at bounding box center [233, 110] width 247 height 23
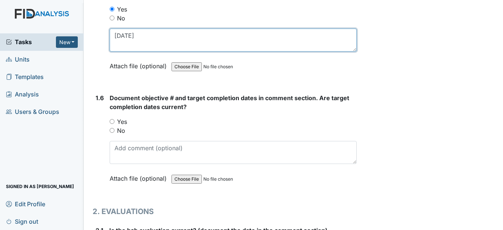
scroll to position [555, 0]
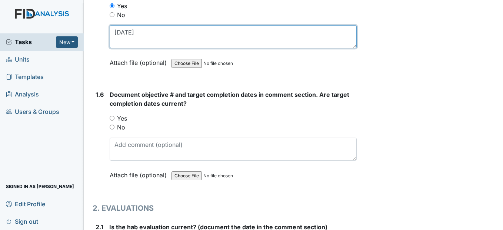
type textarea "12/17/25"
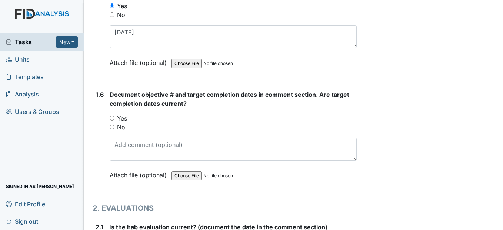
click at [114, 120] on input "Yes" at bounding box center [112, 118] width 5 height 5
radio input "true"
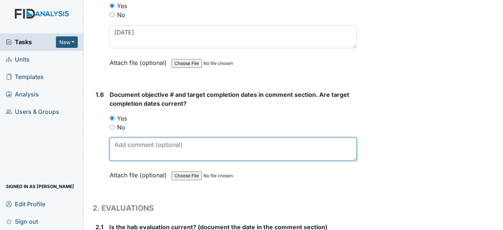
click at [119, 157] on textarea at bounding box center [233, 148] width 247 height 23
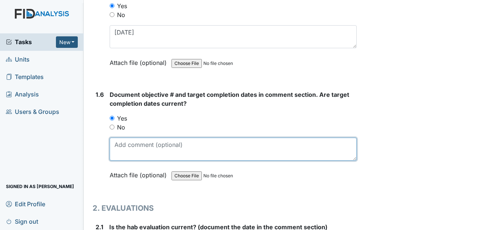
click at [119, 157] on textarea at bounding box center [233, 148] width 247 height 23
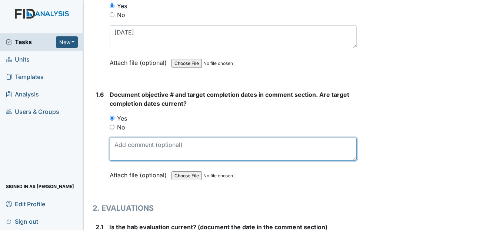
click at [119, 157] on textarea at bounding box center [233, 148] width 247 height 23
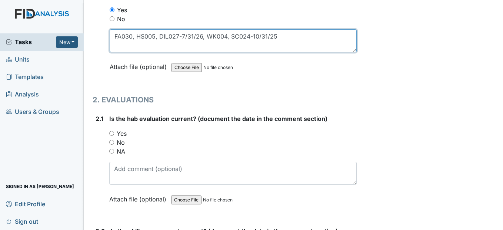
scroll to position [667, 0]
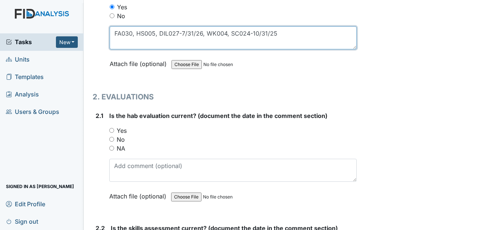
type textarea "FA030, HS005, DIL027-7/31/26, WK004, SC024-10/31/25"
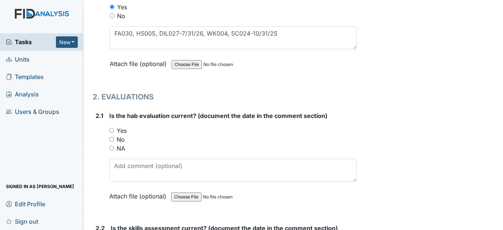
click at [113, 133] on input "Yes" at bounding box center [111, 130] width 5 height 5
radio input "true"
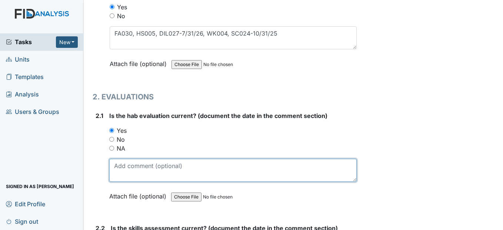
click at [123, 181] on textarea at bounding box center [232, 169] width 247 height 23
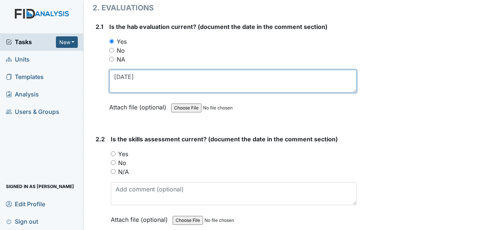
scroll to position [778, 0]
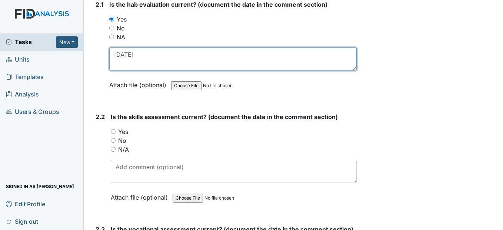
type textarea "12/17/25"
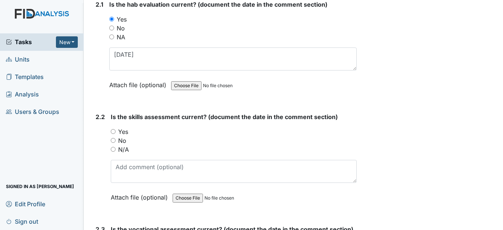
click at [113, 134] on input "Yes" at bounding box center [113, 131] width 5 height 5
radio input "true"
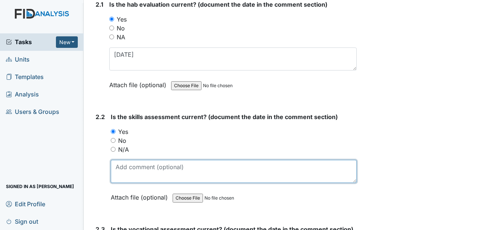
click at [118, 183] on textarea at bounding box center [234, 171] width 246 height 23
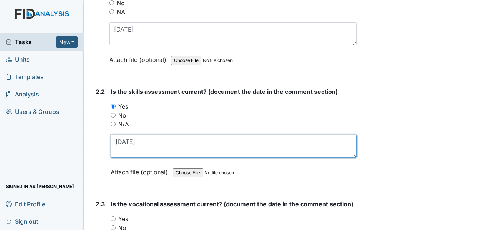
scroll to position [852, 0]
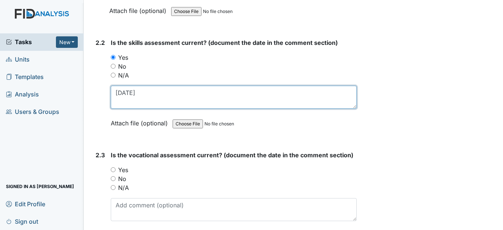
type textarea "12/17/25"
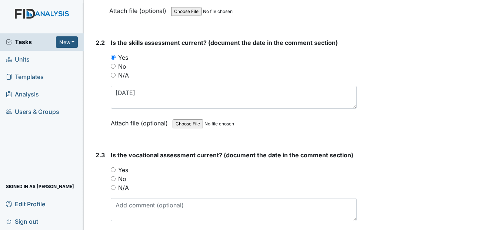
click at [111, 172] on input "Yes" at bounding box center [113, 169] width 5 height 5
radio input "true"
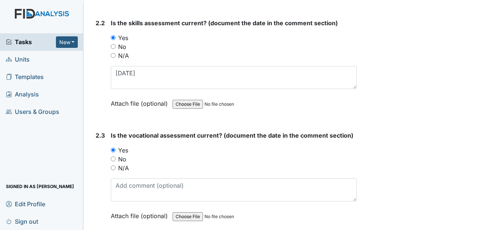
scroll to position [889, 0]
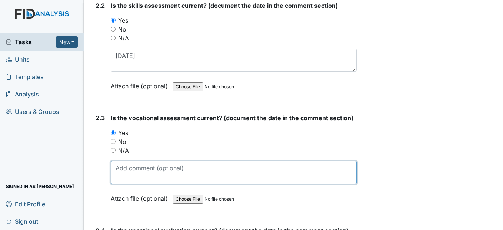
click at [124, 184] on textarea at bounding box center [234, 172] width 246 height 23
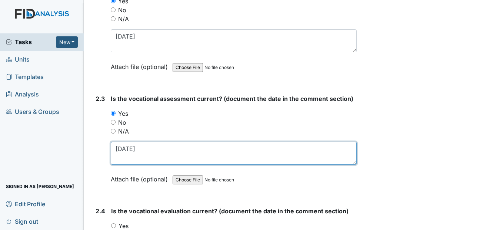
scroll to position [963, 0]
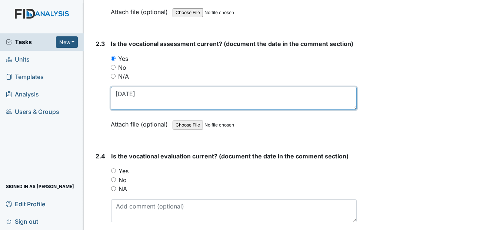
type textarea "12/18/25"
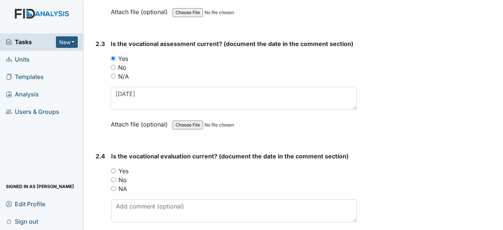
click at [113, 173] on input "Yes" at bounding box center [113, 170] width 5 height 5
radio input "true"
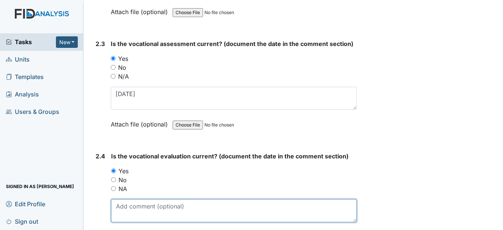
click at [120, 222] on textarea at bounding box center [233, 210] width 245 height 23
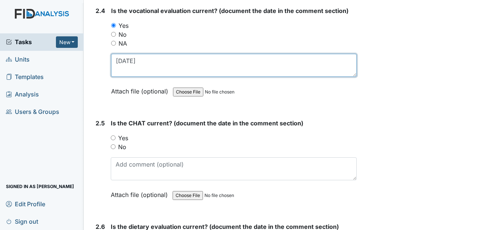
scroll to position [1111, 0]
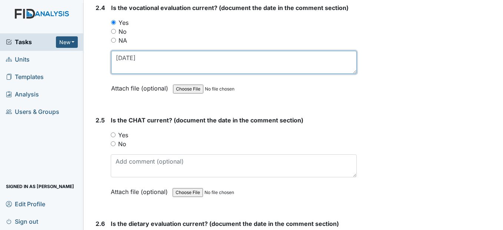
type textarea "12/18/25"
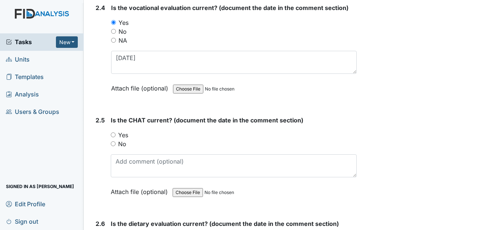
click at [113, 137] on input "Yes" at bounding box center [113, 134] width 5 height 5
radio input "true"
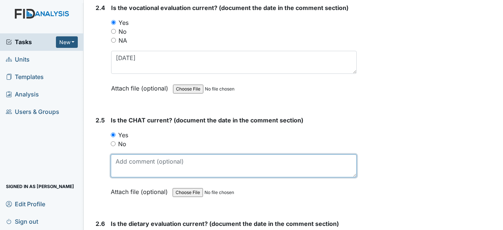
click at [118, 177] on textarea at bounding box center [234, 165] width 246 height 23
click at [133, 177] on textarea at bounding box center [234, 165] width 246 height 23
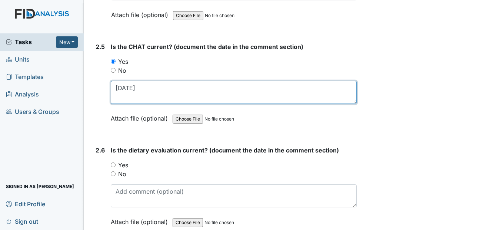
scroll to position [1185, 0]
type textarea "12/17/24"
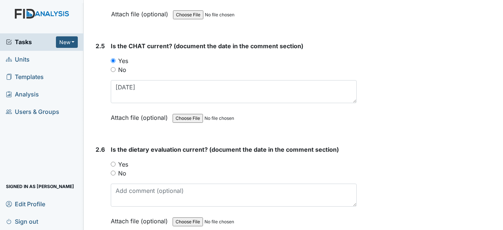
click at [114, 166] on input "Yes" at bounding box center [113, 163] width 5 height 5
radio input "true"
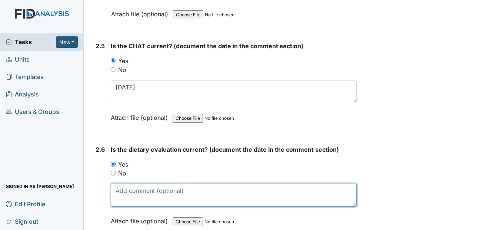
drag, startPoint x: 118, startPoint y: 211, endPoint x: 120, endPoint y: 208, distance: 4.1
click at [119, 206] on textarea at bounding box center [234, 194] width 246 height 23
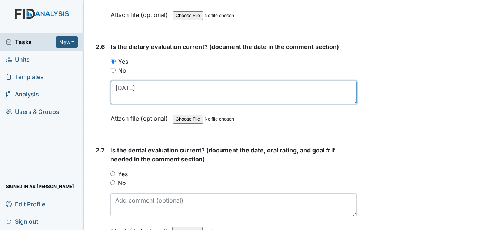
scroll to position [1296, 0]
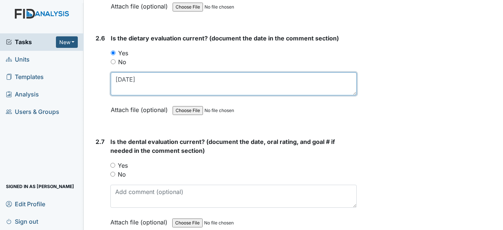
type textarea "5/26/25"
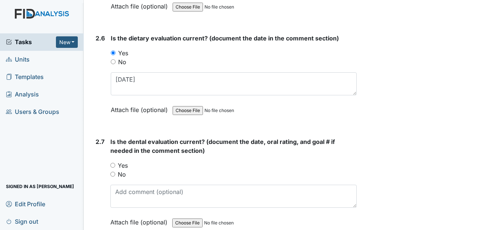
click at [114, 167] on input "Yes" at bounding box center [112, 165] width 5 height 5
radio input "true"
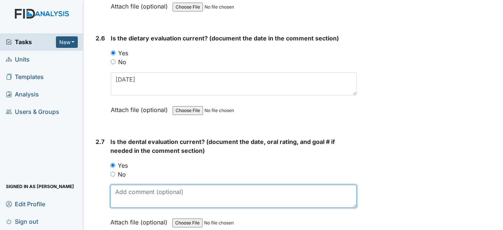
click at [121, 207] on textarea at bounding box center [233, 195] width 246 height 23
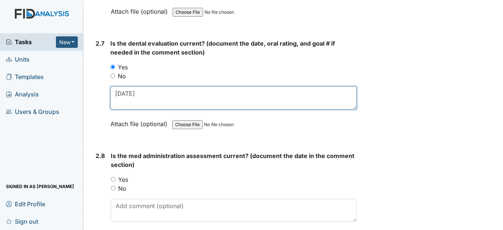
scroll to position [1407, 0]
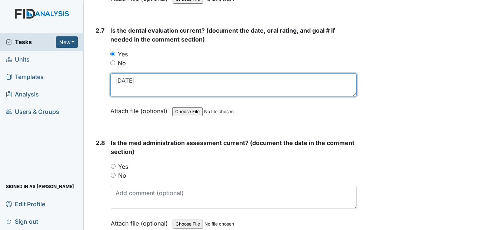
type textarea "6/6/25"
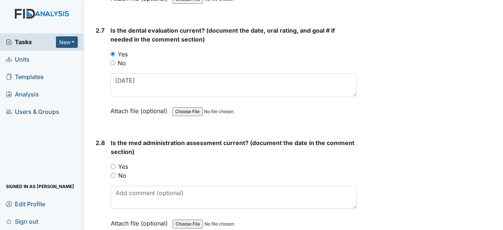
click at [114, 168] on input "Yes" at bounding box center [113, 166] width 5 height 5
radio input "true"
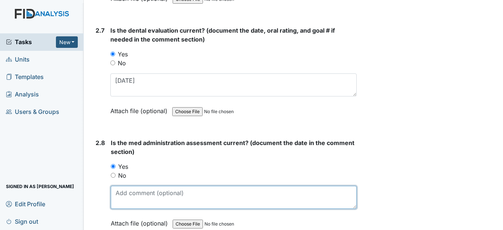
click at [127, 208] on textarea at bounding box center [234, 197] width 246 height 23
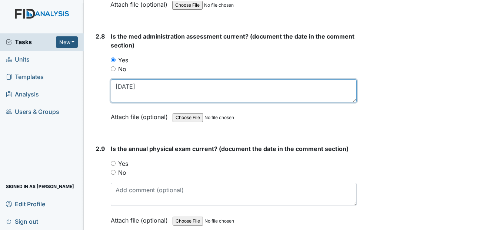
scroll to position [1518, 0]
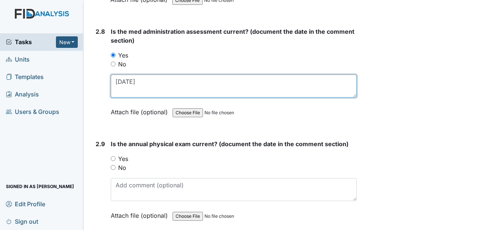
type textarea "3/28/25"
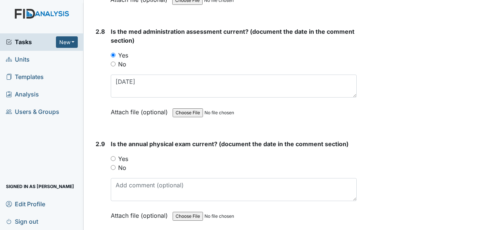
click at [111, 161] on input "Yes" at bounding box center [113, 158] width 5 height 5
radio input "true"
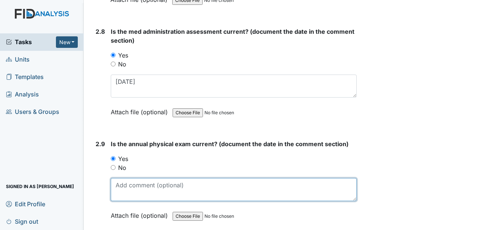
click at [126, 201] on textarea at bounding box center [234, 189] width 246 height 23
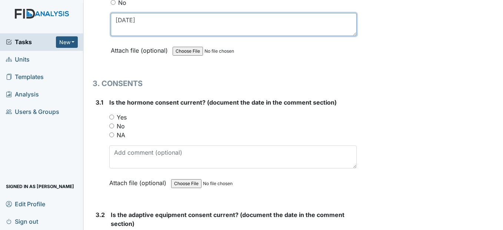
scroll to position [1703, 0]
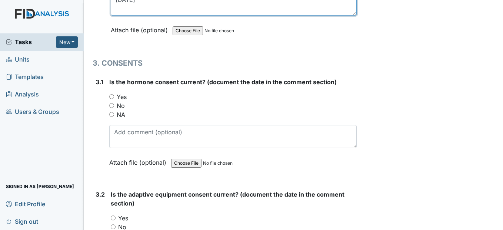
type textarea "5/5/25"
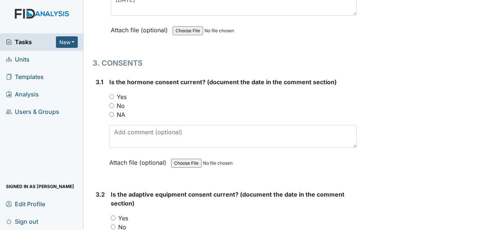
click at [113, 99] on input "Yes" at bounding box center [111, 96] width 5 height 5
radio input "true"
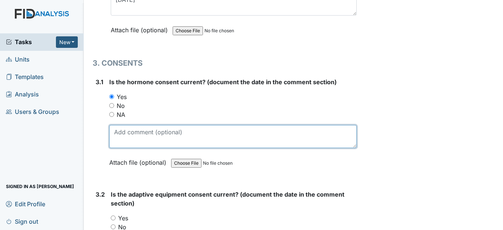
click at [123, 147] on textarea at bounding box center [232, 136] width 247 height 23
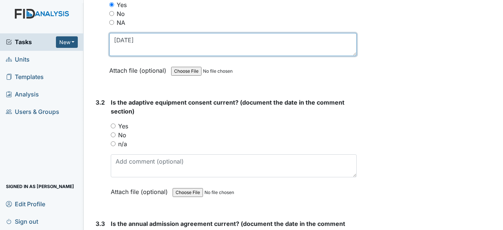
scroll to position [1815, 0]
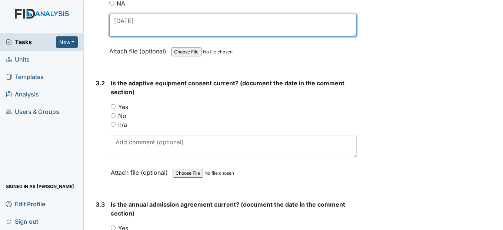
type textarea "7/28/25"
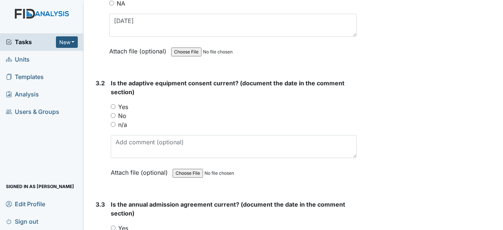
click at [115, 127] on input "n/a" at bounding box center [113, 124] width 5 height 5
radio input "true"
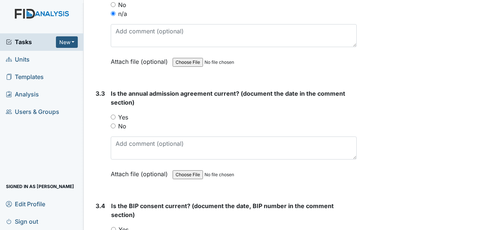
scroll to position [1926, 0]
click at [113, 119] on input "Yes" at bounding box center [113, 116] width 5 height 5
radio input "true"
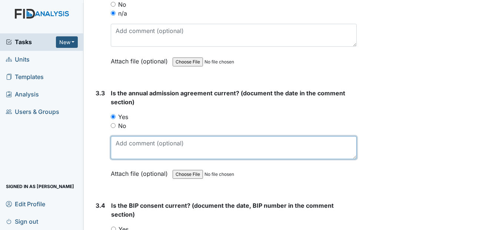
click at [129, 159] on textarea at bounding box center [234, 147] width 246 height 23
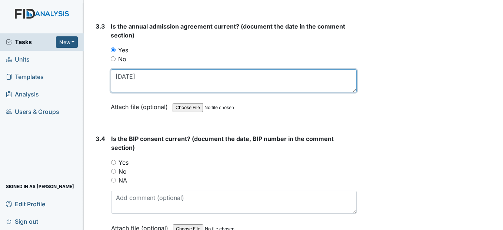
scroll to position [2000, 0]
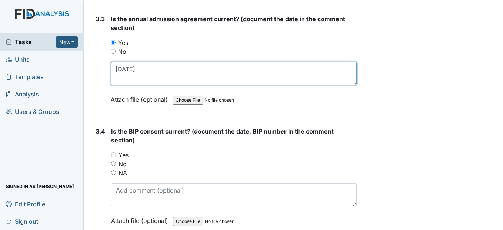
type textarea "7/28/25"
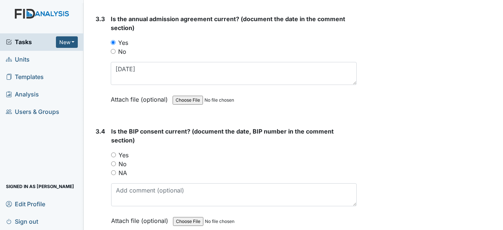
click at [115, 157] on input "Yes" at bounding box center [113, 154] width 5 height 5
radio input "true"
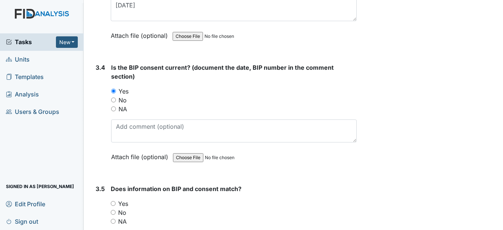
scroll to position [2074, 0]
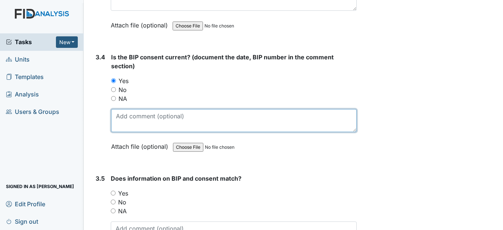
click at [119, 132] on textarea at bounding box center [233, 120] width 245 height 23
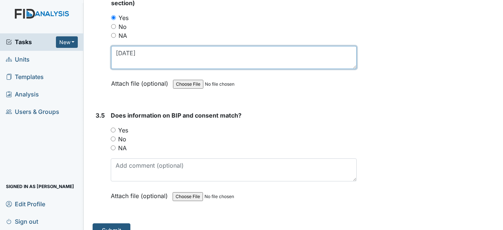
scroll to position [2148, 0]
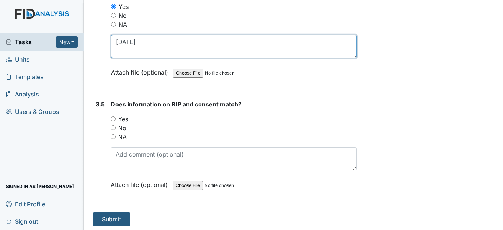
type textarea "7/28/25"
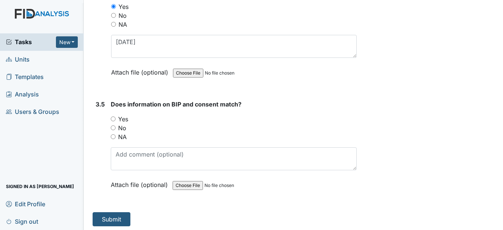
click at [113, 121] on input "Yes" at bounding box center [113, 118] width 5 height 5
radio input "true"
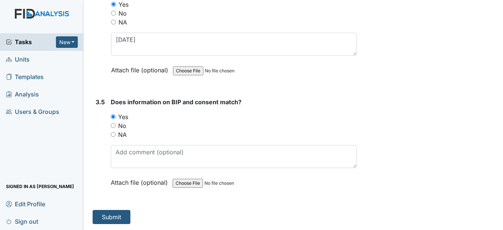
scroll to position [2168, 0]
click at [116, 213] on button "Submit" at bounding box center [112, 217] width 38 height 14
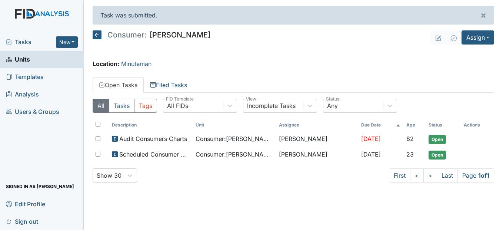
click at [99, 35] on icon at bounding box center [97, 34] width 9 height 9
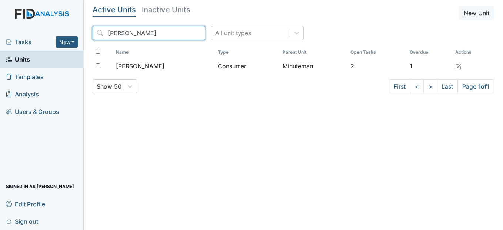
click at [185, 33] on input "[PERSON_NAME]" at bounding box center [149, 33] width 113 height 14
click at [153, 32] on input "search" at bounding box center [149, 33] width 113 height 14
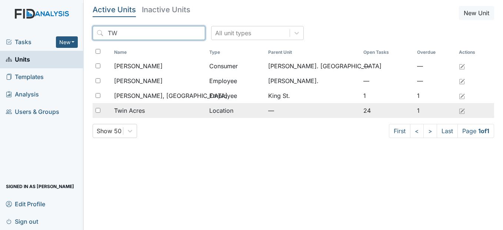
type input "TW"
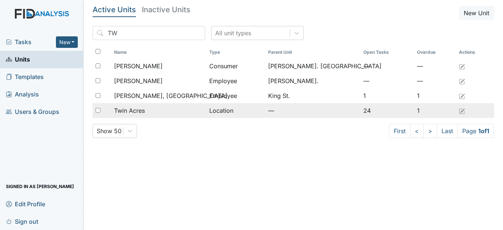
click at [162, 110] on div "Twin Acres" at bounding box center [158, 110] width 89 height 9
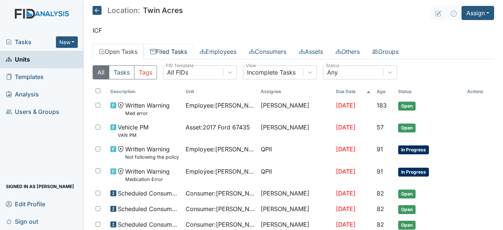
click at [172, 51] on link "Filed Tasks" at bounding box center [169, 52] width 50 height 16
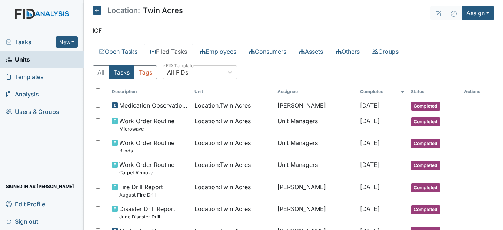
click at [101, 9] on icon at bounding box center [97, 10] width 9 height 9
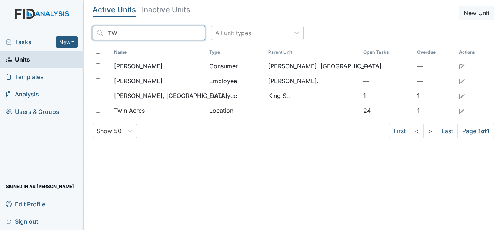
click at [185, 33] on input "TW" at bounding box center [149, 33] width 113 height 14
click at [174, 33] on input "search" at bounding box center [149, 33] width 113 height 14
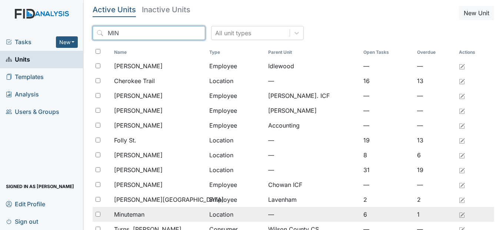
type input "MIN"
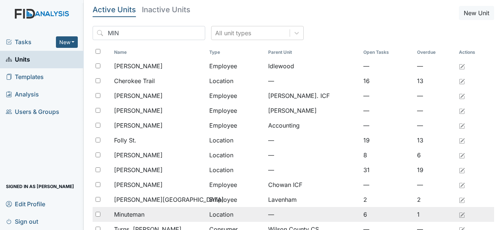
click at [144, 214] on span "Minuteman" at bounding box center [129, 214] width 30 height 9
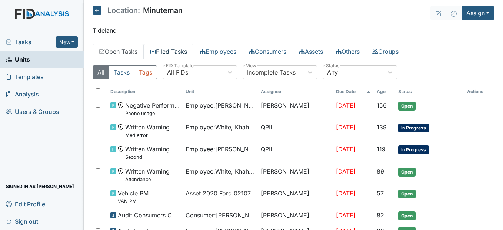
click at [185, 50] on link "Filed Tasks" at bounding box center [169, 52] width 50 height 16
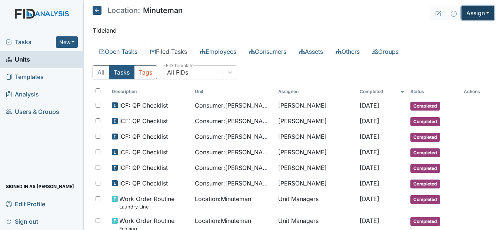
click at [482, 14] on button "Assign" at bounding box center [477, 13] width 33 height 14
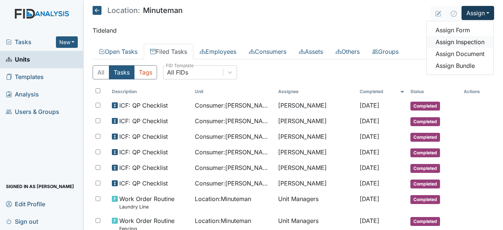
click at [470, 41] on link "Assign Inspection" at bounding box center [460, 42] width 67 height 12
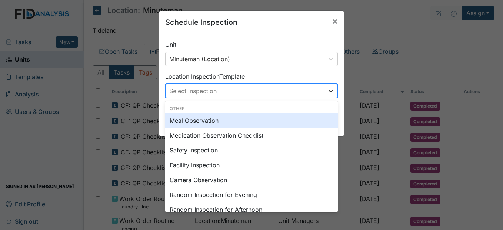
click at [327, 86] on div at bounding box center [330, 90] width 13 height 13
click at [236, 122] on div "Meal Observation" at bounding box center [251, 120] width 173 height 15
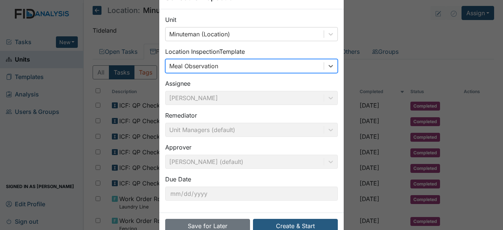
scroll to position [44, 0]
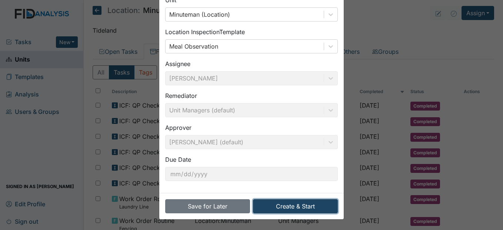
click at [298, 207] on button "Create & Start" at bounding box center [295, 206] width 85 height 14
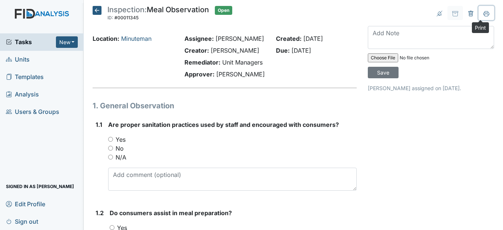
drag, startPoint x: 481, startPoint y: 14, endPoint x: 49, endPoint y: 191, distance: 466.5
click at [483, 14] on icon at bounding box center [486, 14] width 6 height 6
click at [97, 9] on icon at bounding box center [97, 10] width 9 height 9
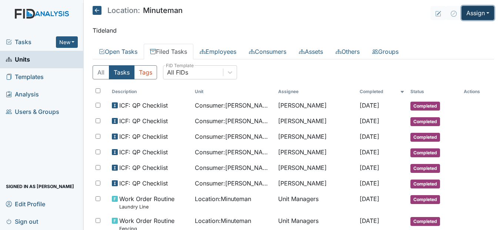
click at [475, 15] on button "Assign" at bounding box center [477, 13] width 33 height 14
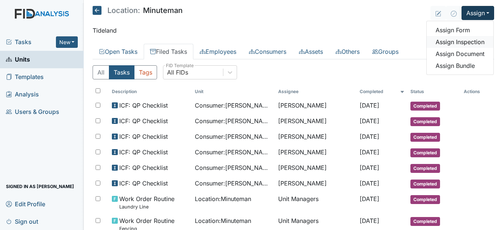
click at [464, 41] on link "Assign Inspection" at bounding box center [460, 42] width 67 height 12
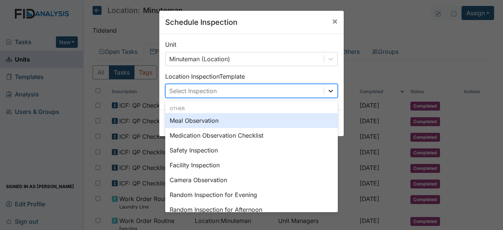
click at [327, 89] on icon at bounding box center [330, 90] width 7 height 7
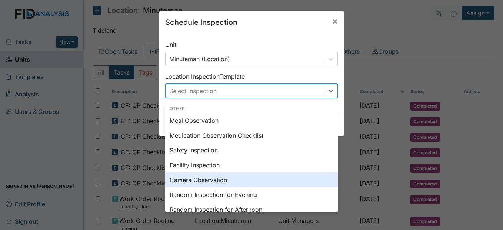
click at [201, 183] on div "Camera Observation" at bounding box center [251, 179] width 173 height 15
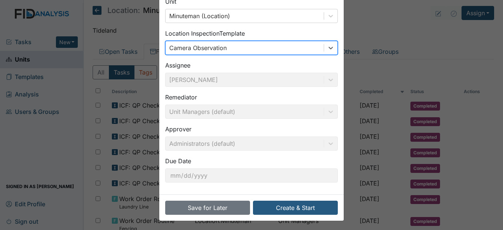
scroll to position [44, 0]
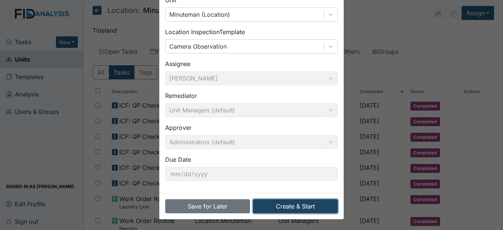
click at [308, 206] on button "Create & Start" at bounding box center [295, 206] width 85 height 14
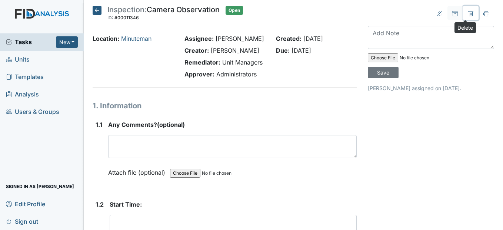
click at [468, 15] on icon at bounding box center [471, 14] width 6 height 6
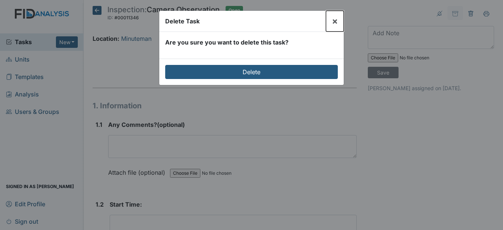
click at [333, 21] on span "×" at bounding box center [335, 21] width 6 height 11
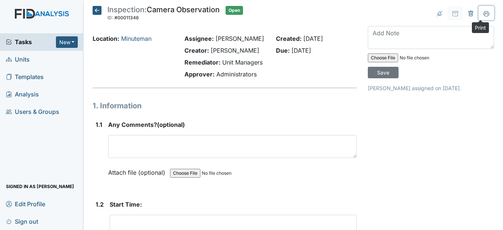
click at [485, 10] on button at bounding box center [486, 13] width 16 height 14
click at [100, 9] on icon at bounding box center [97, 10] width 9 height 9
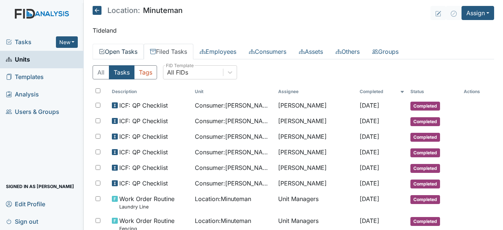
click at [137, 54] on link "Open Tasks" at bounding box center [118, 52] width 51 height 16
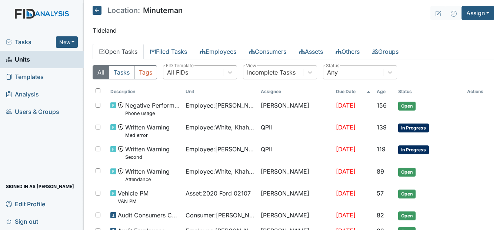
scroll to position [37, 0]
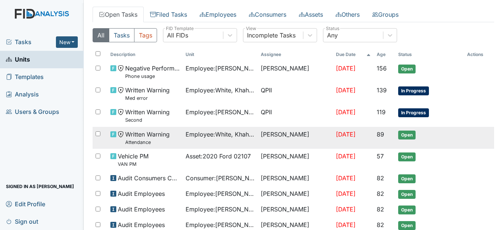
click at [222, 132] on span "Employee : [PERSON_NAME], Khahliya" at bounding box center [220, 134] width 69 height 9
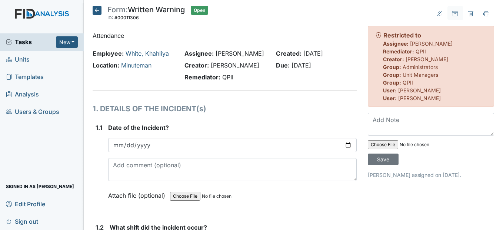
click at [100, 7] on icon at bounding box center [97, 10] width 9 height 9
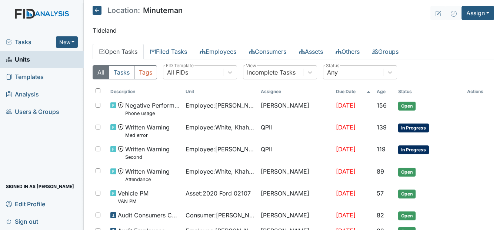
click at [29, 60] on span "Units" at bounding box center [18, 59] width 24 height 11
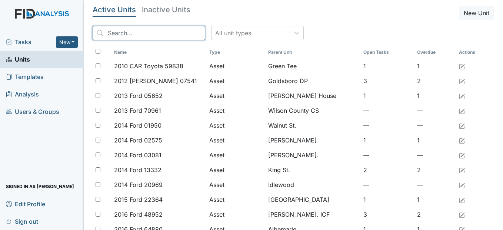
click at [124, 32] on input "search" at bounding box center [149, 33] width 113 height 14
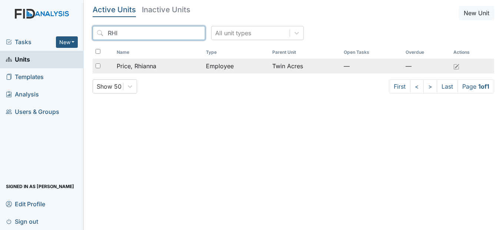
type input "RHI"
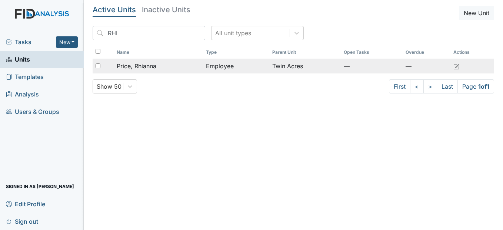
click at [169, 62] on div "Price, Rhianna" at bounding box center [158, 65] width 83 height 9
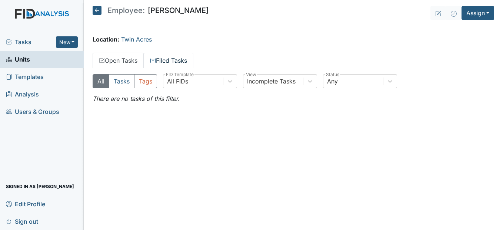
click at [169, 57] on link "Filed Tasks" at bounding box center [169, 61] width 50 height 16
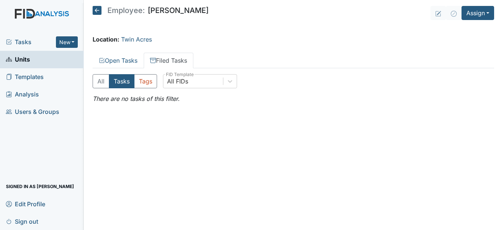
click at [99, 7] on icon at bounding box center [97, 10] width 9 height 9
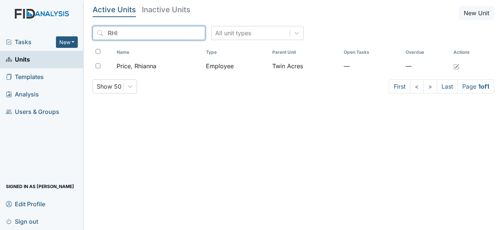
click at [183, 34] on input "RHI" at bounding box center [149, 33] width 113 height 14
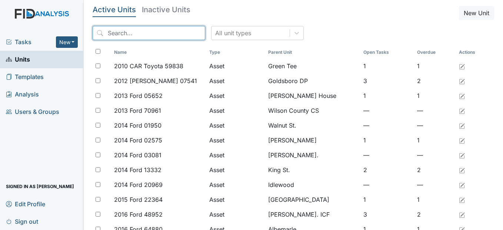
click at [165, 33] on input "search" at bounding box center [149, 33] width 113 height 14
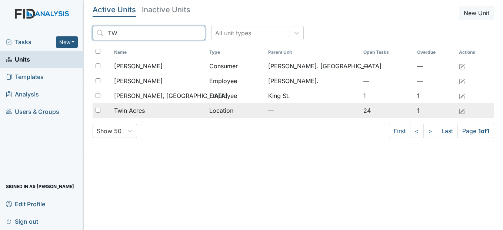
type input "TW"
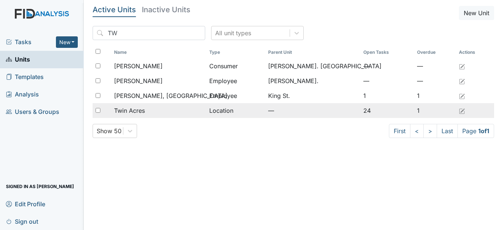
click at [161, 109] on div "Twin Acres" at bounding box center [158, 110] width 89 height 9
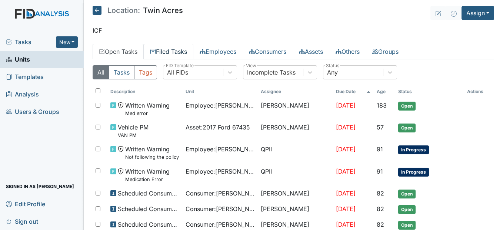
click at [166, 53] on link "Filed Tasks" at bounding box center [169, 52] width 50 height 16
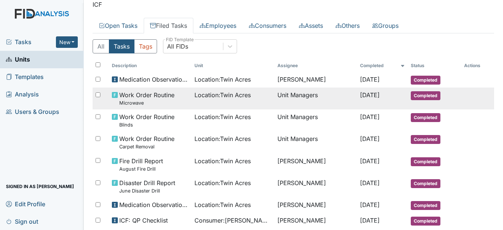
scroll to position [37, 0]
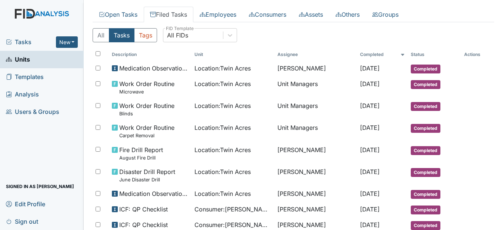
click at [30, 61] on link "Units" at bounding box center [42, 59] width 84 height 17
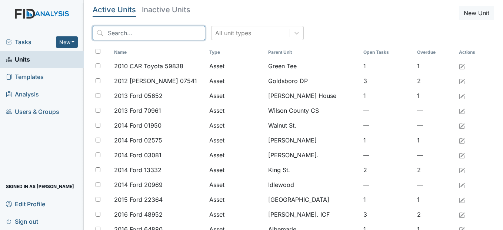
click at [151, 36] on input "search" at bounding box center [149, 33] width 113 height 14
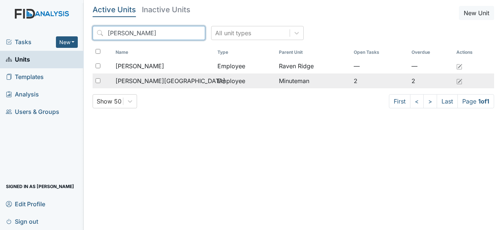
type input "[PERSON_NAME]"
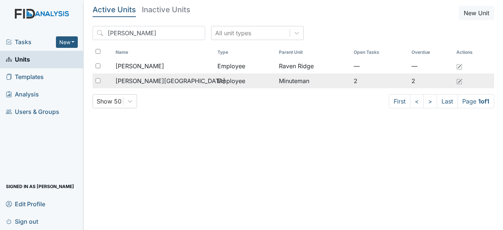
click at [174, 79] on div "[PERSON_NAME][GEOGRAPHIC_DATA]" at bounding box center [164, 80] width 96 height 9
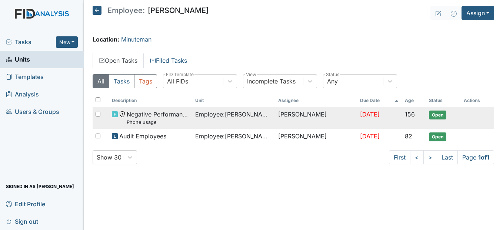
click at [200, 114] on span "Employee : [PERSON_NAME][GEOGRAPHIC_DATA]" at bounding box center [233, 114] width 77 height 9
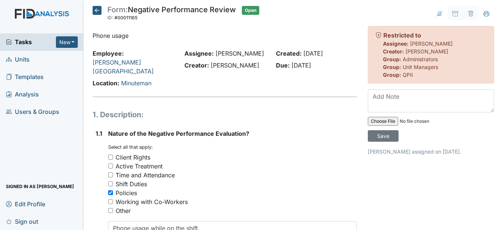
click at [97, 10] on icon at bounding box center [97, 10] width 9 height 9
